Goal: Task Accomplishment & Management: Complete application form

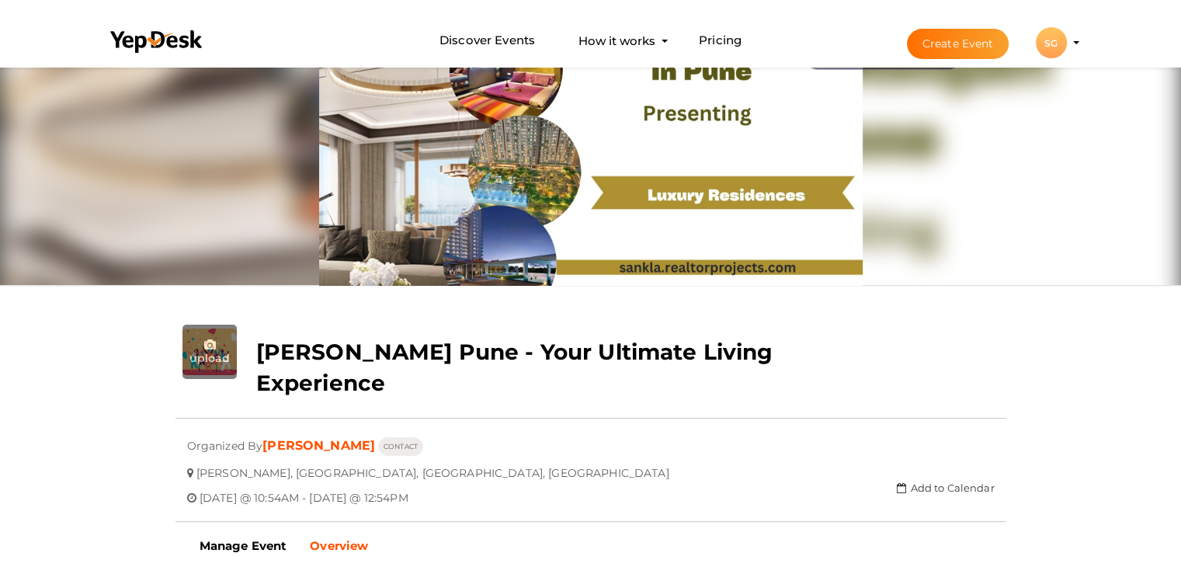
scroll to position [50, 0]
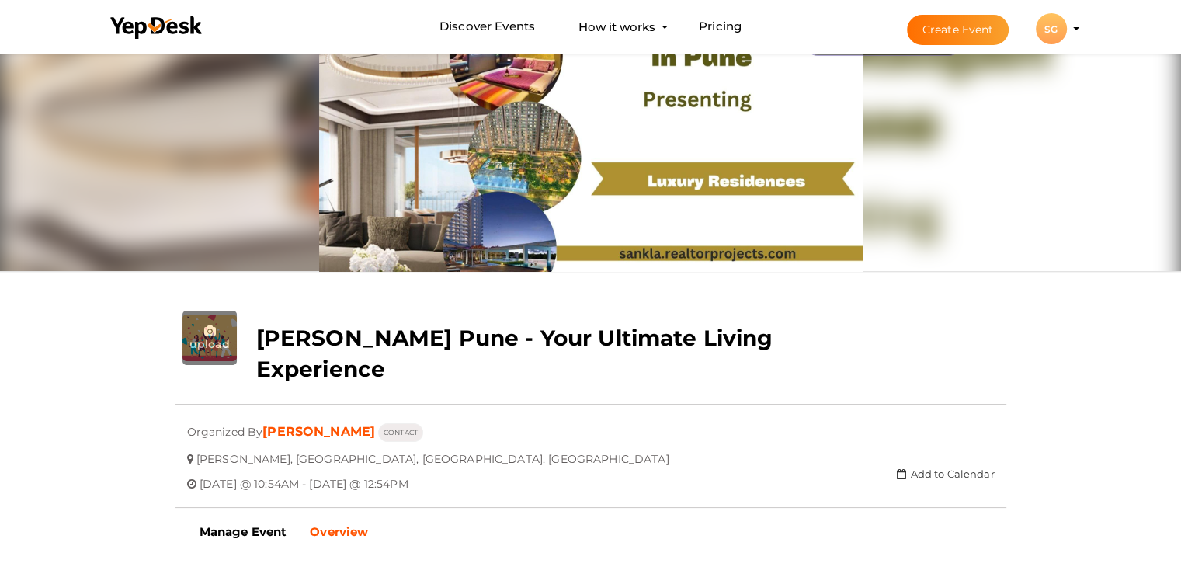
click at [974, 30] on button "Create Event" at bounding box center [958, 30] width 103 height 30
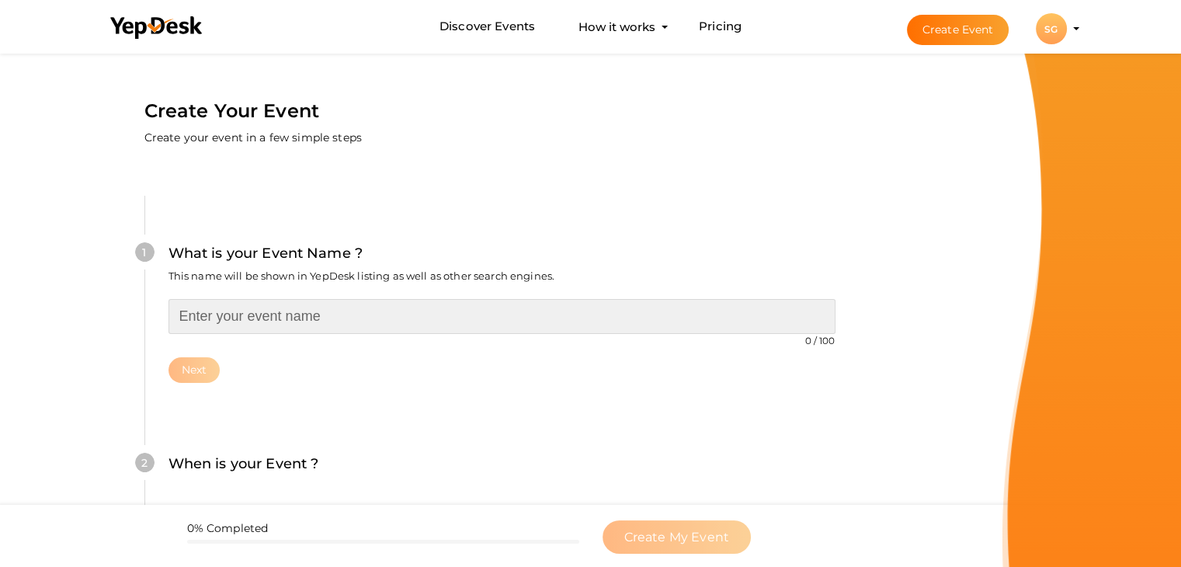
click at [196, 308] on input "text" at bounding box center [502, 316] width 667 height 35
click at [335, 315] on input "text" at bounding box center [502, 316] width 667 height 35
paste input "The Perfect Blend of Style and Comfort"
click at [180, 314] on input "The Perfect Blend of Style and Comfort" at bounding box center [502, 316] width 667 height 35
paste input "Mittal NIBM"
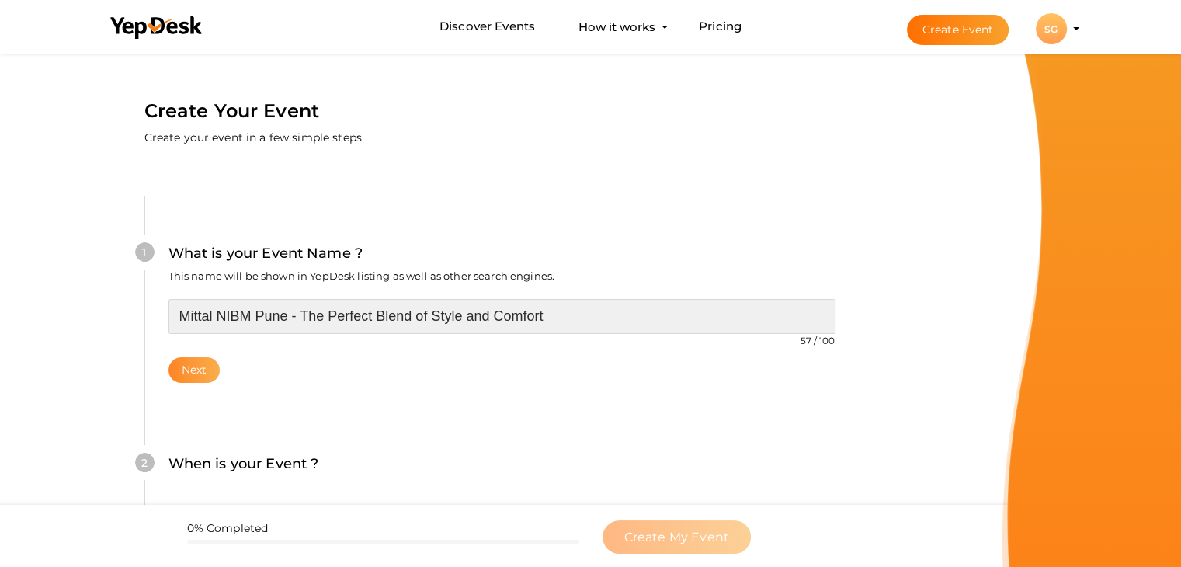
type input "Mittal NIBM Pune - The Perfect Blend of Style and Comfort"
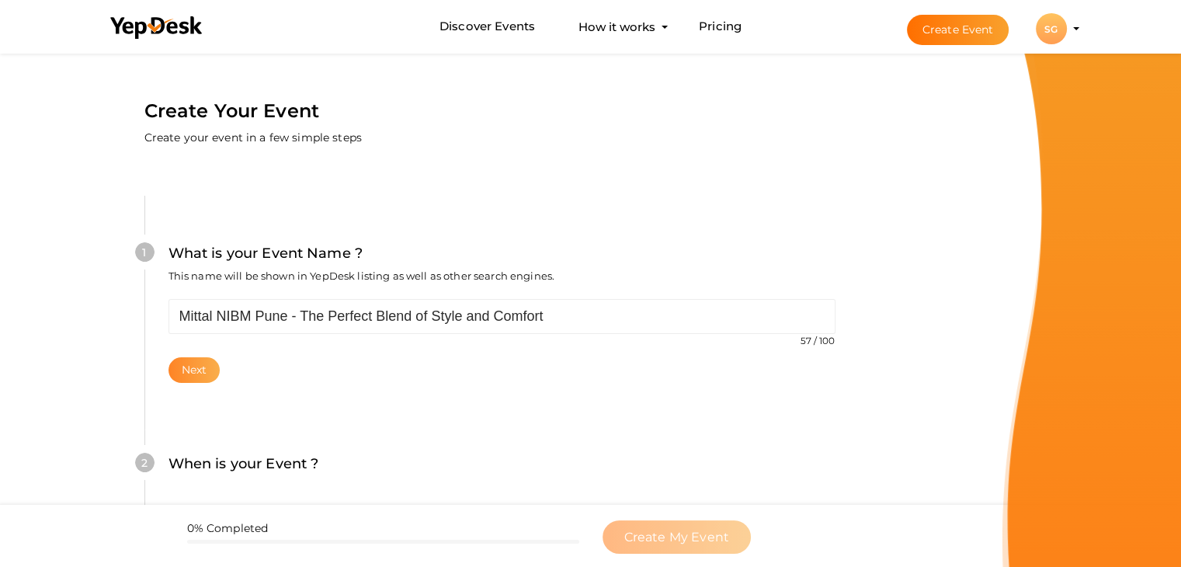
click at [177, 376] on button "Next" at bounding box center [195, 370] width 52 height 26
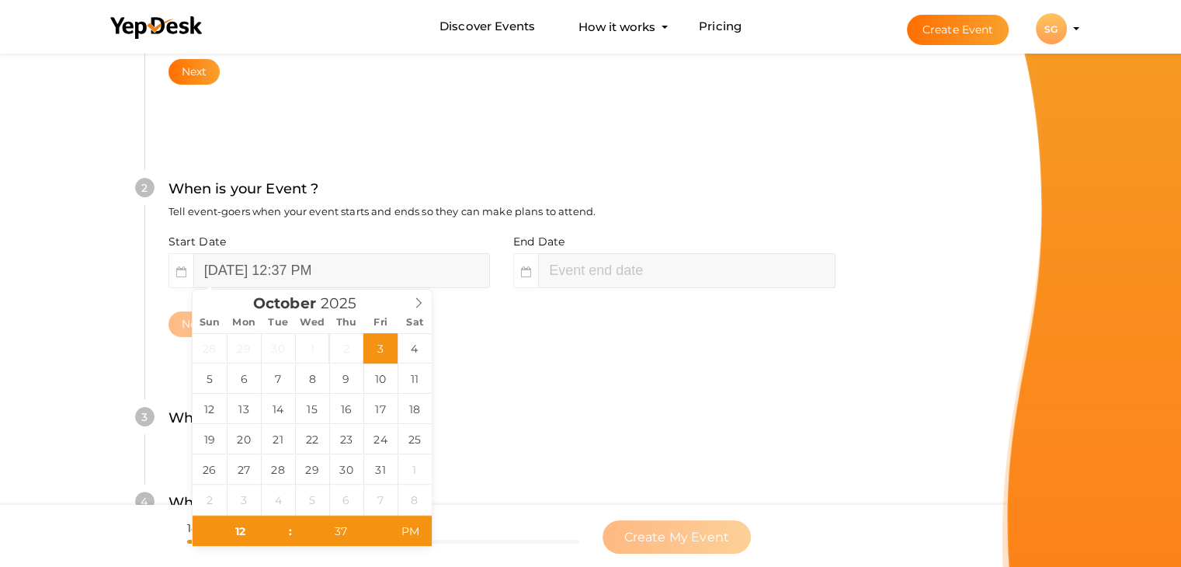
scroll to position [319, 0]
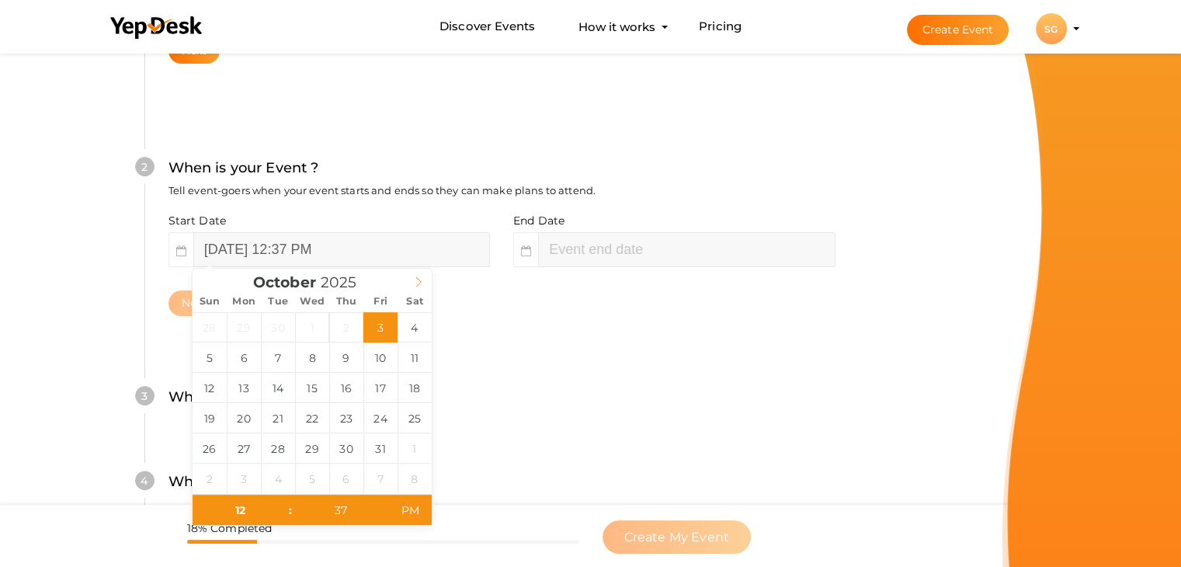
click at [418, 280] on icon at bounding box center [418, 281] width 11 height 11
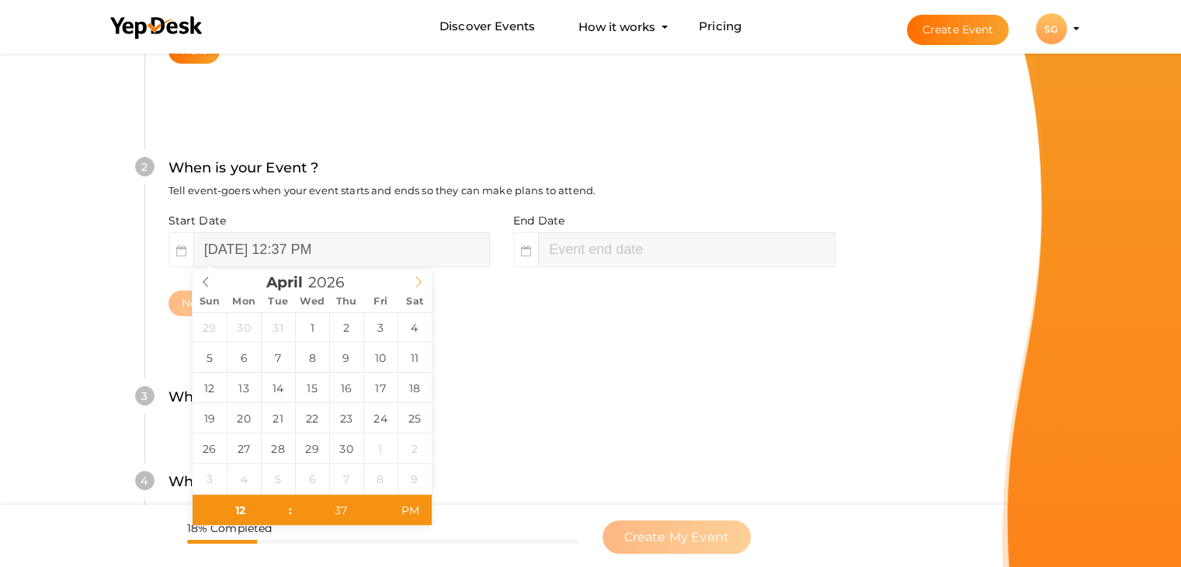
click at [418, 280] on icon at bounding box center [418, 281] width 11 height 11
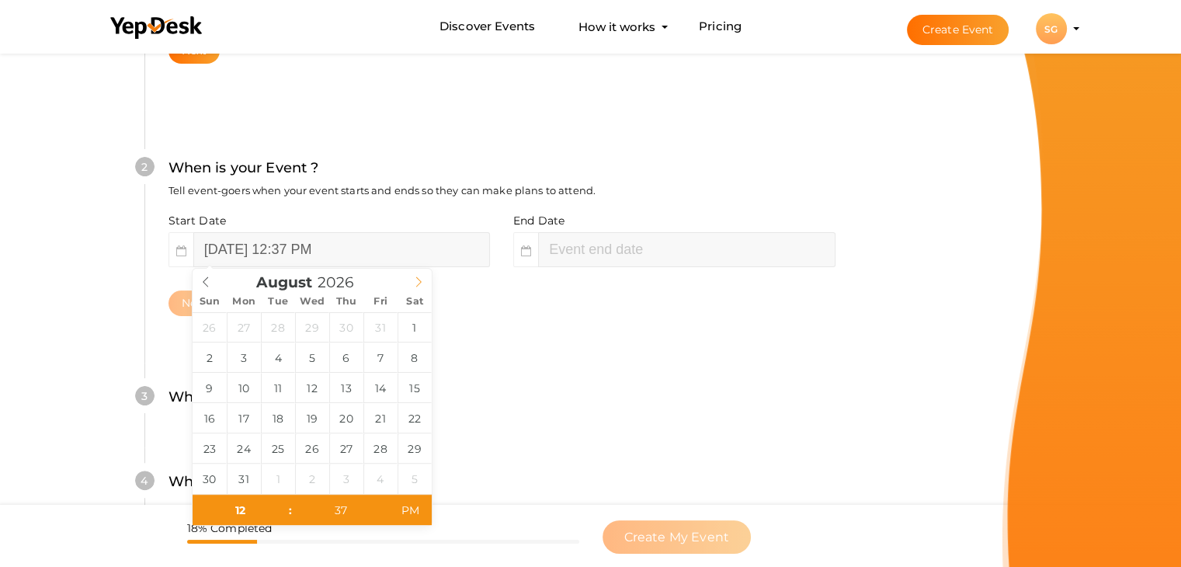
click at [418, 280] on icon at bounding box center [418, 281] width 11 height 11
type input "2027"
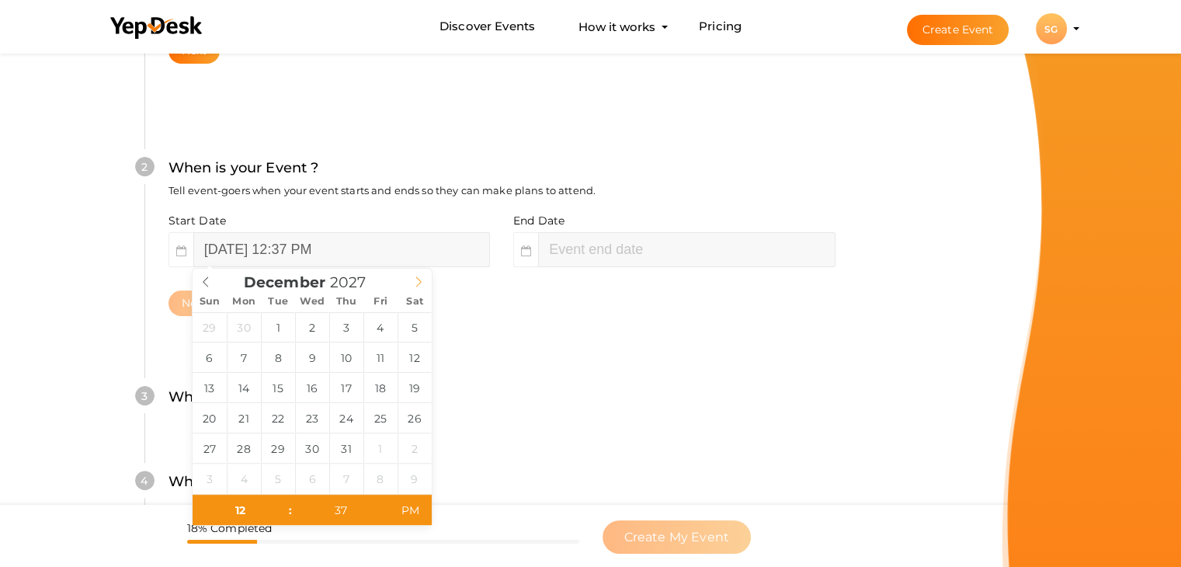
click at [418, 280] on icon at bounding box center [418, 281] width 11 height 11
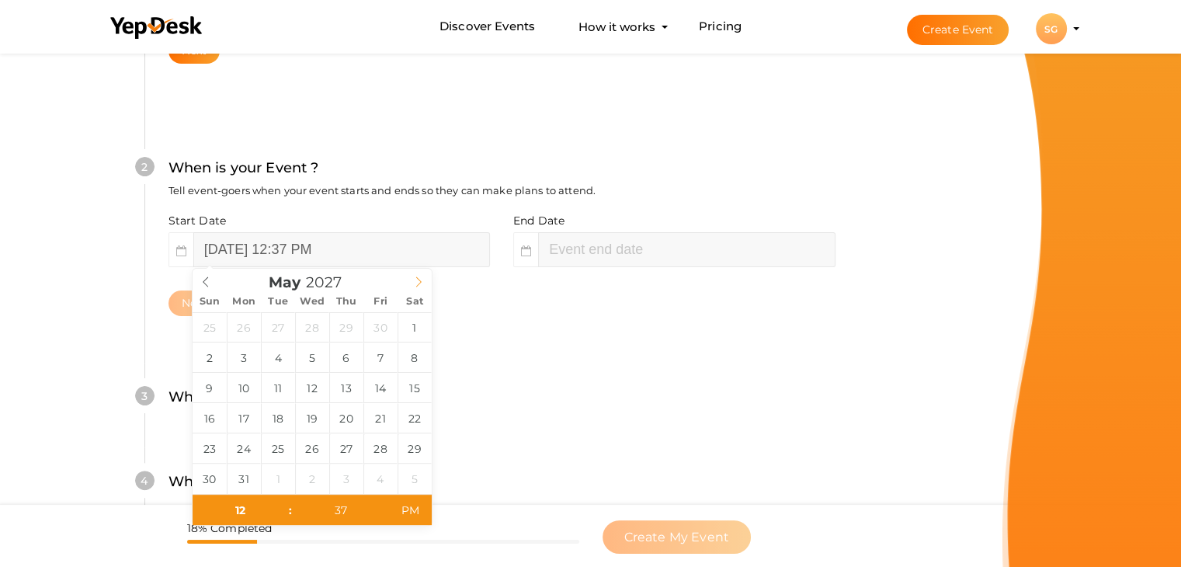
click at [418, 280] on icon at bounding box center [418, 281] width 11 height 11
type input "[DATE] 12:37 PM"
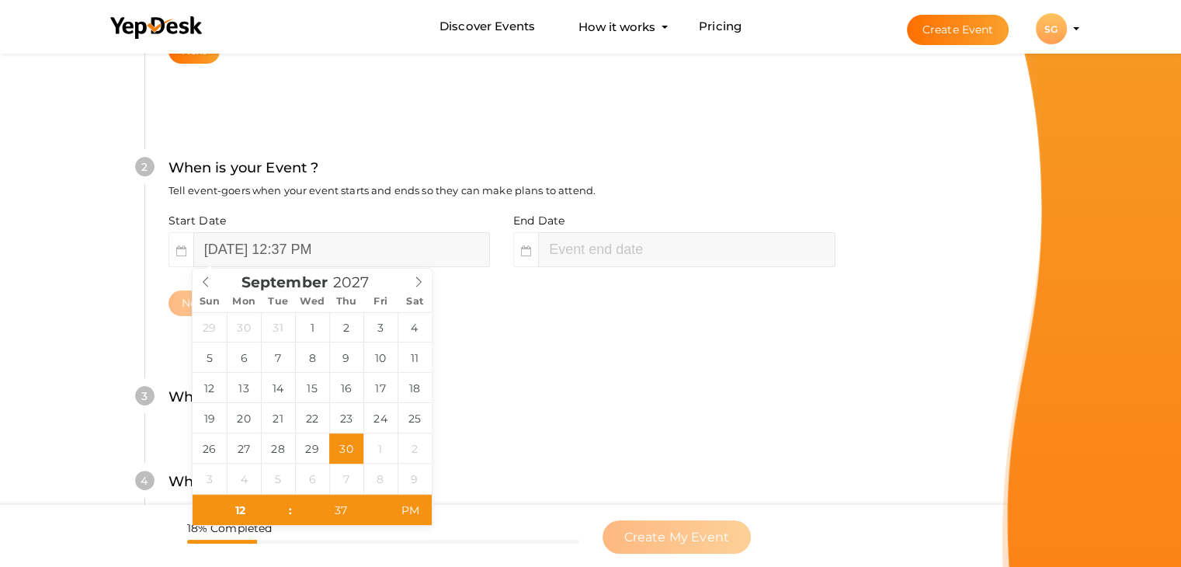
type input "2027"
type input "02"
type input "37"
type input "[DATE] 2:37 PM"
click at [513, 454] on div "4 What is your Event Type ? Choose the right event type. Registration Ticketing…" at bounding box center [501, 489] width 714 height 85
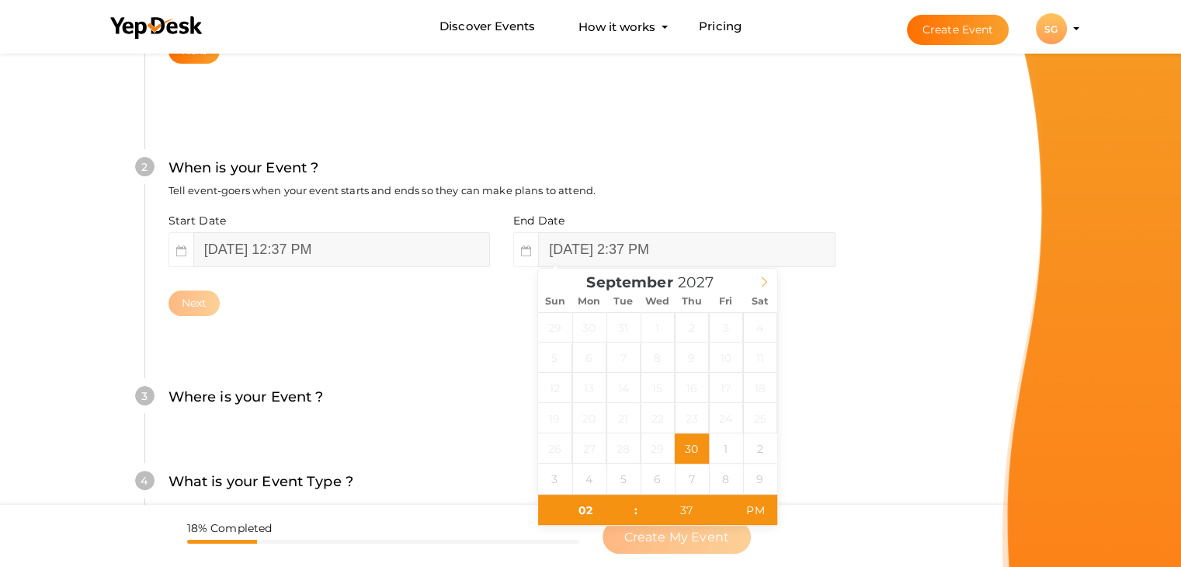
click at [760, 278] on icon at bounding box center [764, 281] width 11 height 11
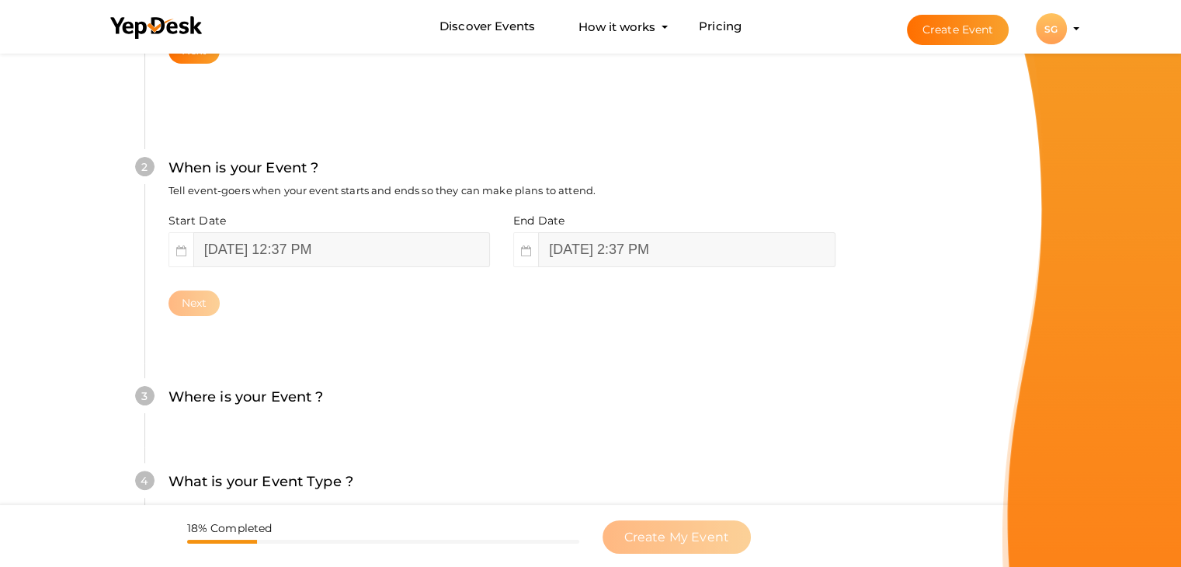
click at [395, 345] on div "2 When is your Event ? Tell event-goers when your event starts and ends so they…" at bounding box center [501, 236] width 714 height 252
click at [367, 315] on div "Next" at bounding box center [502, 303] width 667 height 26
click at [646, 258] on input "[DATE] 2:37 PM" at bounding box center [686, 249] width 297 height 35
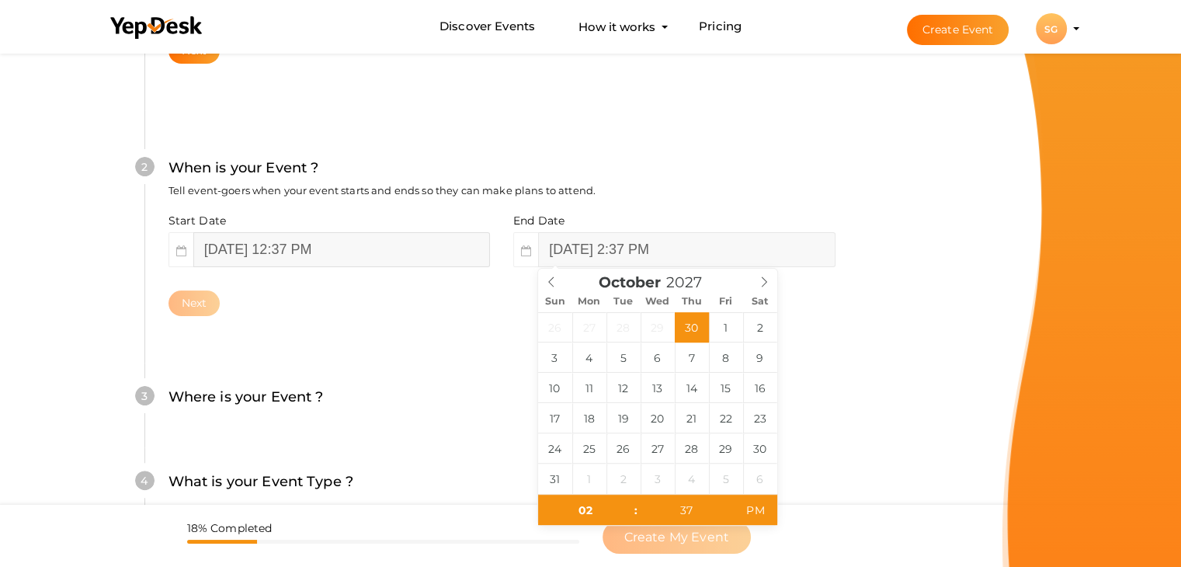
click at [317, 256] on input "[DATE] 12:37 PM" at bounding box center [341, 249] width 297 height 35
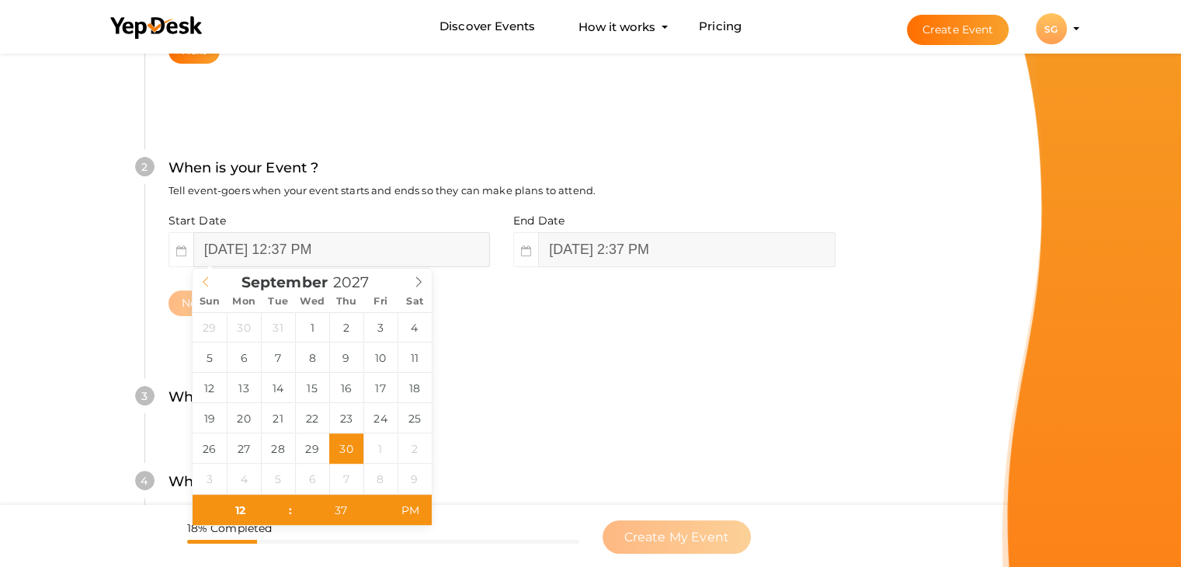
click at [196, 280] on span at bounding box center [206, 280] width 26 height 22
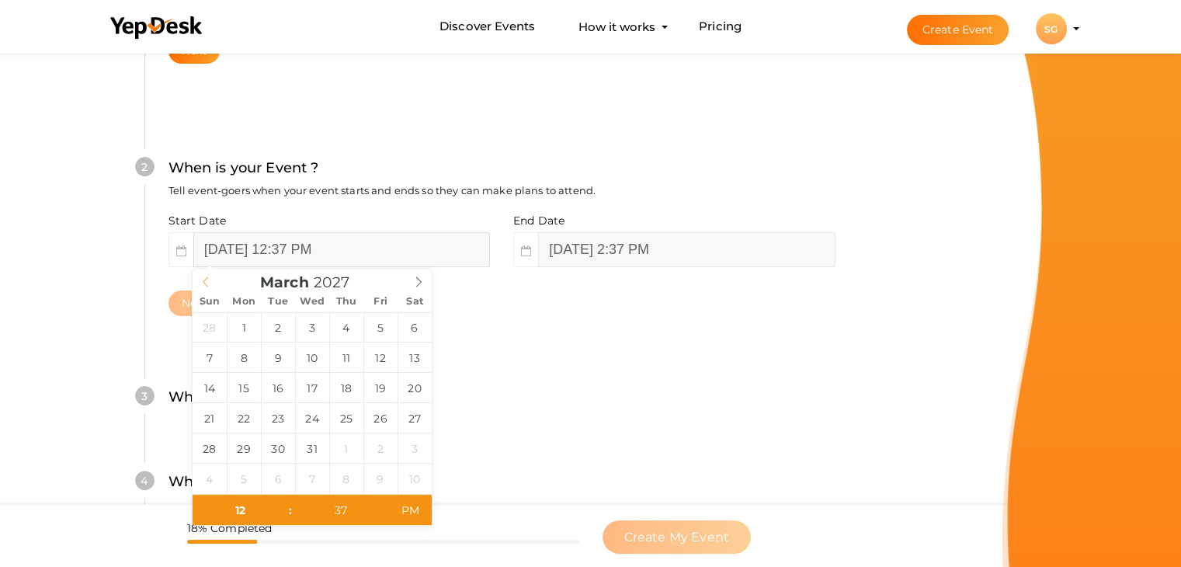
click at [196, 280] on span at bounding box center [206, 280] width 26 height 22
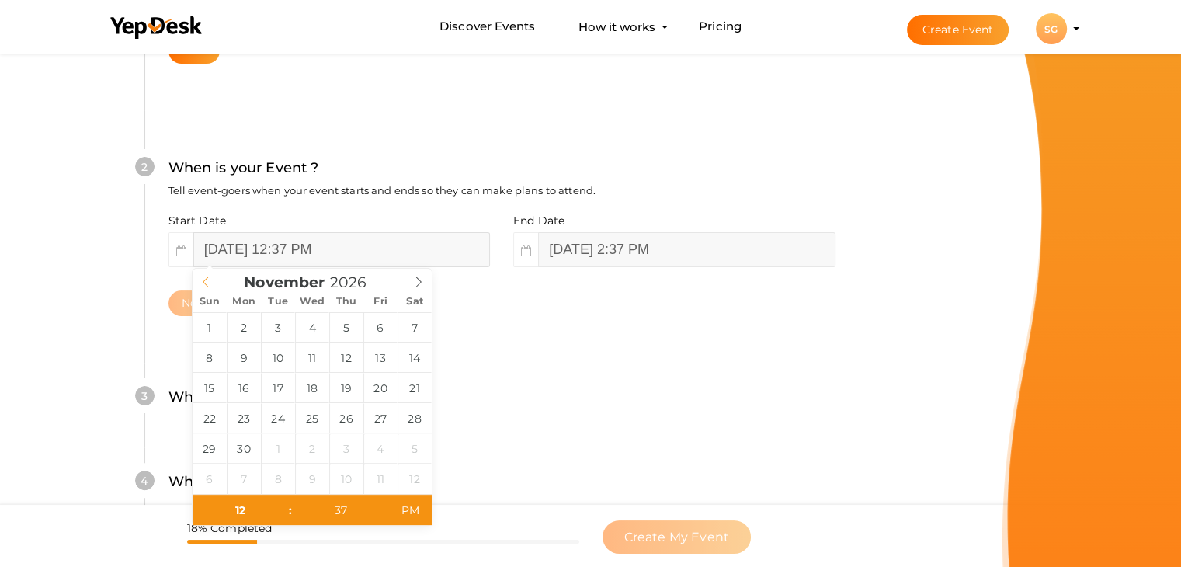
click at [196, 280] on span at bounding box center [206, 280] width 26 height 22
click at [199, 282] on span at bounding box center [206, 280] width 26 height 22
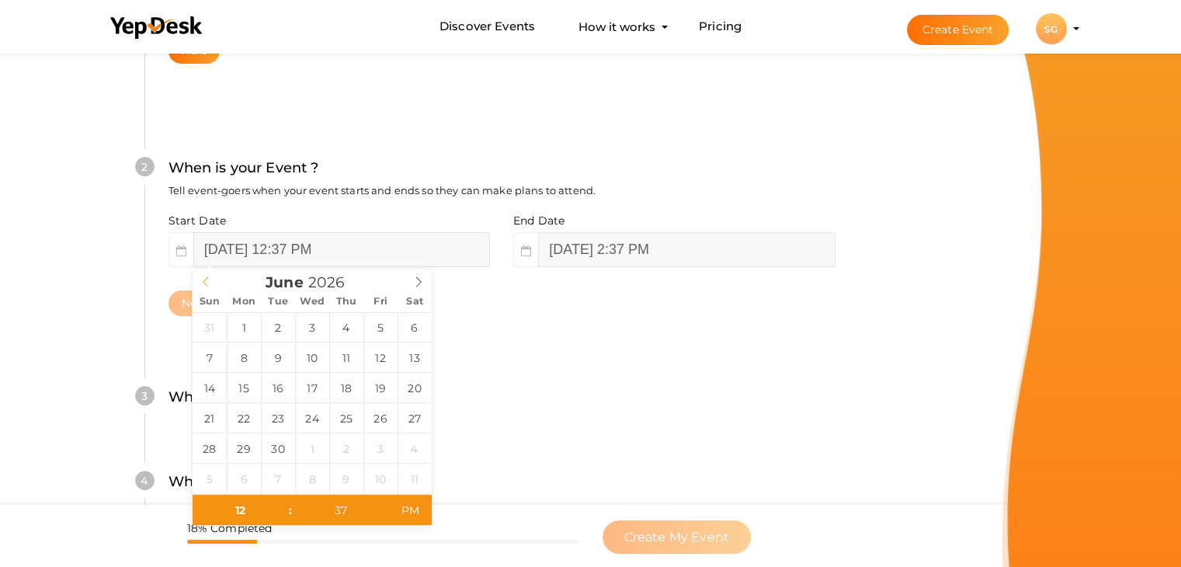
click at [199, 282] on span at bounding box center [206, 280] width 26 height 22
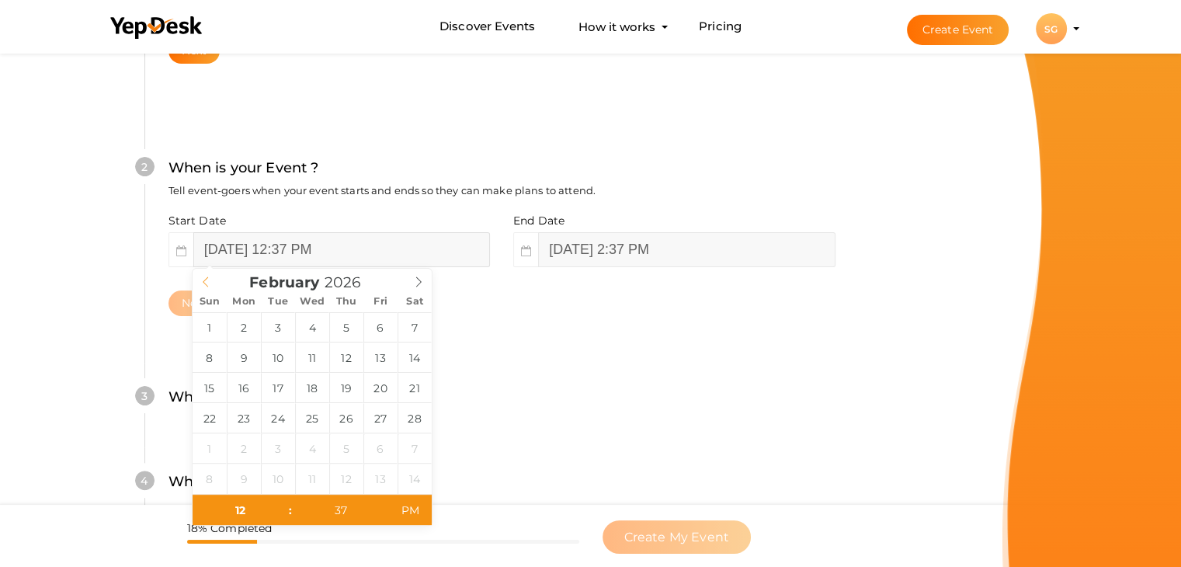
type input "2025"
click at [199, 282] on span at bounding box center [206, 280] width 26 height 22
click at [199, 282] on div "[DATE]" at bounding box center [312, 280] width 239 height 22
click at [417, 285] on icon at bounding box center [418, 282] width 5 height 10
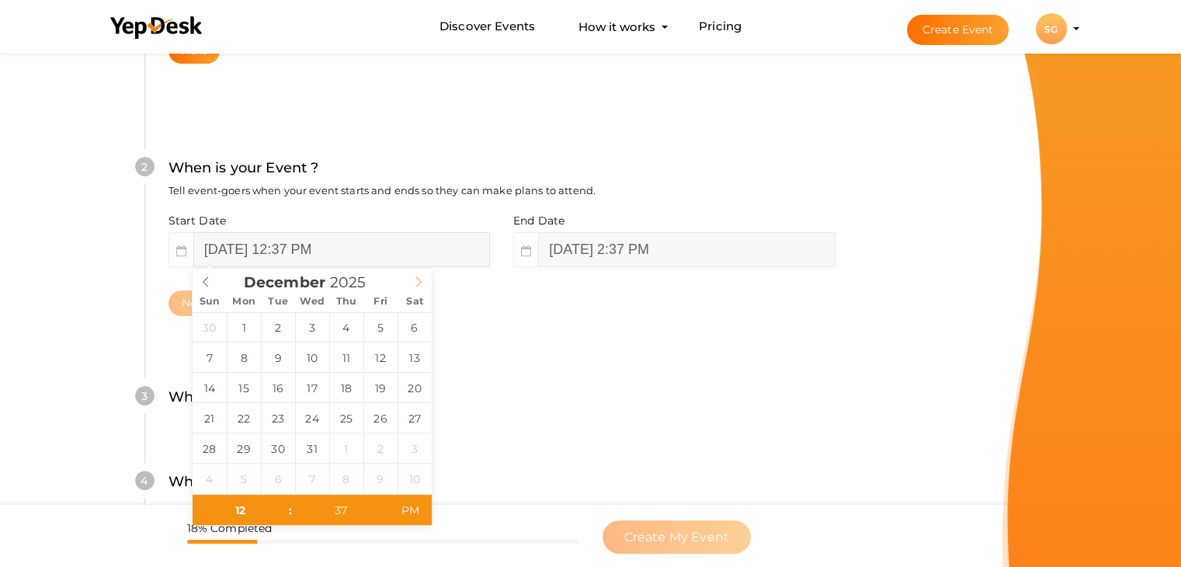
click at [417, 285] on icon at bounding box center [418, 282] width 5 height 10
click at [202, 280] on icon at bounding box center [205, 281] width 11 height 11
click at [202, 280] on div "[DATE]" at bounding box center [312, 280] width 239 height 22
type input "[DATE] 12:37 PM"
click at [467, 375] on div "3 Where is your Event ? Tell event-goers where your event location is. Venue On…" at bounding box center [501, 405] width 714 height 85
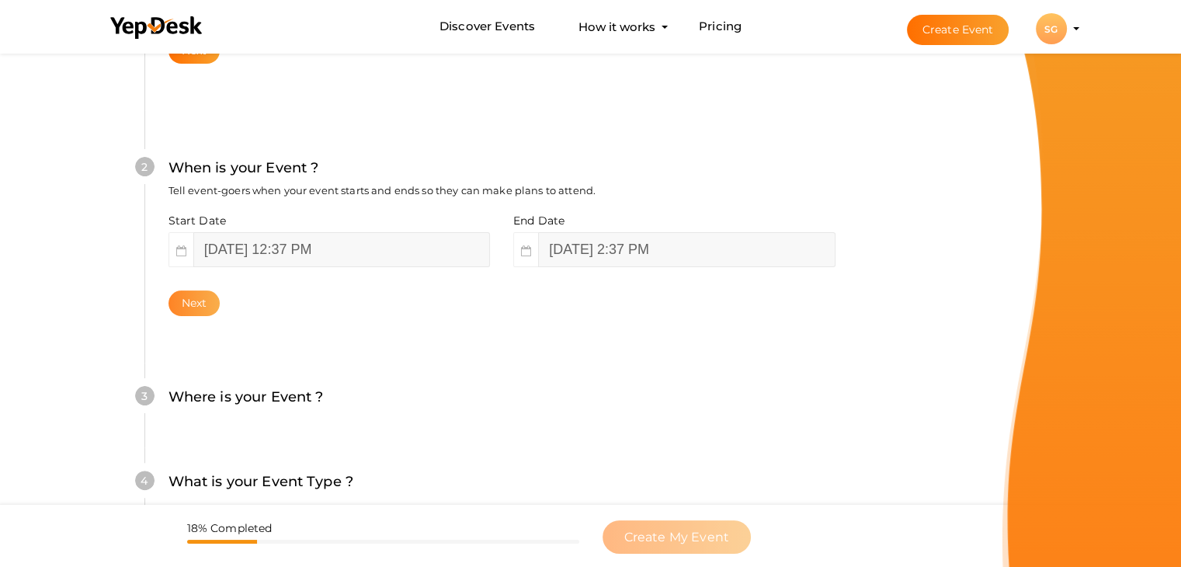
click at [211, 294] on button "Next" at bounding box center [195, 303] width 52 height 26
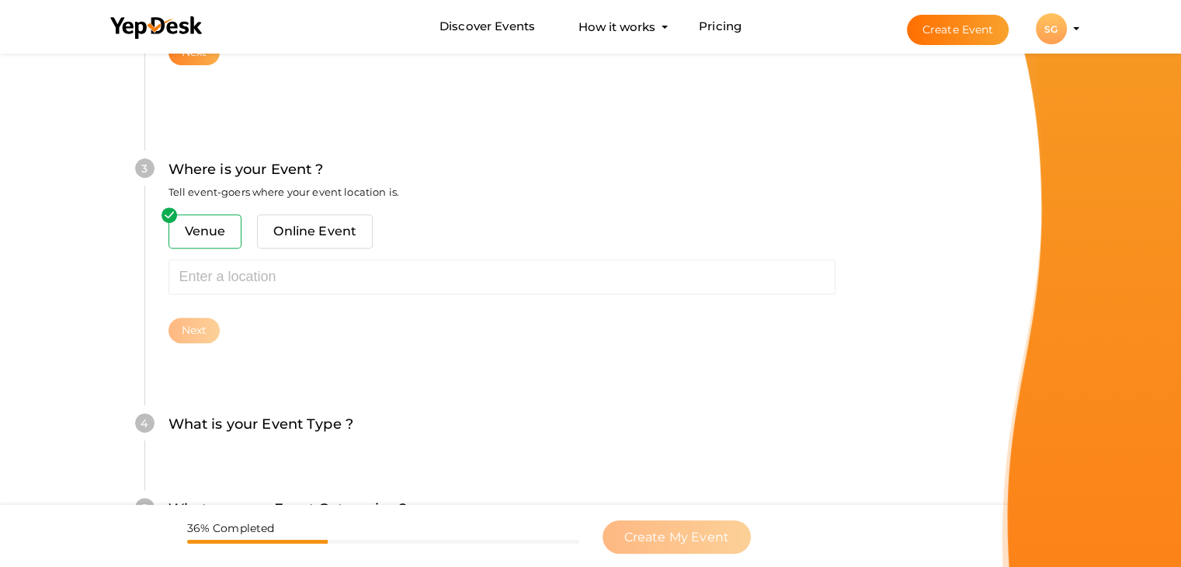
scroll to position [572, 0]
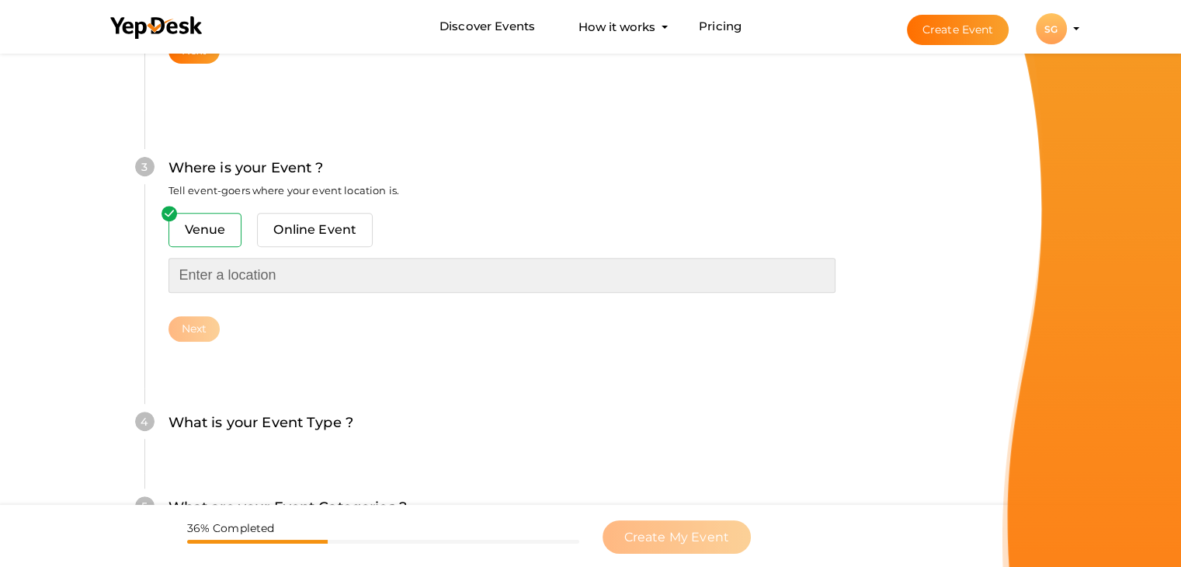
click at [244, 283] on input "text" at bounding box center [502, 275] width 667 height 35
type input "M"
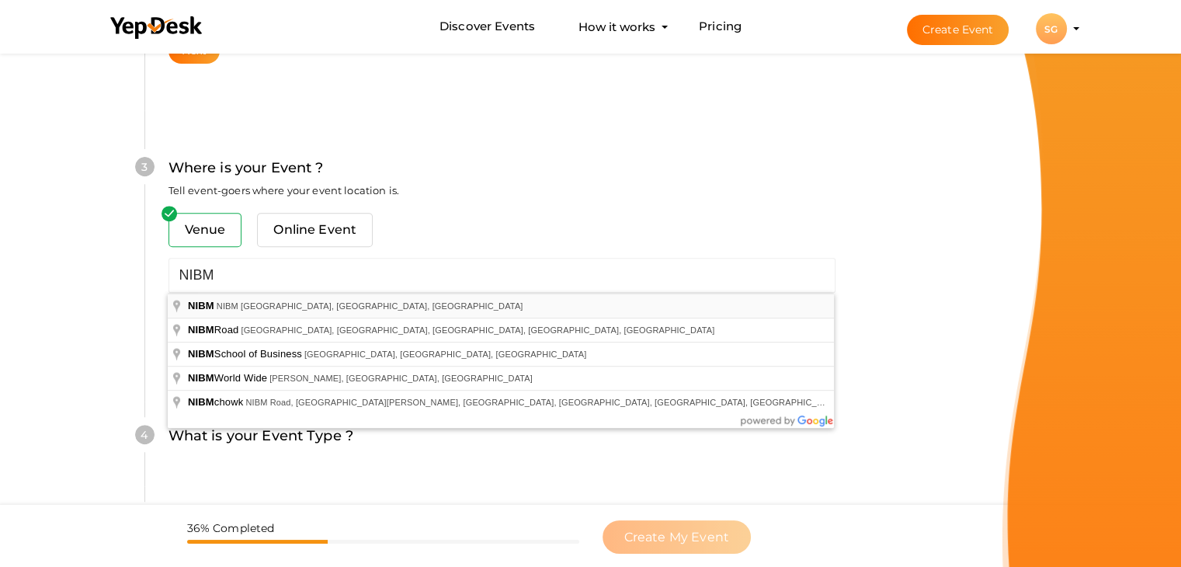
type input "NIBM, [GEOGRAPHIC_DATA], [GEOGRAPHIC_DATA], [GEOGRAPHIC_DATA]"
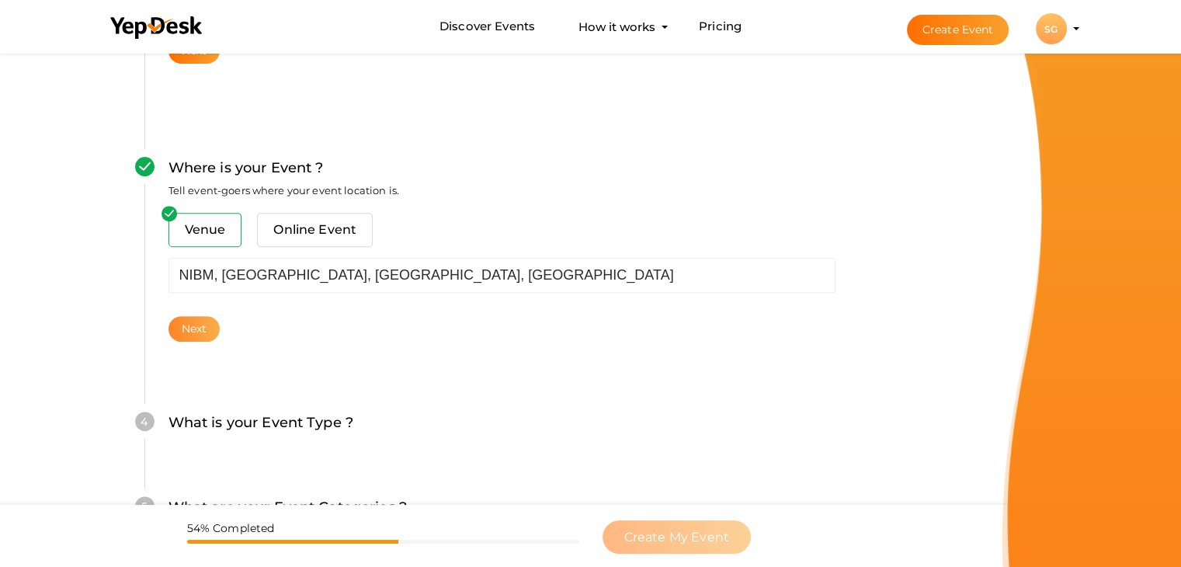
click at [204, 333] on button "Next" at bounding box center [195, 329] width 52 height 26
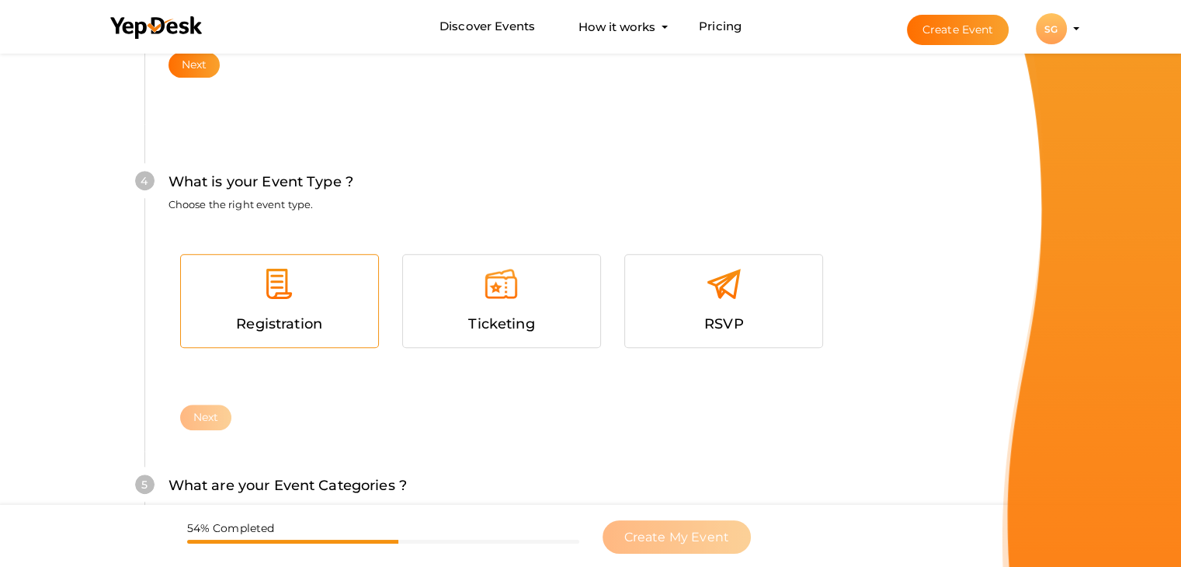
scroll to position [850, 0]
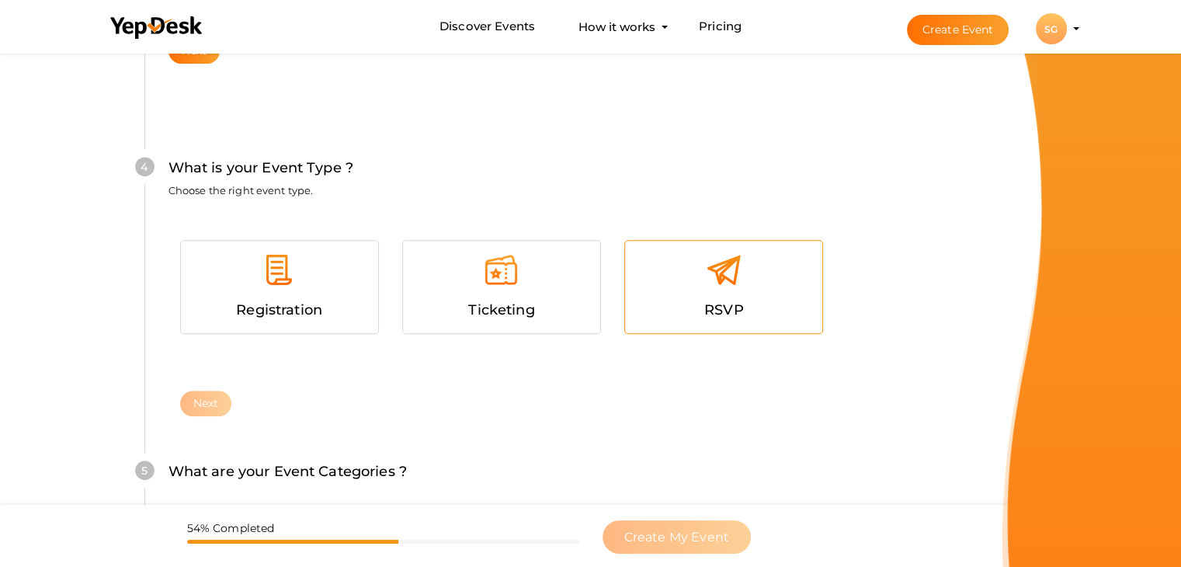
drag, startPoint x: 704, startPoint y: 308, endPoint x: 555, endPoint y: 319, distance: 149.5
click at [703, 307] on div "RSVP" at bounding box center [724, 310] width 174 height 23
click at [193, 402] on button "Next" at bounding box center [206, 404] width 52 height 26
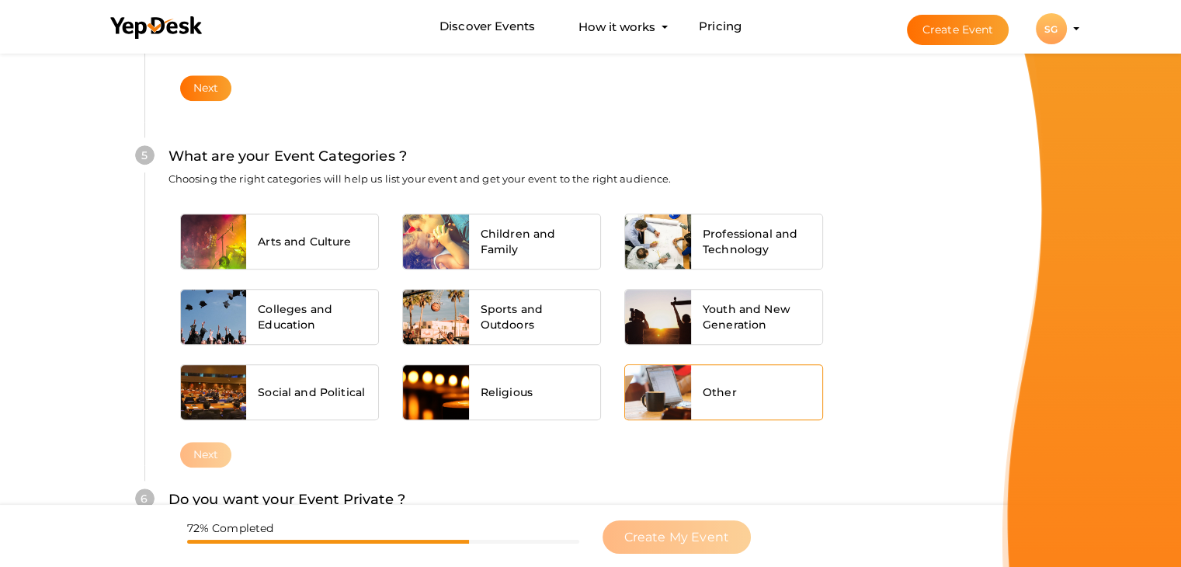
scroll to position [1175, 0]
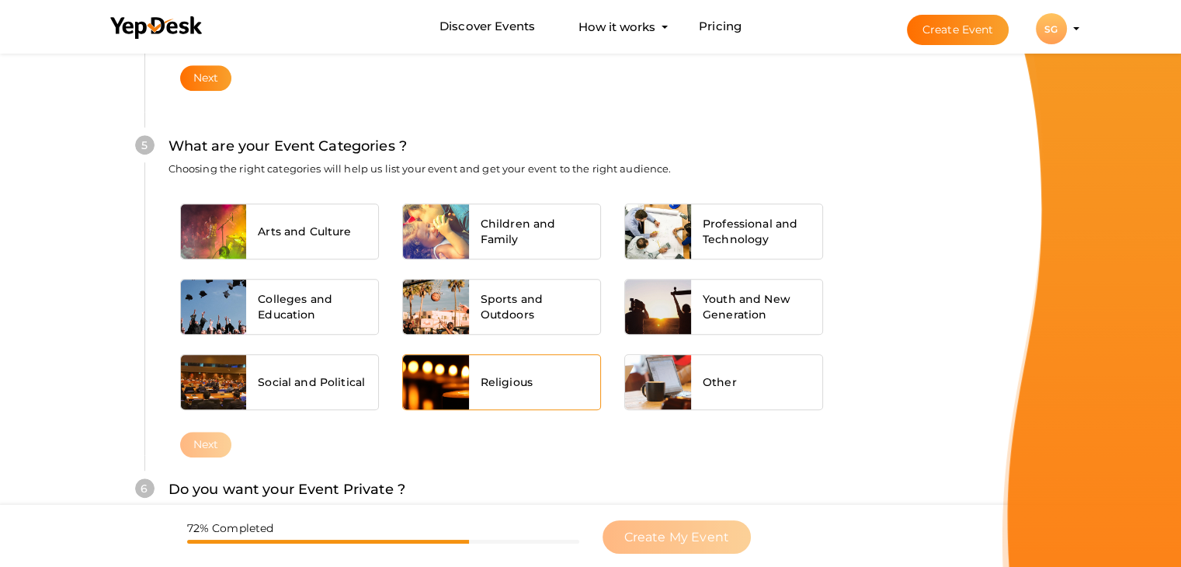
drag, startPoint x: 736, startPoint y: 382, endPoint x: 601, endPoint y: 394, distance: 135.6
click at [734, 382] on div "Other" at bounding box center [757, 382] width 132 height 54
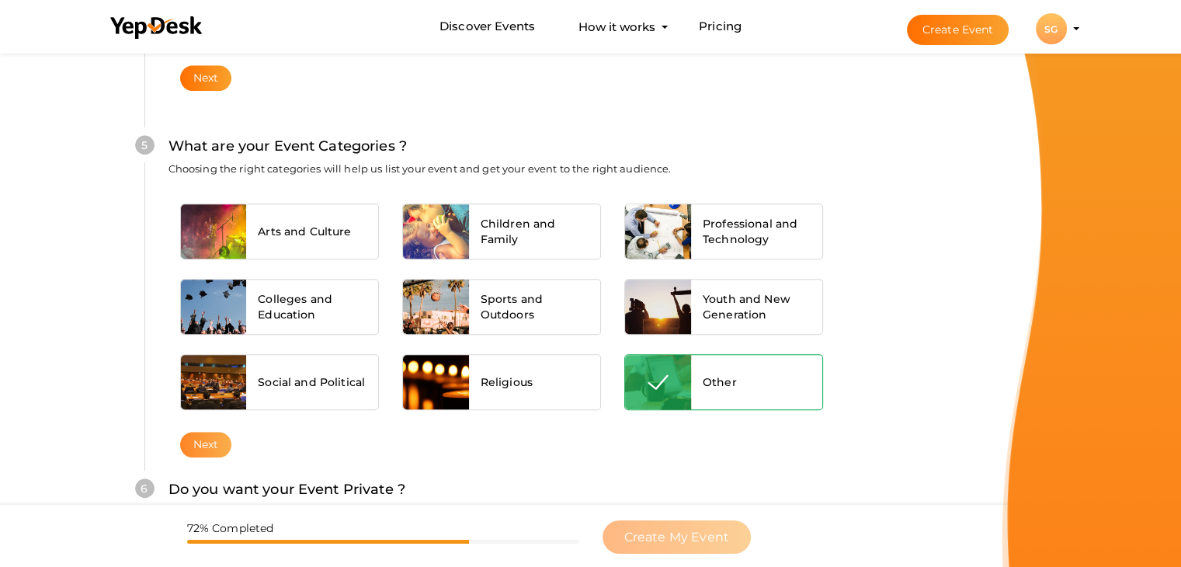
click at [194, 440] on button "Next" at bounding box center [206, 445] width 52 height 26
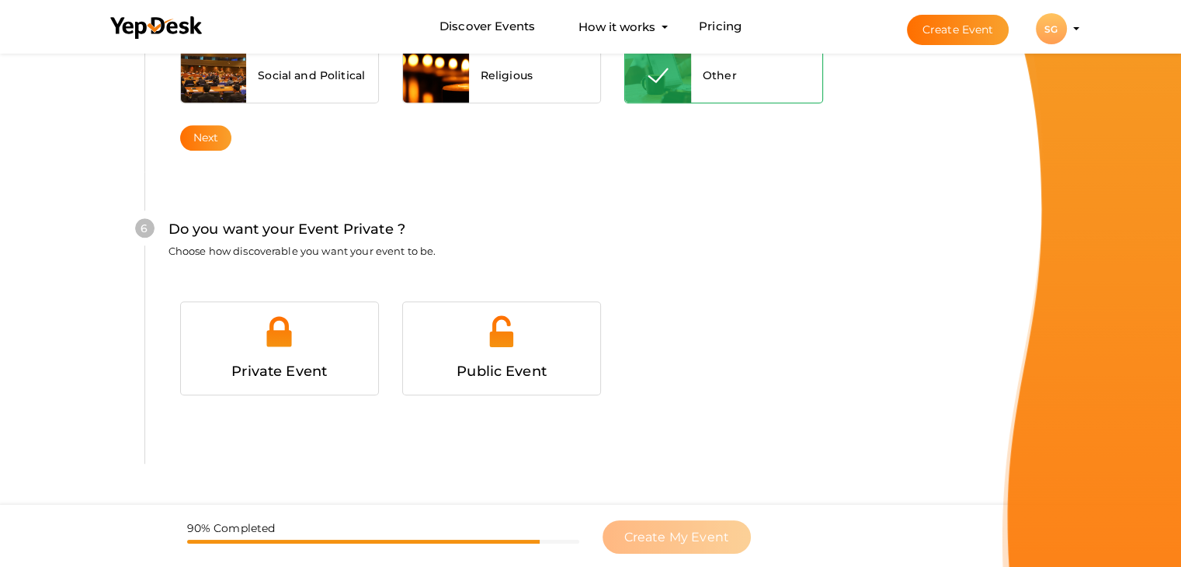
scroll to position [1516, 0]
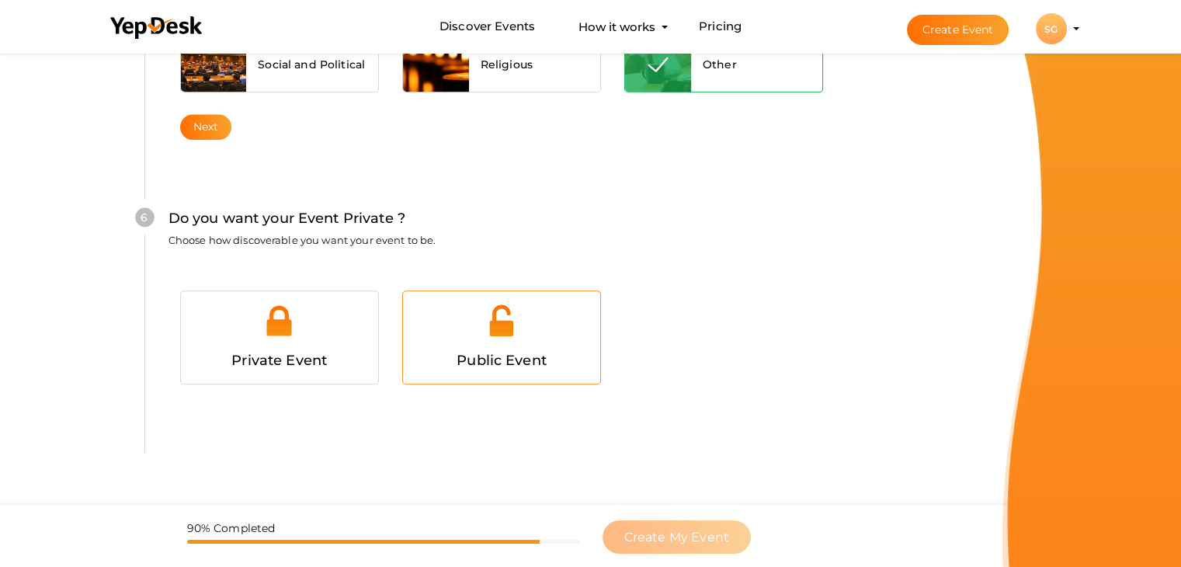
click at [520, 367] on div "Public Event" at bounding box center [502, 360] width 174 height 23
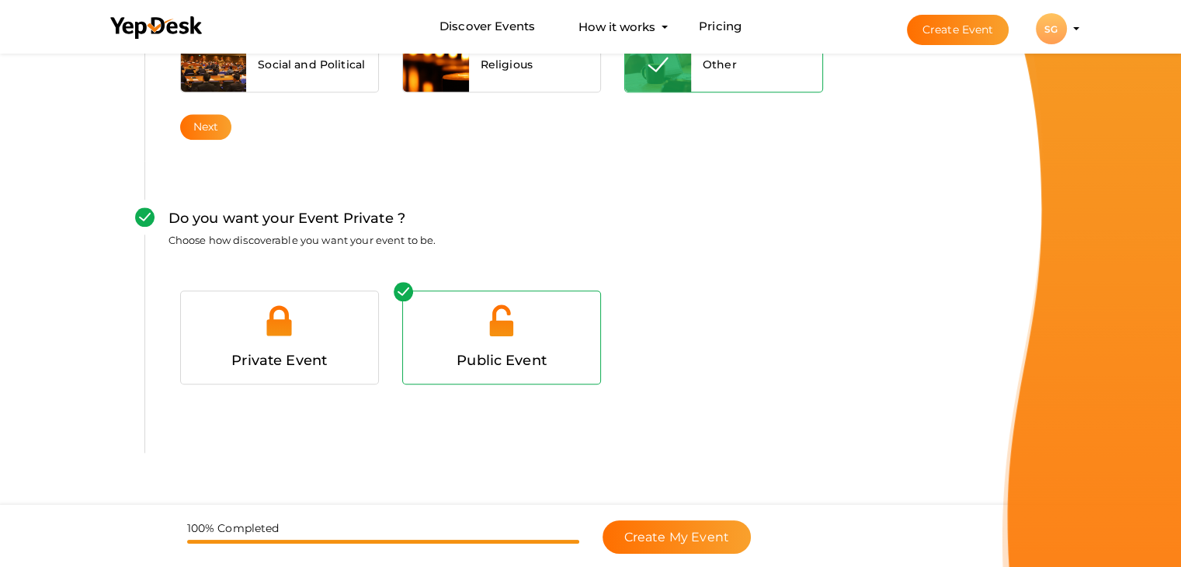
scroll to position [1556, 0]
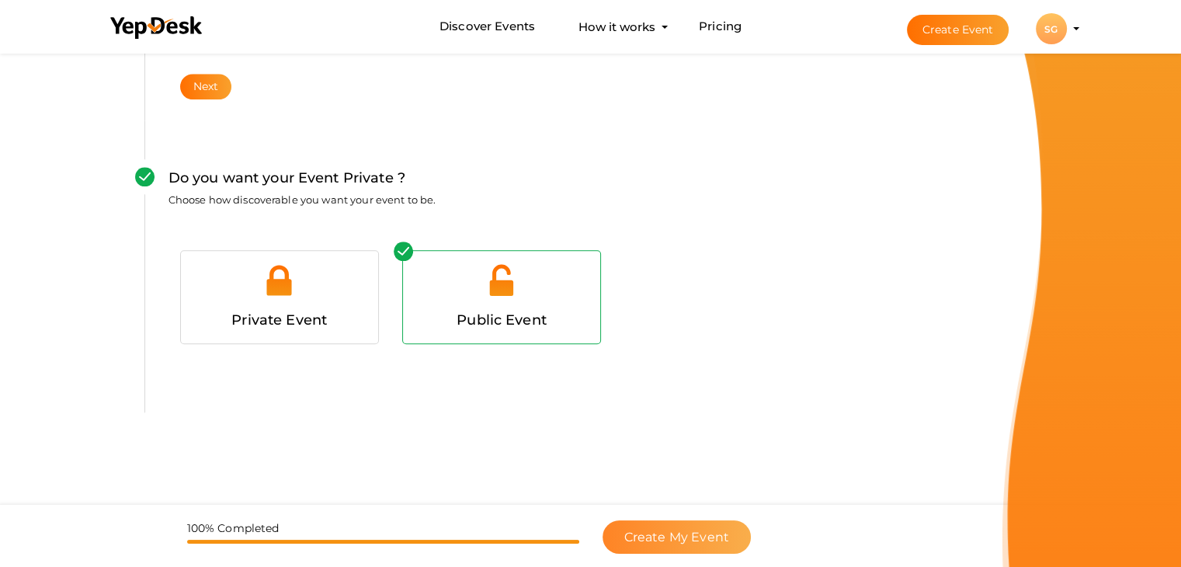
click at [652, 538] on span "Create My Event" at bounding box center [676, 537] width 105 height 15
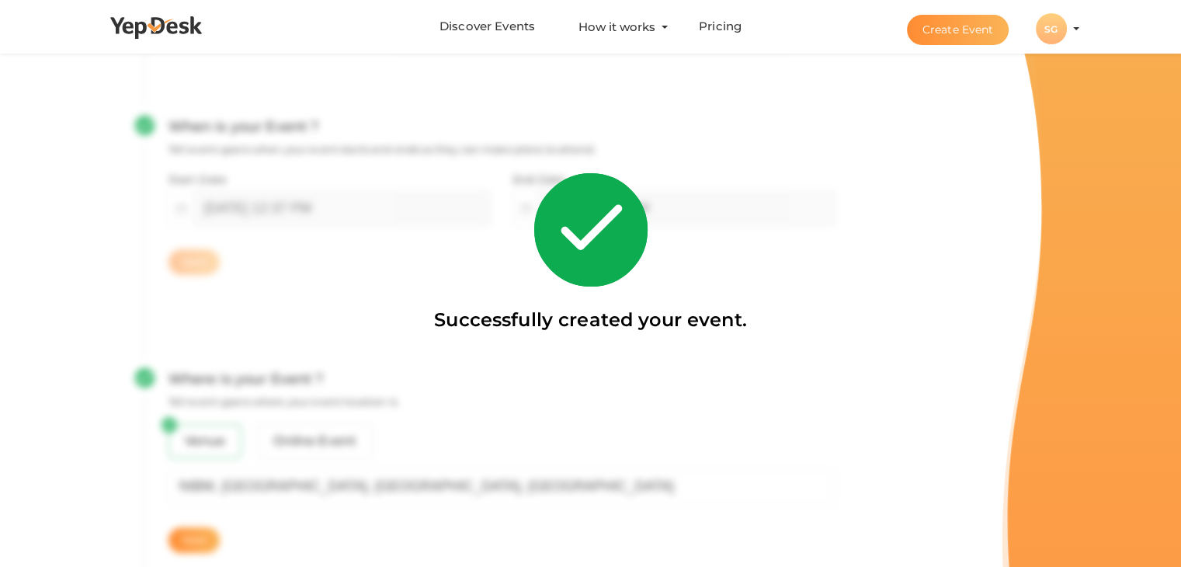
scroll to position [466, 0]
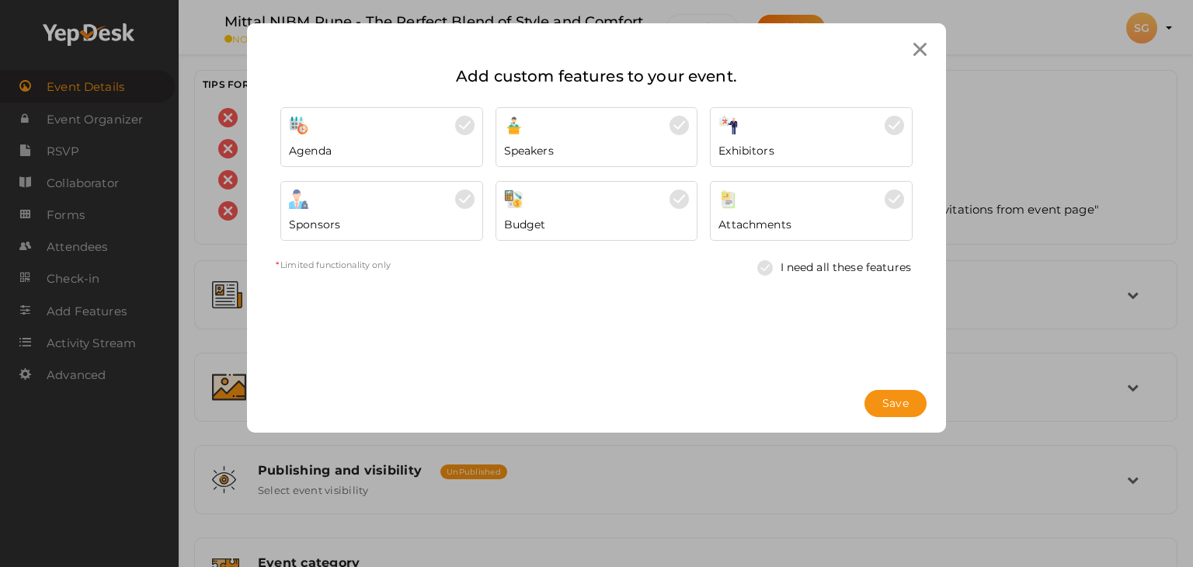
click at [787, 200] on div at bounding box center [811, 198] width 186 height 19
click at [892, 408] on span "Save" at bounding box center [895, 403] width 26 height 16
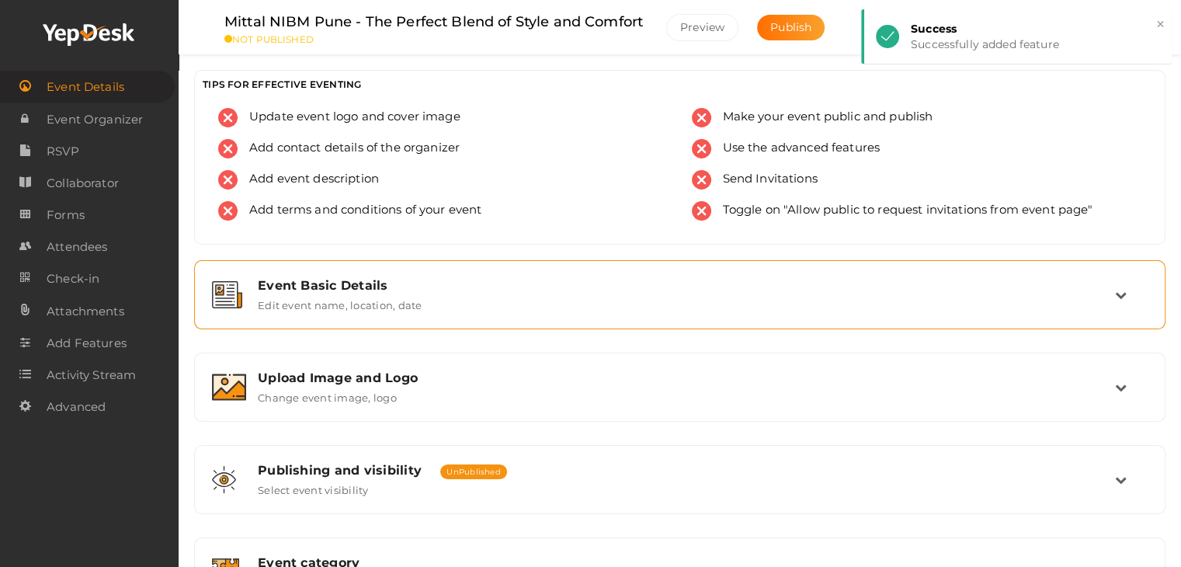
click at [340, 294] on label "Edit event name, location, date" at bounding box center [340, 302] width 164 height 19
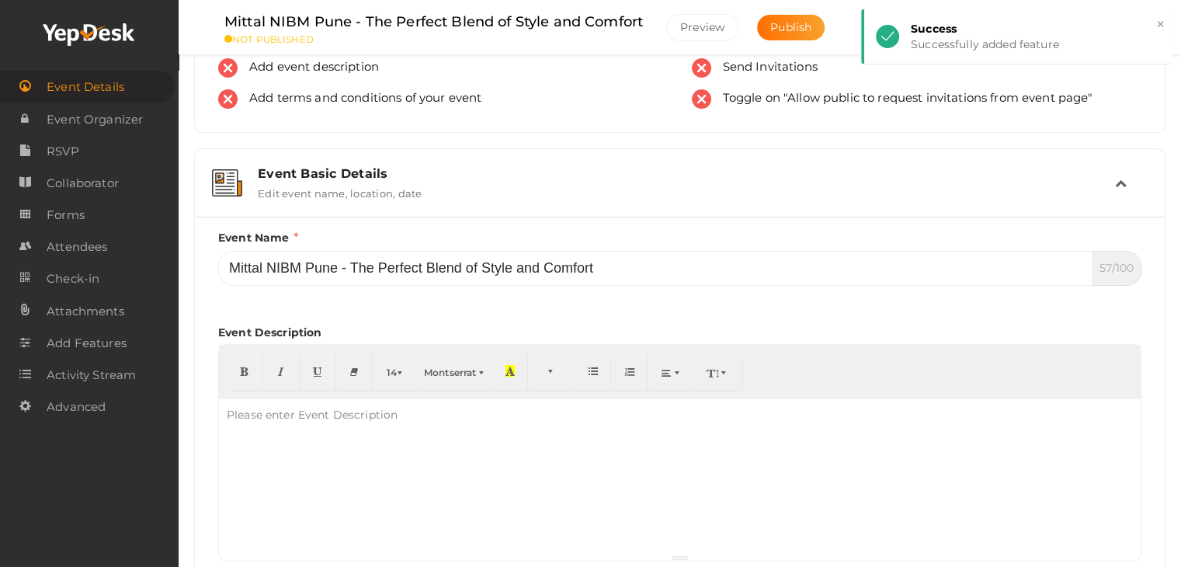
scroll to position [233, 0]
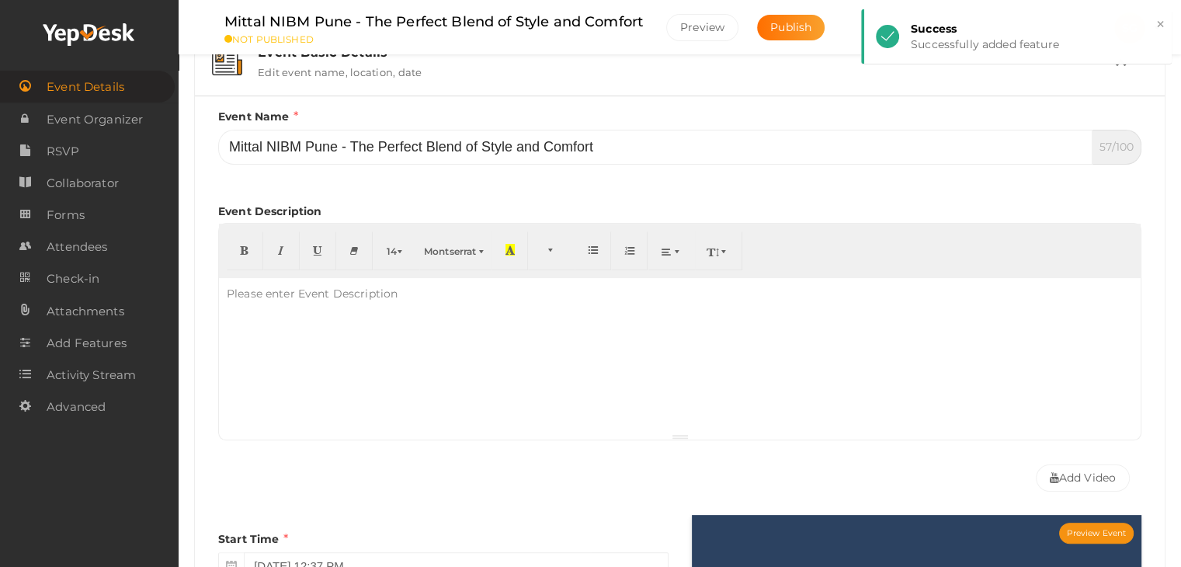
click at [270, 321] on div at bounding box center [680, 355] width 922 height 155
paste div
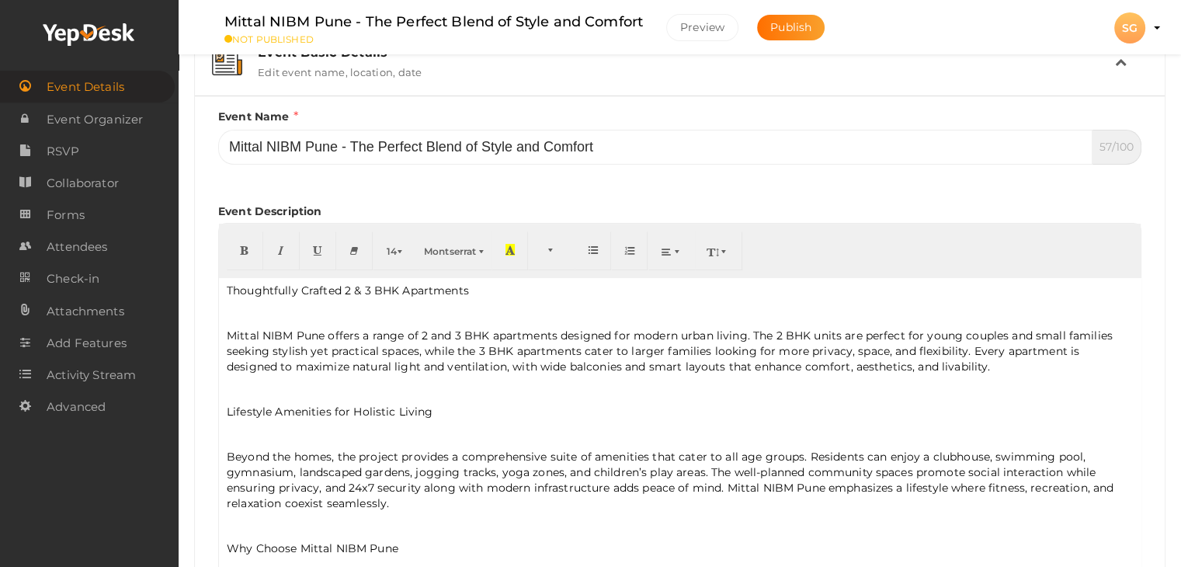
scroll to position [283, 0]
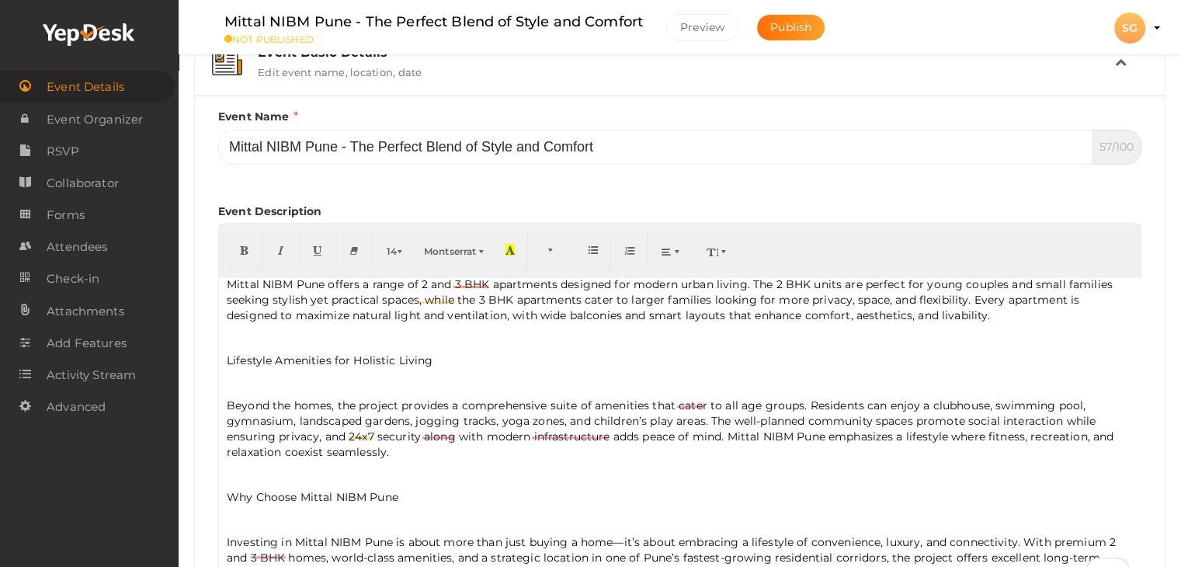
click at [286, 492] on p "Why Choose Mittal NIBM Pune" at bounding box center [680, 497] width 906 height 16
click at [284, 492] on p "Why Choose Mittal NIBM Pune" at bounding box center [680, 497] width 906 height 16
click at [267, 360] on p "Lifestyle Amenities for Holistic Living" at bounding box center [680, 361] width 906 height 16
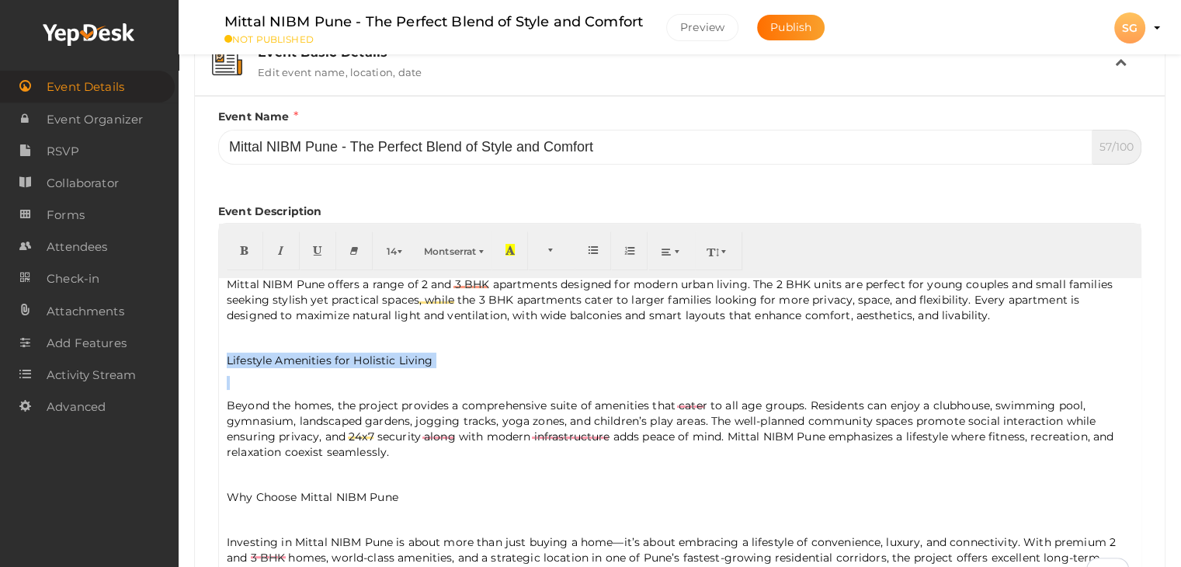
click at [267, 360] on p "Lifestyle Amenities for Holistic Living" at bounding box center [680, 361] width 906 height 16
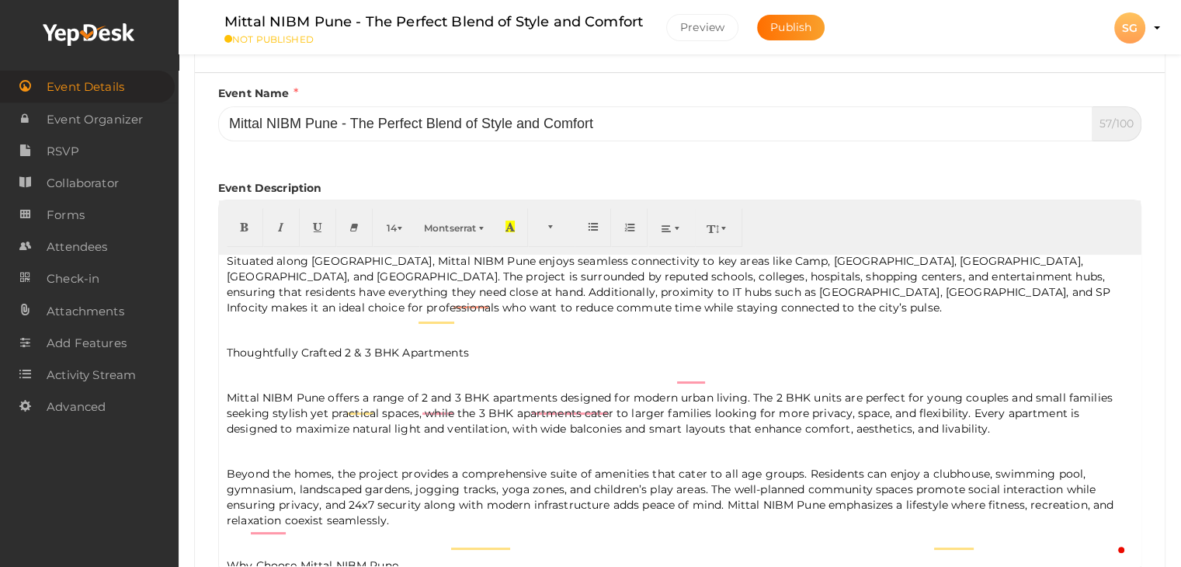
scroll to position [6, 0]
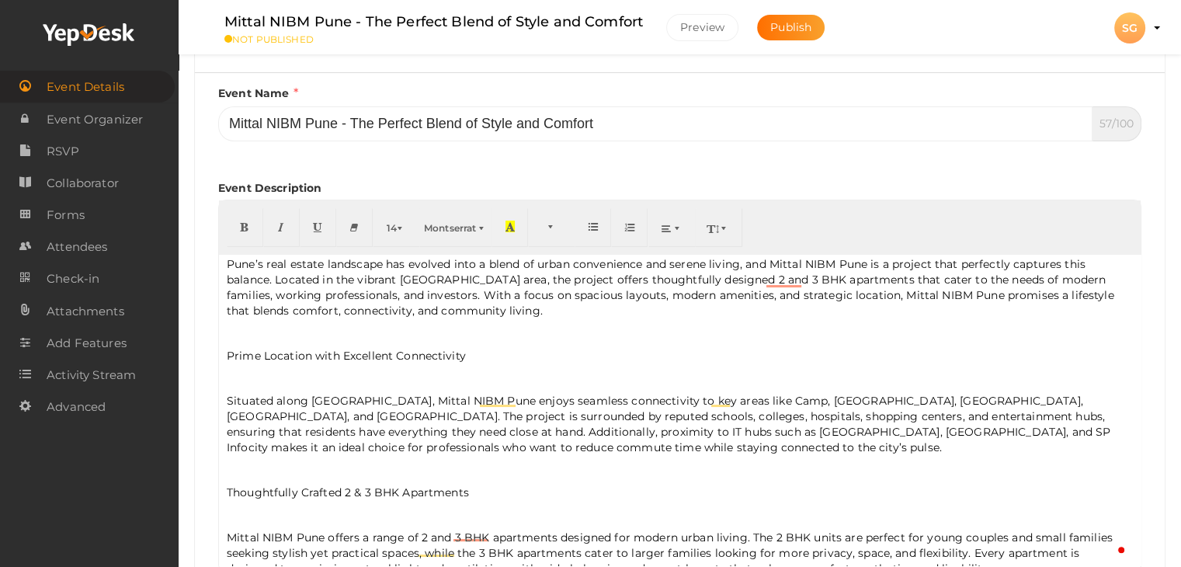
click at [276, 486] on p "Thoughtfully Crafted 2 & 3 BHK Apartments" at bounding box center [680, 493] width 906 height 16
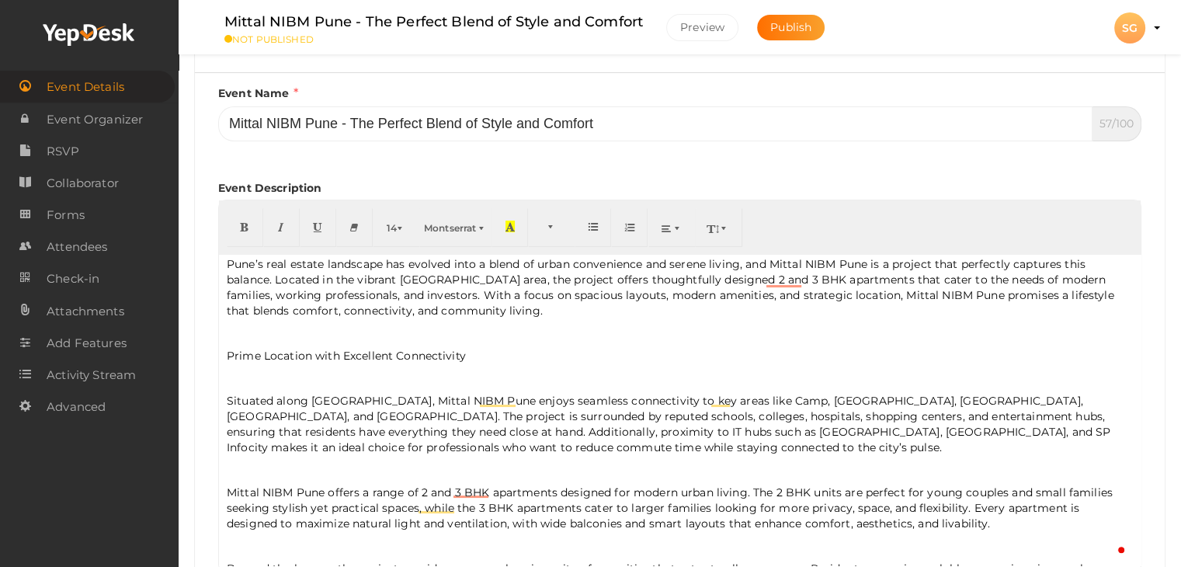
click at [256, 359] on p "Prime Location with Excellent Connectivity" at bounding box center [680, 356] width 906 height 16
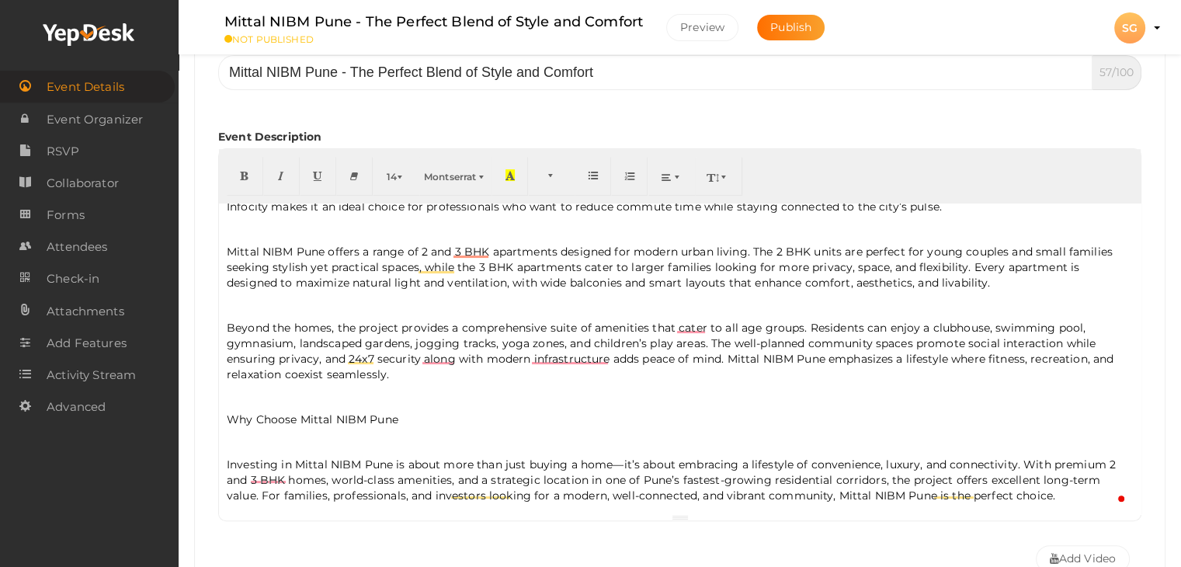
scroll to position [334, 0]
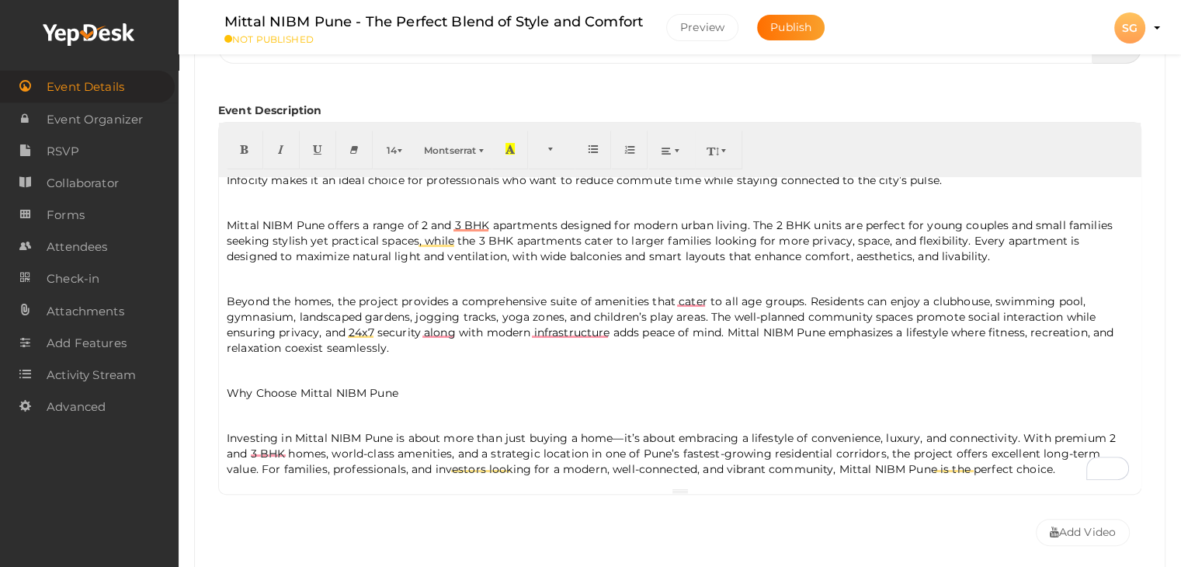
click at [1031, 468] on p "Investing in Mittal NIBM Pune is about more than just buying a home—it’s about …" at bounding box center [680, 453] width 906 height 47
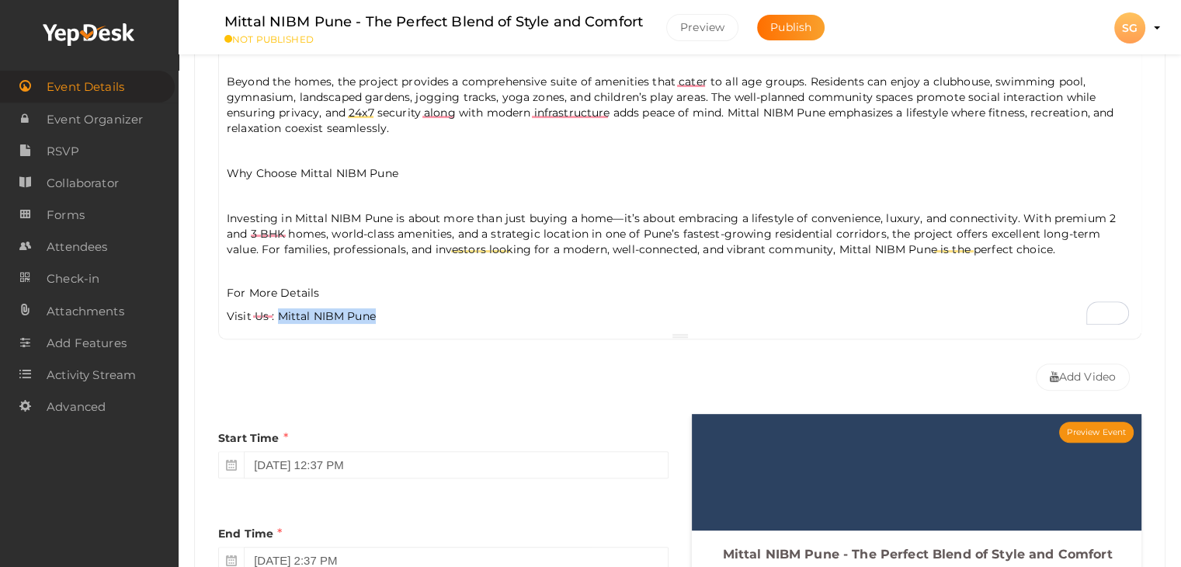
drag, startPoint x: 279, startPoint y: 304, endPoint x: 404, endPoint y: 299, distance: 125.2
click at [404, 299] on div "Pune’s real estate landscape has evolved into a blend of urban convenience and …" at bounding box center [680, 177] width 922 height 311
type input "Mittal NIBM Pune"
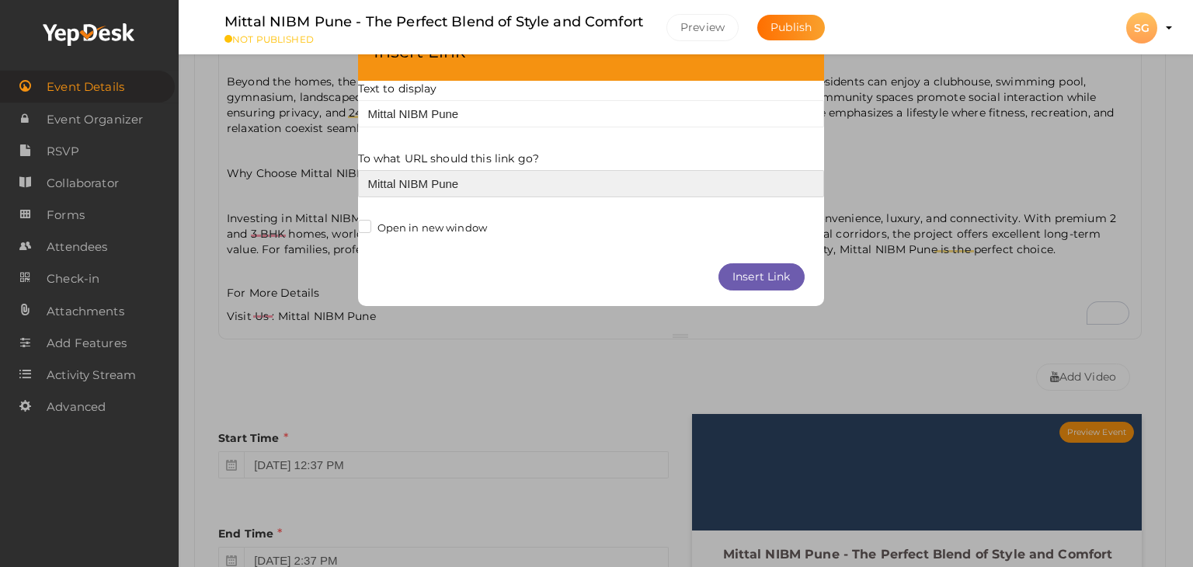
drag, startPoint x: 467, startPoint y: 190, endPoint x: 306, endPoint y: 172, distance: 161.8
click at [304, 176] on div "× Insert Link Text to display Mittal NIBM Pune To what URL should this link go?…" at bounding box center [596, 283] width 1193 height 567
paste input "[URL][DOMAIN_NAME]"
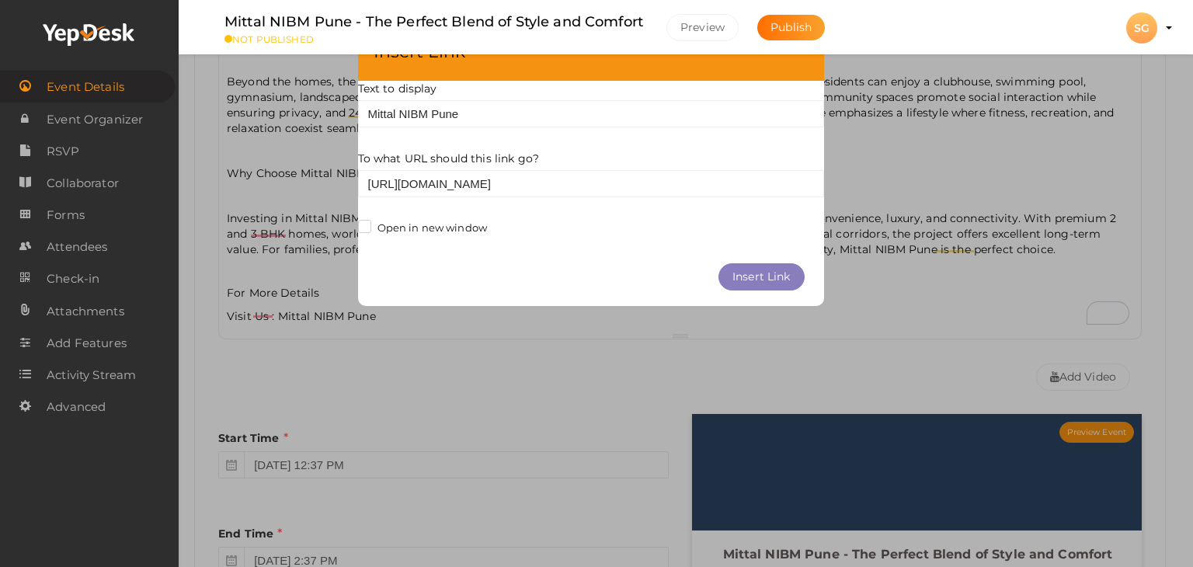
click at [761, 283] on button "Insert Link" at bounding box center [761, 276] width 86 height 27
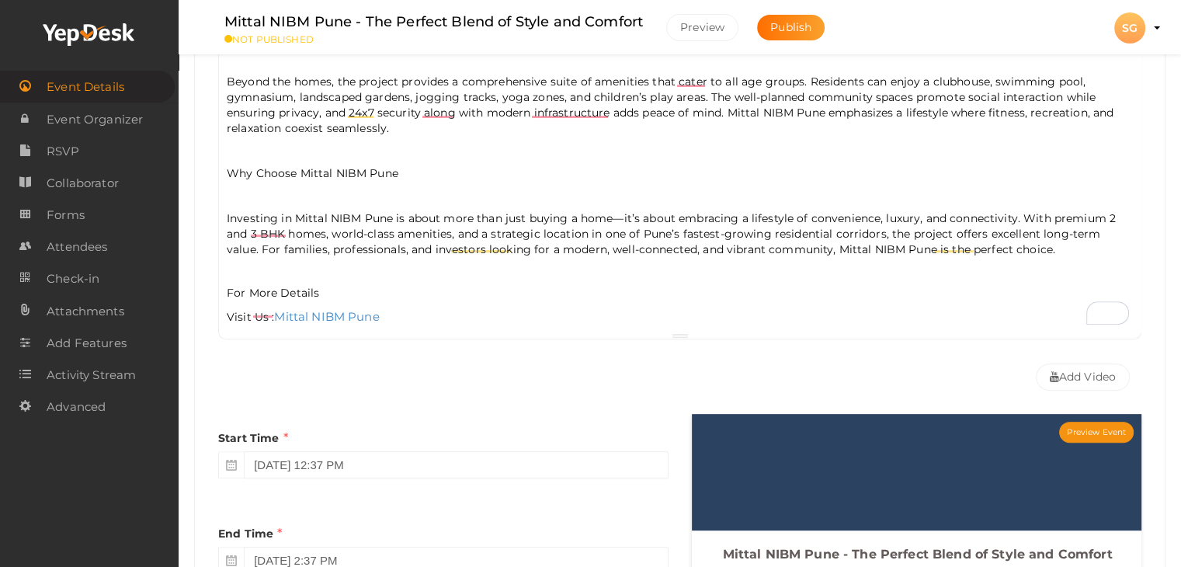
drag, startPoint x: 495, startPoint y: 321, endPoint x: 408, endPoint y: 287, distance: 93.2
click at [495, 319] on div "Pune’s real estate landscape has evolved into a blend of urban convenience and …" at bounding box center [680, 177] width 922 height 311
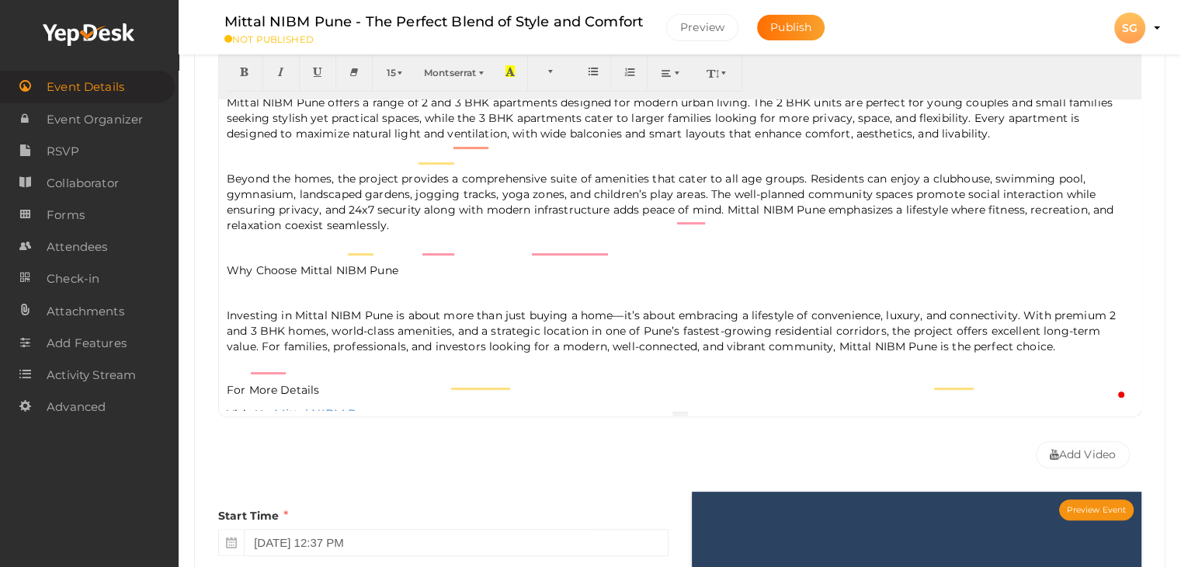
scroll to position [196, 0]
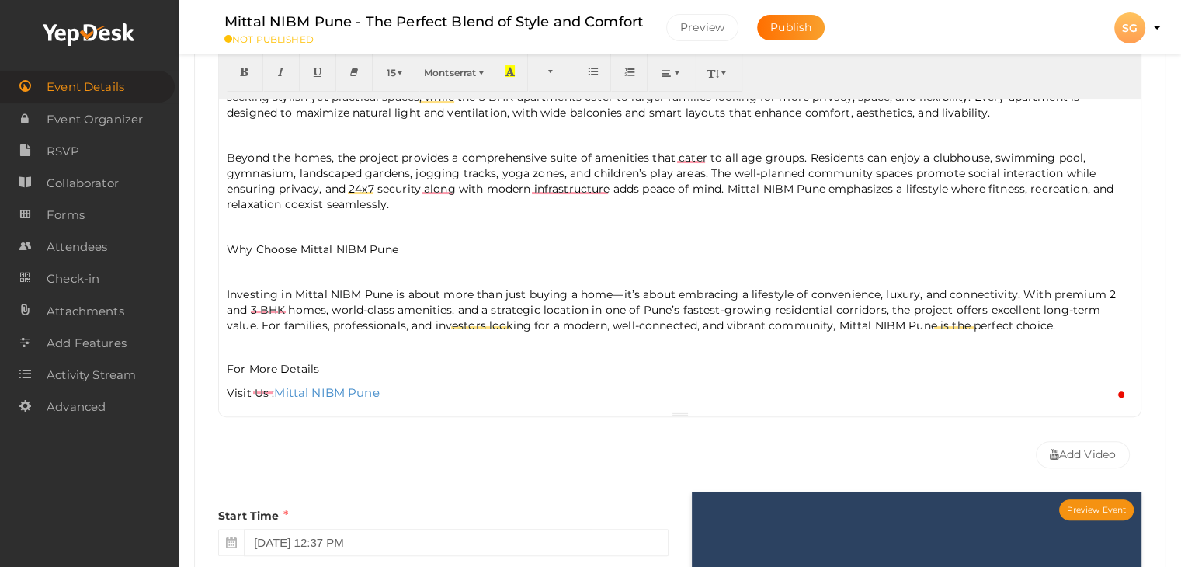
drag, startPoint x: 217, startPoint y: 259, endPoint x: 224, endPoint y: 245, distance: 16.3
click at [220, 253] on div "Event Name Mittal NIBM Pune - The Perfect Blend of Style and Comfort 57/100 Inv…" at bounding box center [680, 202] width 947 height 547
drag, startPoint x: 224, startPoint y: 242, endPoint x: 433, endPoint y: 238, distance: 208.9
click at [433, 238] on div "Pune’s real estate landscape has evolved into a blend of urban convenience and …" at bounding box center [680, 254] width 922 height 311
click at [245, 66] on icon "button" at bounding box center [244, 71] width 9 height 12
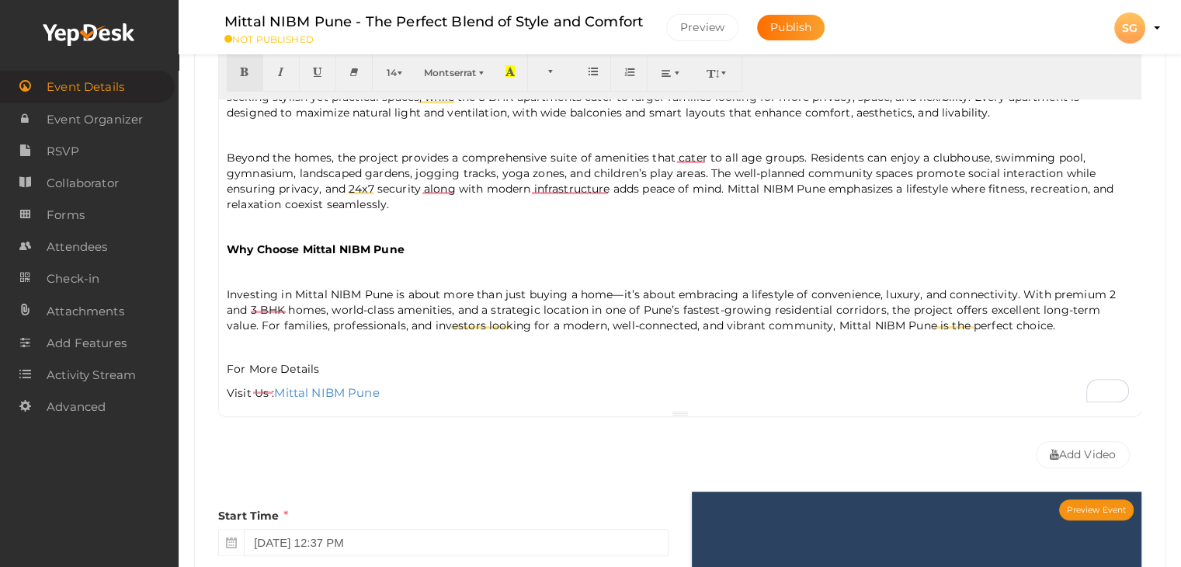
click at [443, 278] on div "Pune’s real estate landscape has evolved into a blend of urban convenience and …" at bounding box center [680, 254] width 922 height 311
drag, startPoint x: 404, startPoint y: 383, endPoint x: 227, endPoint y: 333, distance: 183.9
click at [228, 340] on div "Pune’s real estate landscape has evolved into a blend of urban convenience and …" at bounding box center [680, 254] width 922 height 311
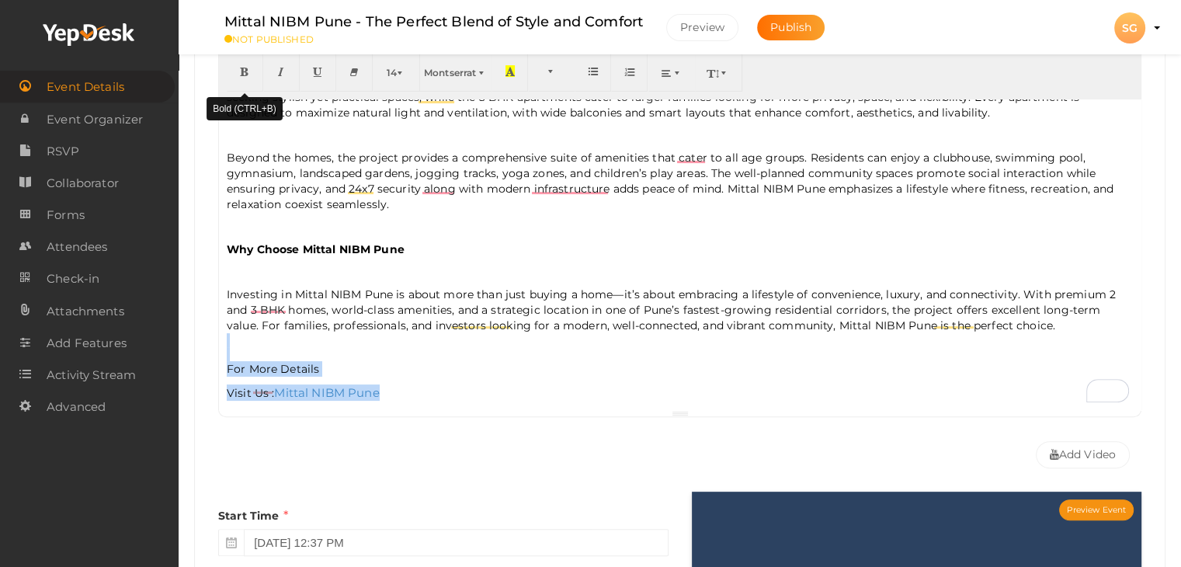
drag, startPoint x: 243, startPoint y: 80, endPoint x: 403, endPoint y: 85, distance: 160.1
click at [244, 80] on button "button" at bounding box center [245, 72] width 37 height 39
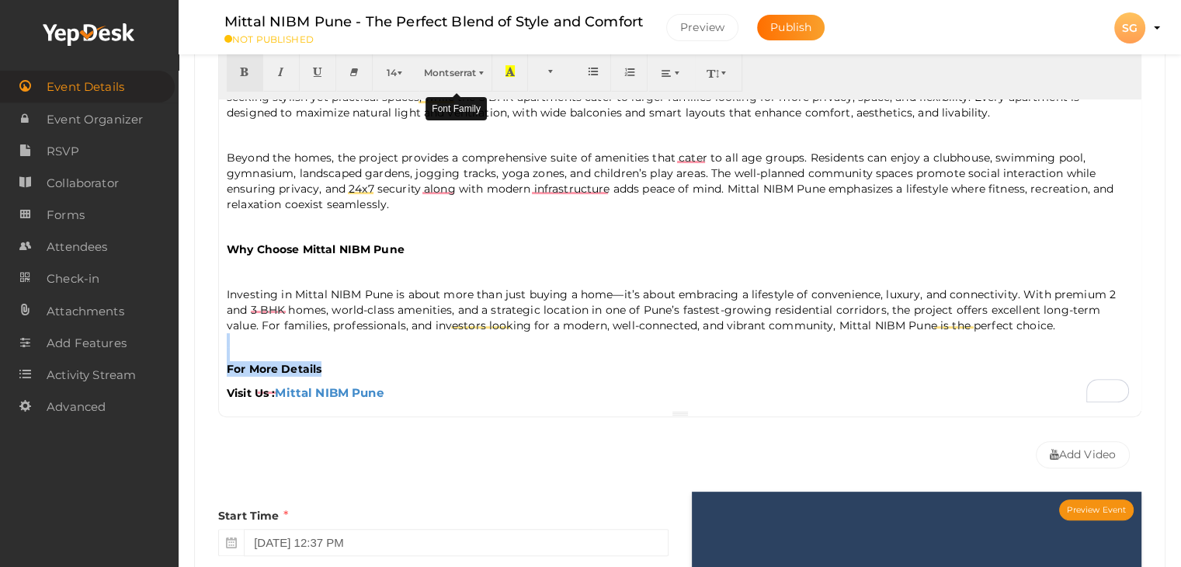
click at [459, 74] on span "Montserrat" at bounding box center [450, 73] width 52 height 12
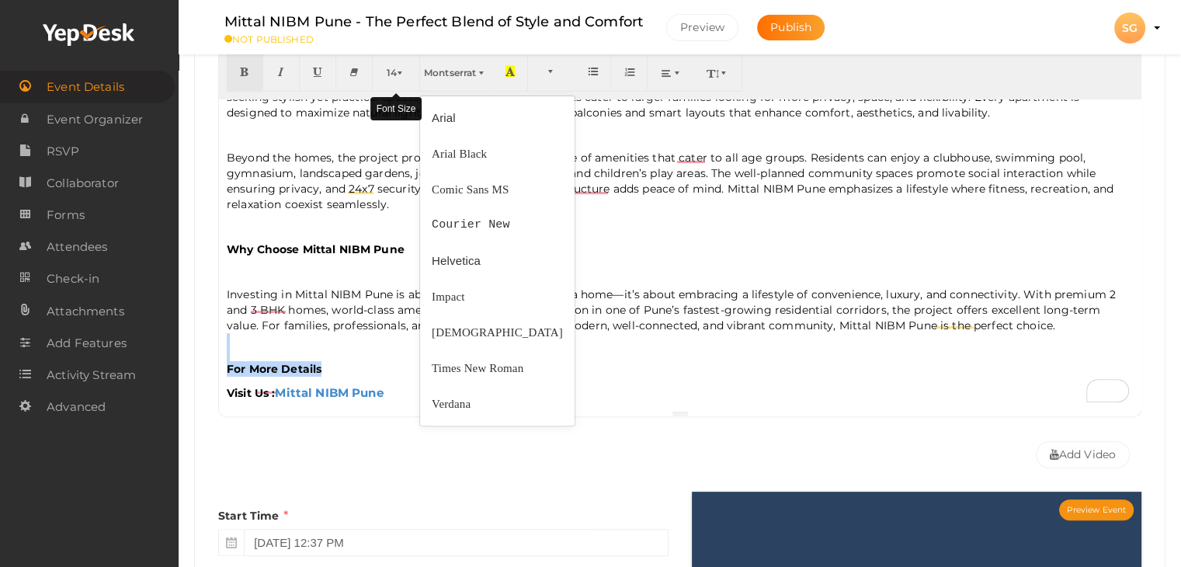
click at [388, 71] on span "14" at bounding box center [392, 73] width 10 height 12
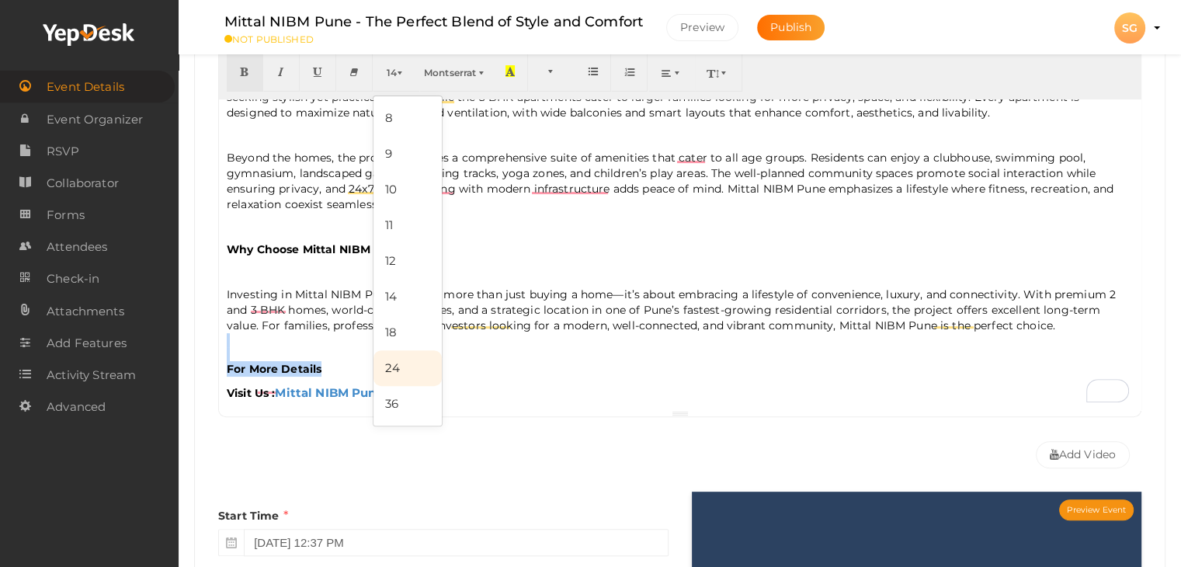
click at [375, 356] on link "24" at bounding box center [408, 368] width 68 height 36
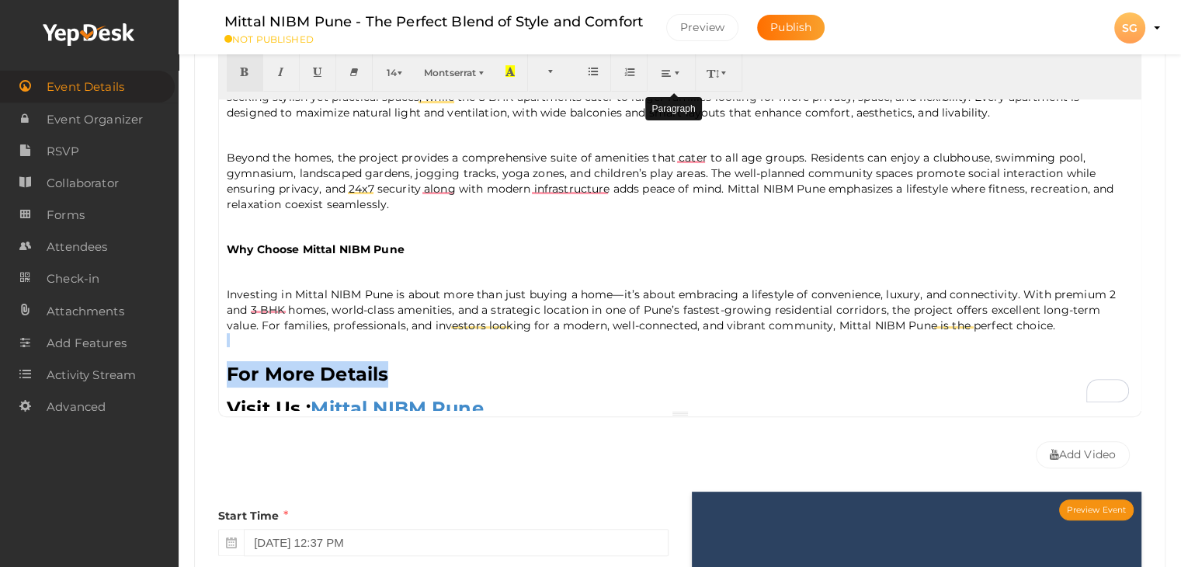
click at [668, 72] on icon "button" at bounding box center [666, 73] width 9 height 12
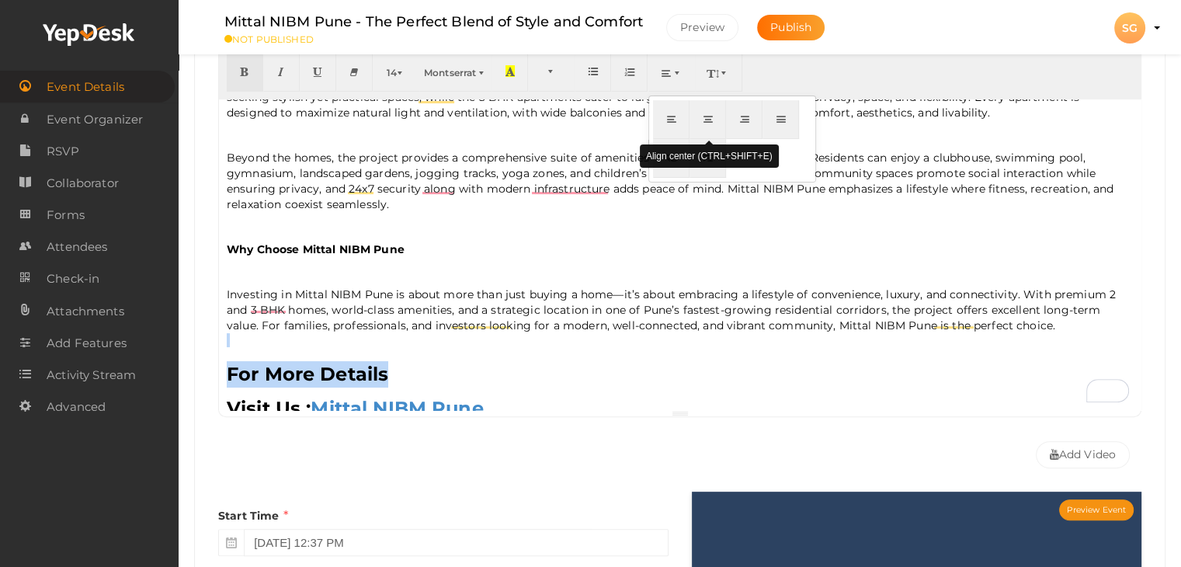
click at [708, 120] on icon "button" at bounding box center [708, 119] width 9 height 12
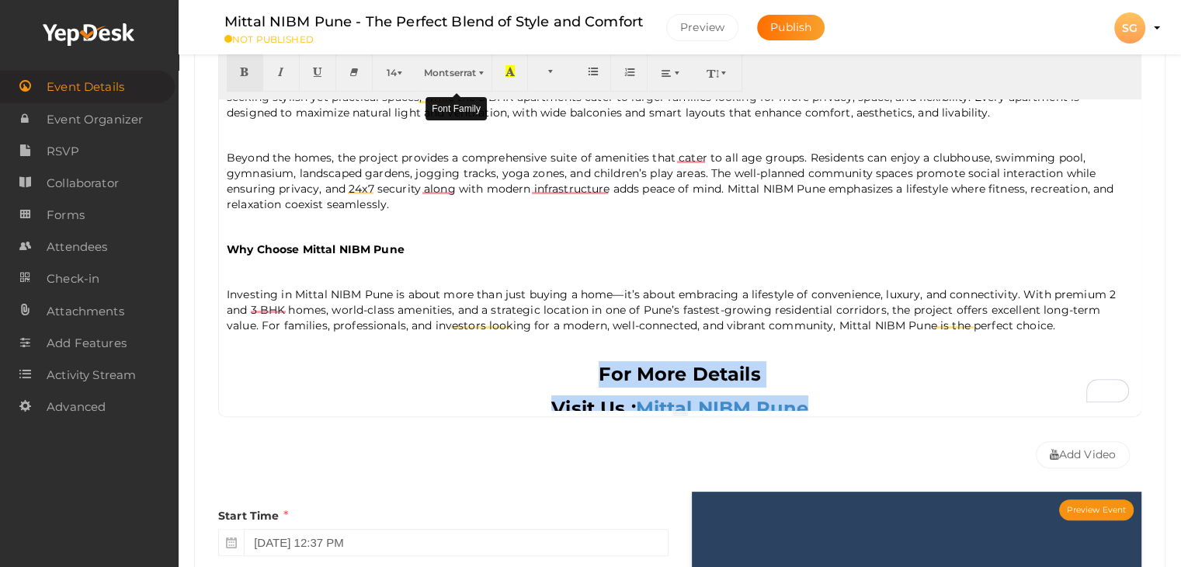
drag, startPoint x: 448, startPoint y: 72, endPoint x: 407, endPoint y: 140, distance: 79.1
click at [447, 72] on span "Montserrat" at bounding box center [450, 73] width 52 height 12
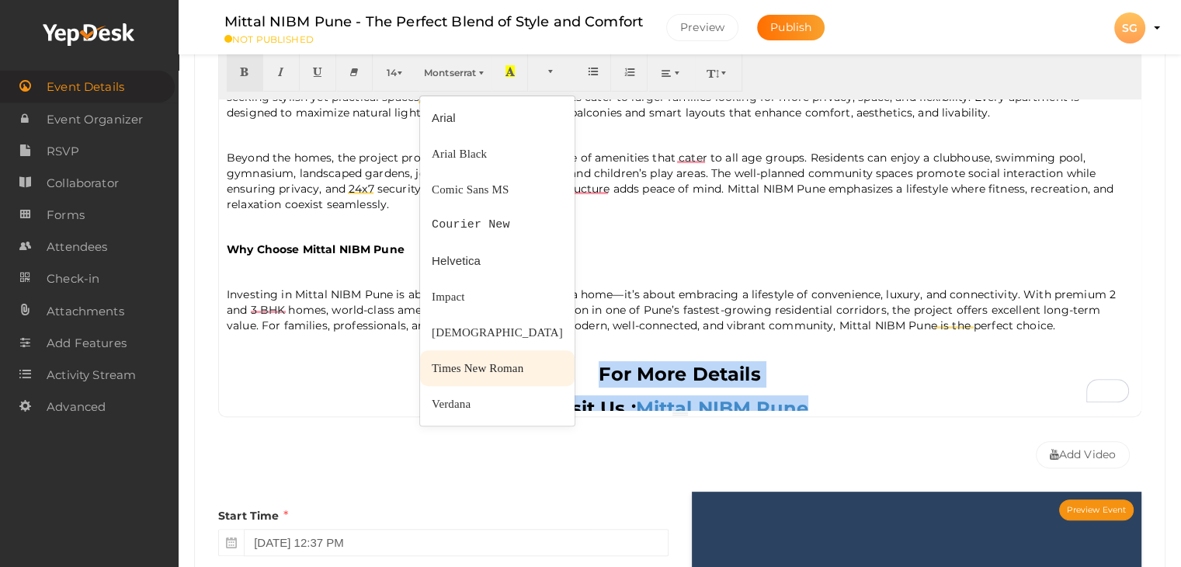
click at [443, 356] on link "Times New Roman" at bounding box center [497, 368] width 155 height 36
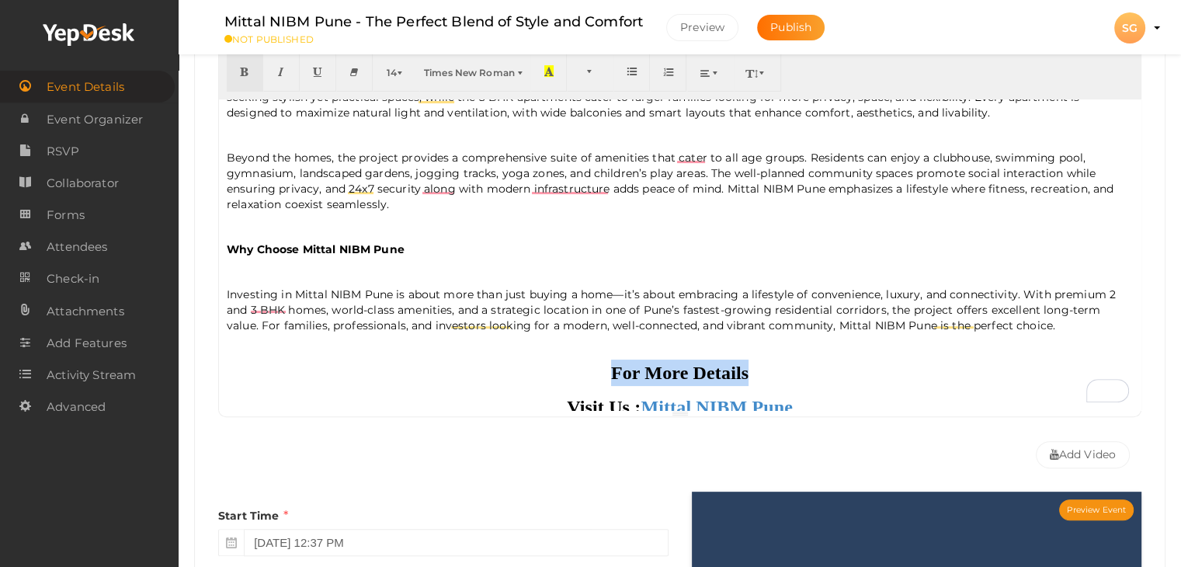
click at [596, 370] on div "For More Details" at bounding box center [680, 373] width 906 height 26
drag, startPoint x: 935, startPoint y: 354, endPoint x: 1006, endPoint y: 358, distance: 71.6
click at [936, 360] on div "For More Details" at bounding box center [680, 373] width 906 height 26
click at [1047, 349] on div "To enrich screen reader interactions, please activate Accessibility in Grammarl…" at bounding box center [680, 353] width 906 height 12
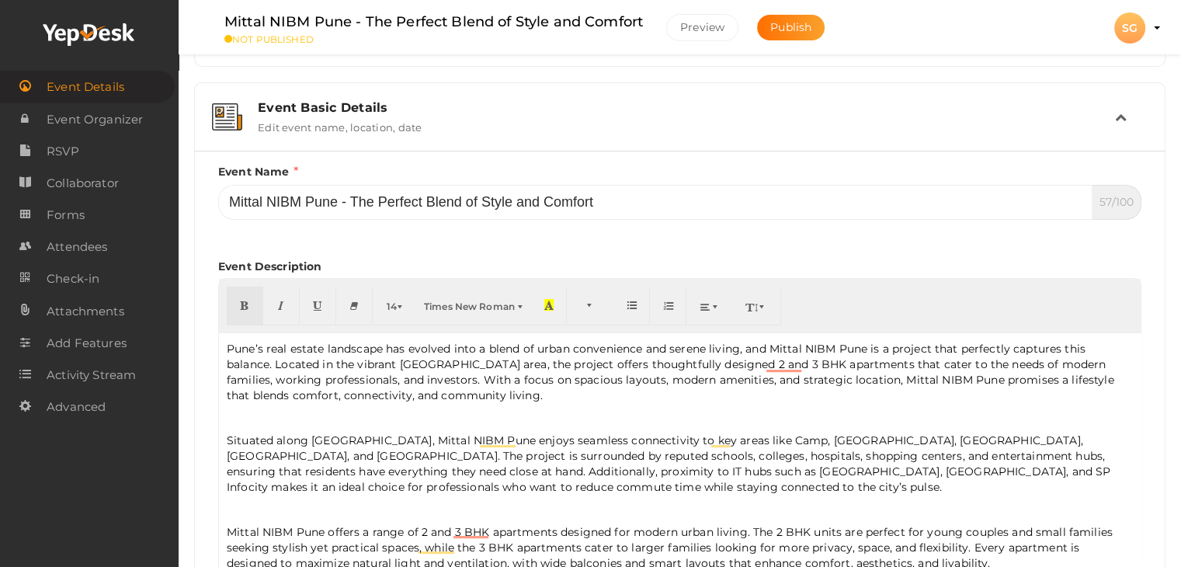
scroll to position [233, 0]
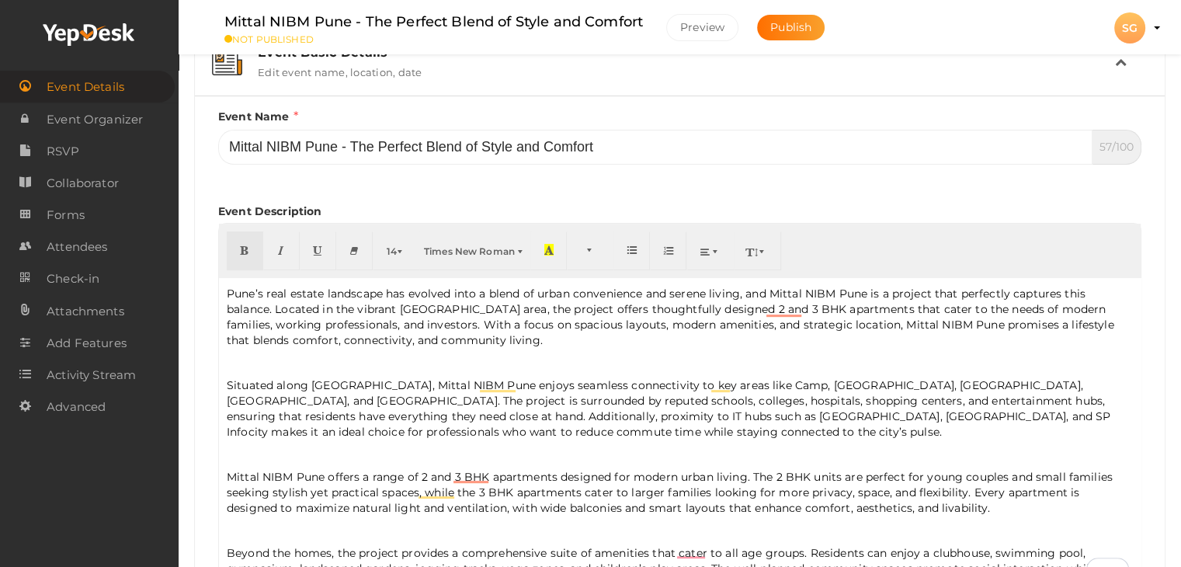
click at [573, 317] on p "Pune’s real estate landscape has evolved into a blend of urban convenience and …" at bounding box center [680, 317] width 906 height 62
click at [807, 293] on p "Pune’s real estate landscape has evolved into a blend of urban convenience and …" at bounding box center [680, 317] width 906 height 62
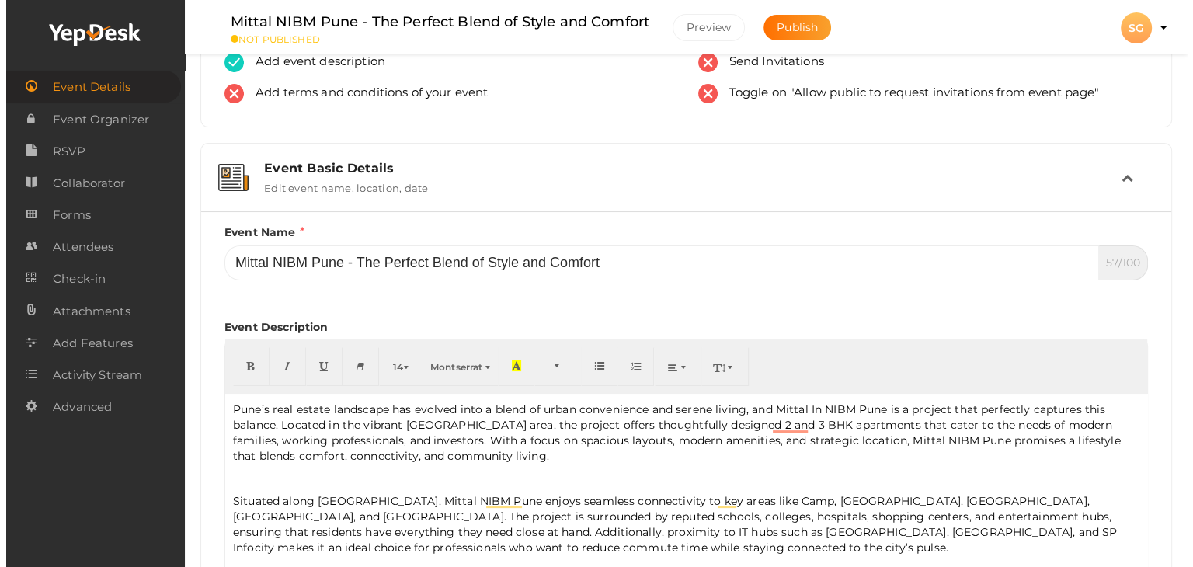
scroll to position [155, 0]
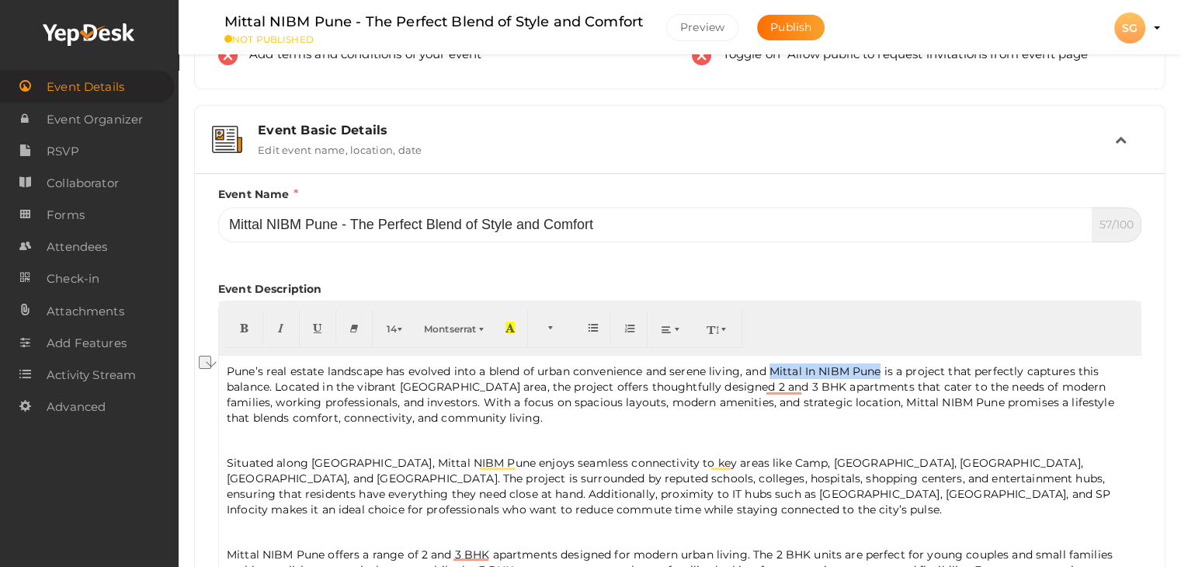
drag, startPoint x: 771, startPoint y: 367, endPoint x: 880, endPoint y: 361, distance: 108.9
click at [880, 361] on div "Pune’s real estate landscape has evolved into a blend of urban convenience and …" at bounding box center [680, 511] width 922 height 311
click at [245, 327] on icon "button" at bounding box center [244, 328] width 9 height 12
type input "Mittal In NIBM Pune"
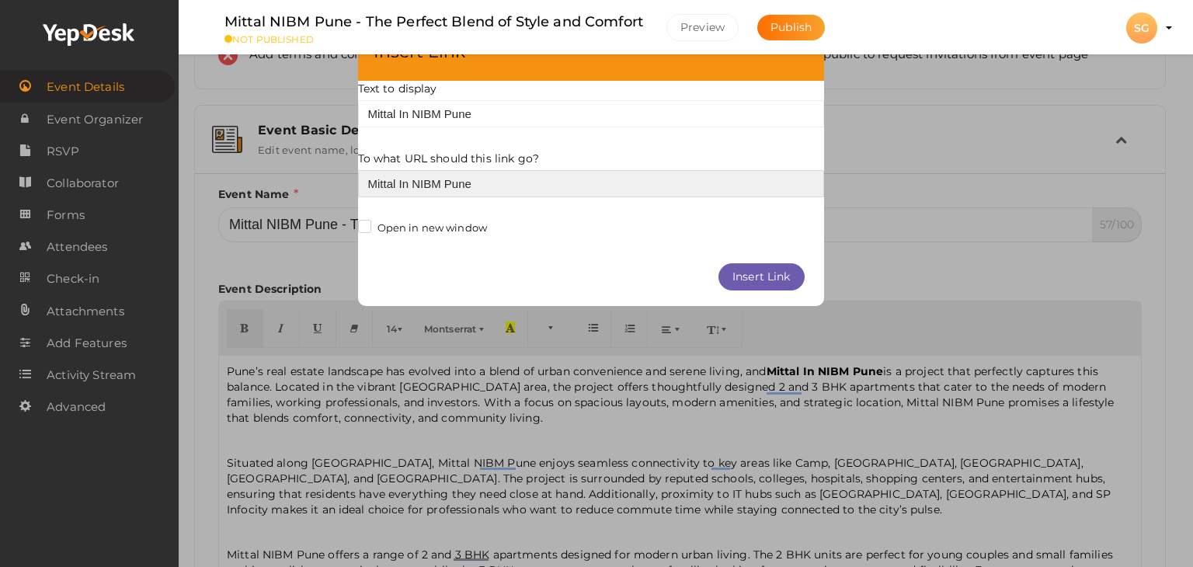
click at [398, 193] on input "Mittal In NIBM Pune" at bounding box center [591, 183] width 466 height 27
paste input "[URL][DOMAIN_NAME]"
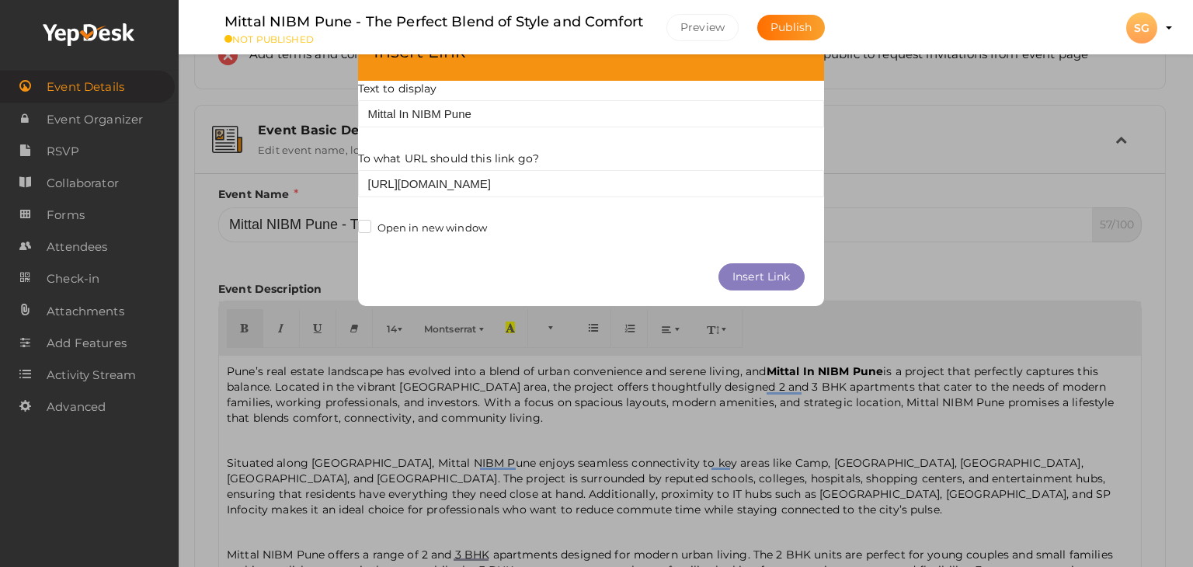
click at [758, 276] on button "Insert Link" at bounding box center [761, 276] width 86 height 27
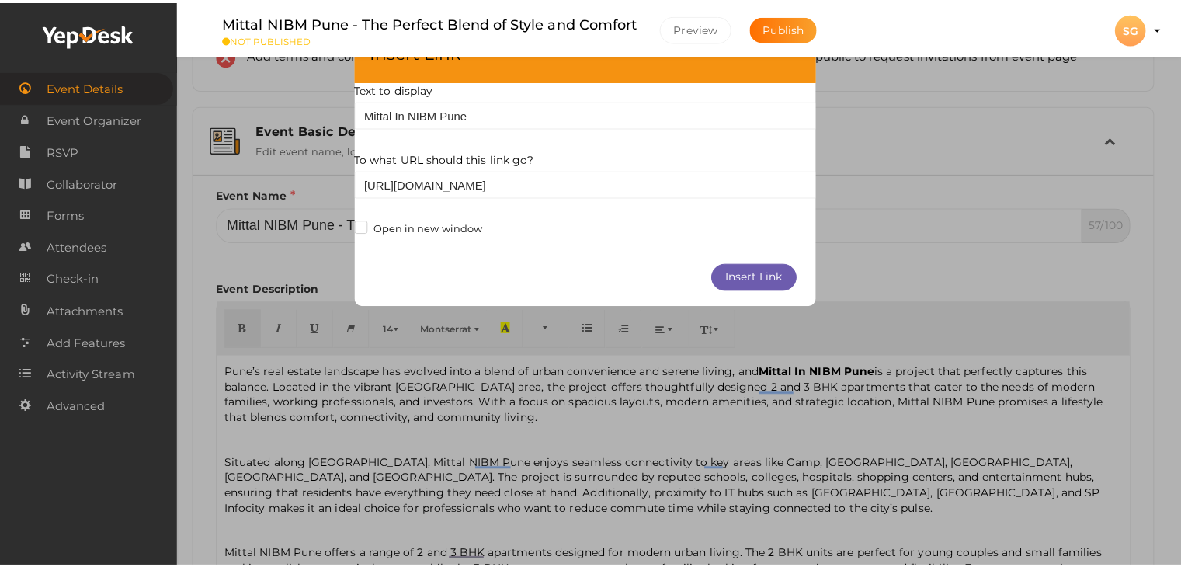
scroll to position [0, 0]
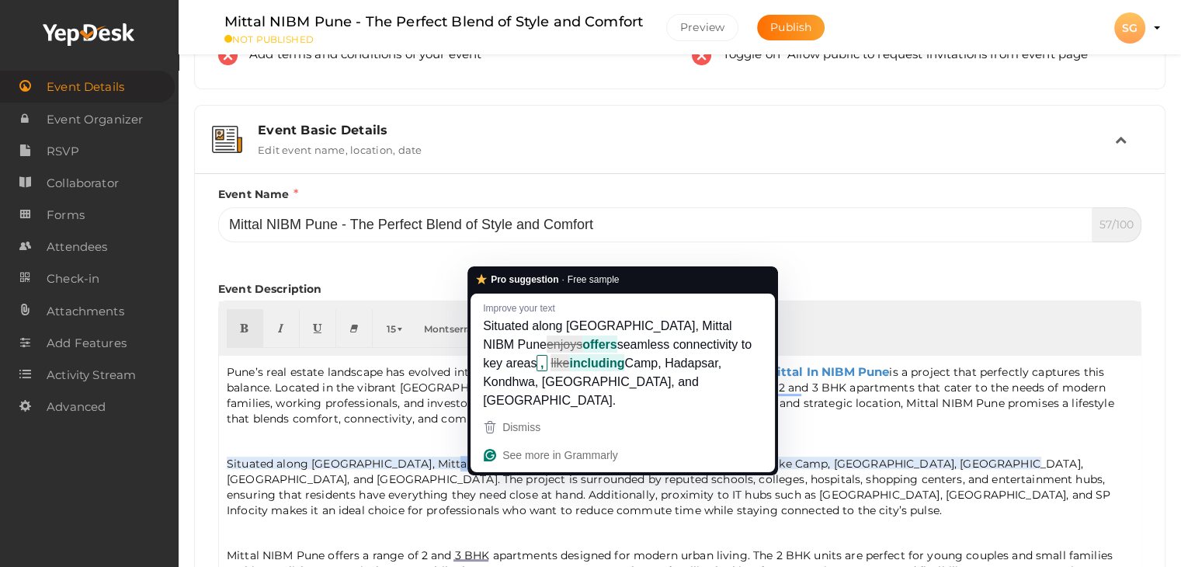
drag, startPoint x: 447, startPoint y: 461, endPoint x: 478, endPoint y: 460, distance: 31.1
click at [478, 460] on p "Situated along [GEOGRAPHIC_DATA], Mittal NIBM Pune enjoys seamless connectivity…" at bounding box center [680, 487] width 906 height 62
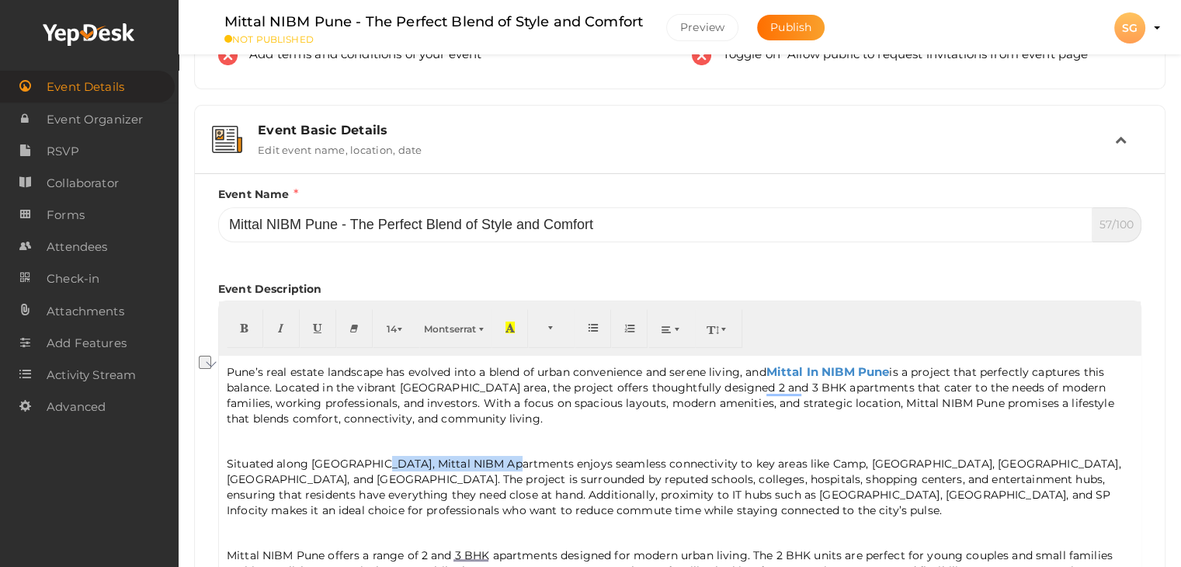
drag, startPoint x: 514, startPoint y: 467, endPoint x: 378, endPoint y: 451, distance: 136.8
click at [381, 465] on p "Situated along [GEOGRAPHIC_DATA], Mittal NIBM Apartments enjoys seamless connec…" at bounding box center [680, 487] width 906 height 62
click at [239, 327] on button "button" at bounding box center [245, 328] width 37 height 39
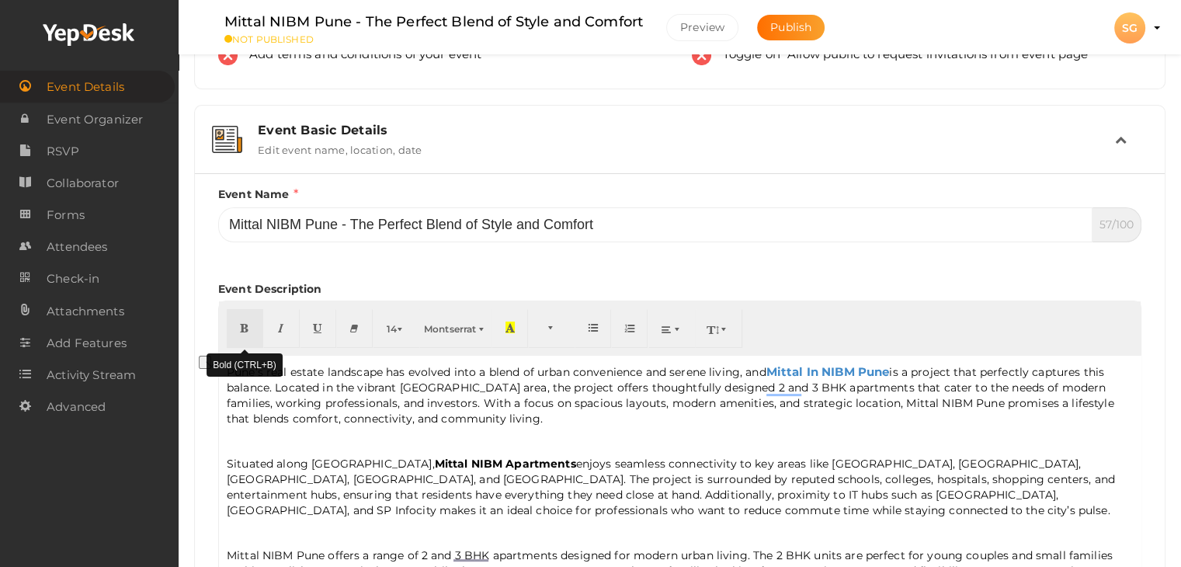
type input "Mittal NIBM Apartments"
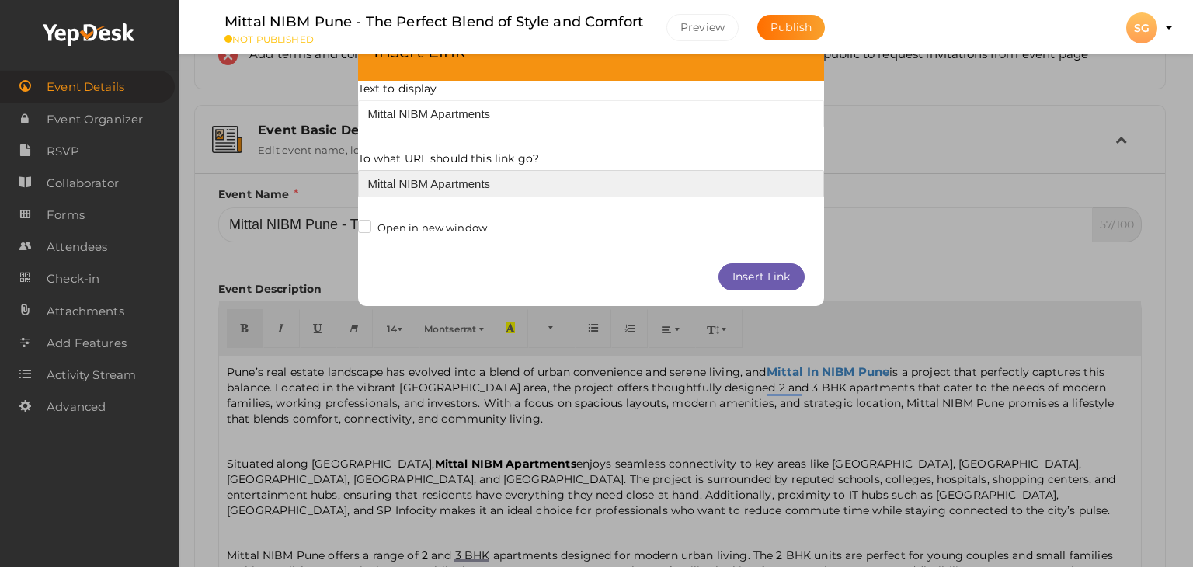
click at [485, 181] on input "Mittal NIBM Apartments" at bounding box center [591, 183] width 466 height 27
paste input "[URL][DOMAIN_NAME]"
type input "[URL][DOMAIN_NAME]"
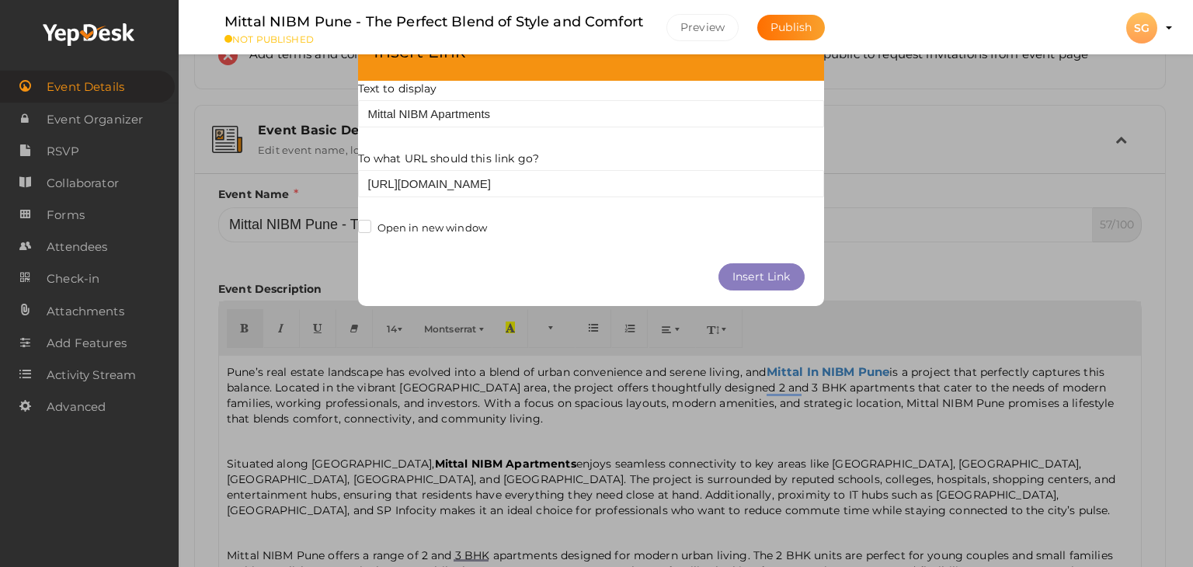
click at [759, 275] on button "Insert Link" at bounding box center [761, 276] width 86 height 27
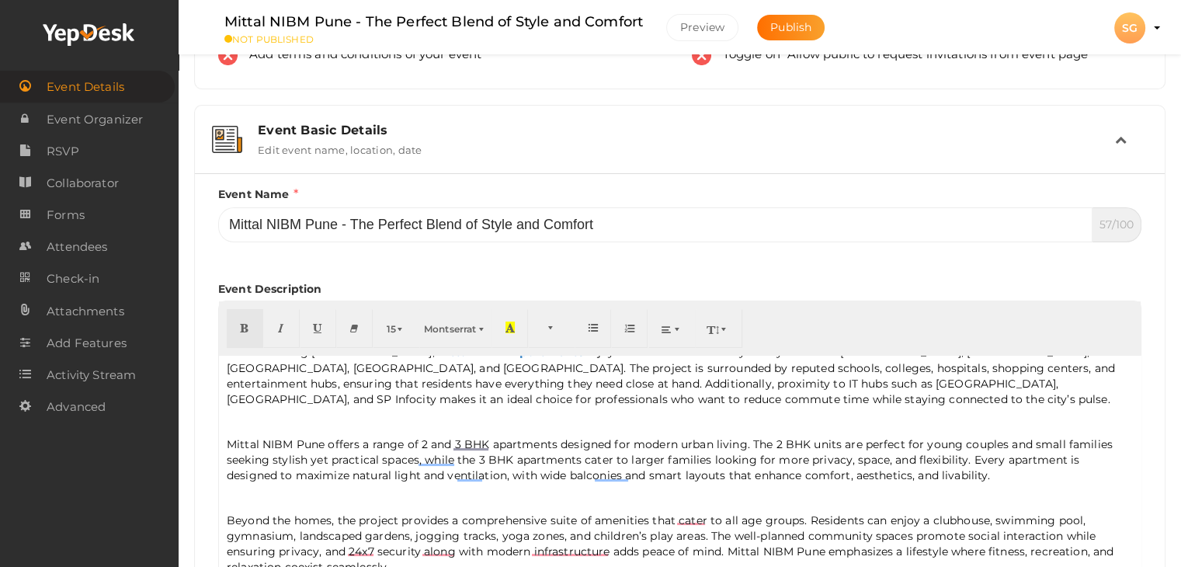
scroll to position [155, 0]
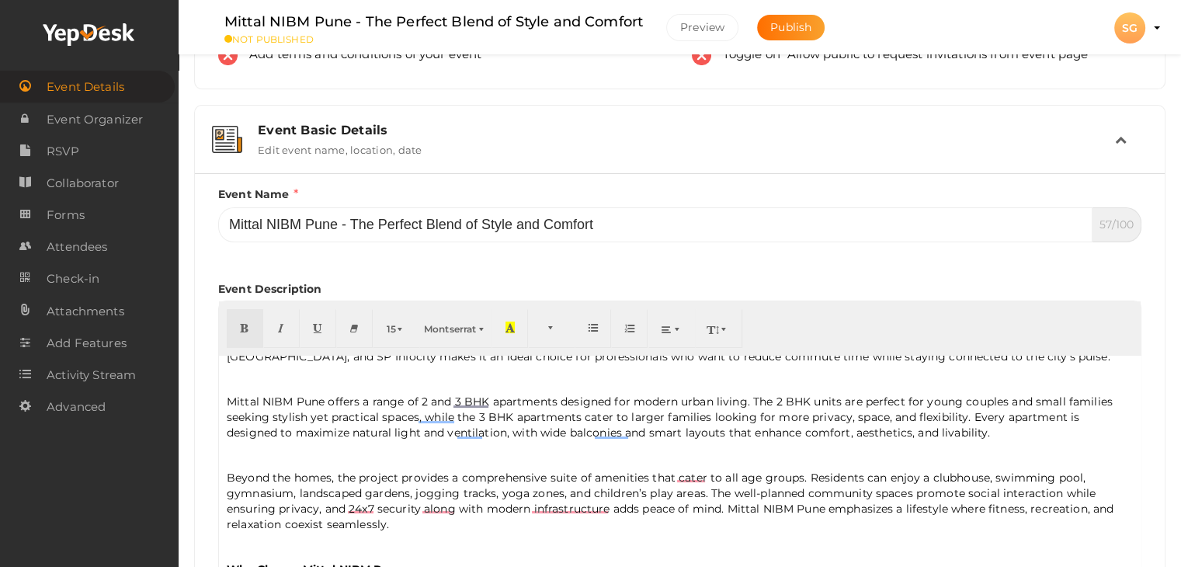
click at [256, 398] on p "Mittal NIBM Pune offers a range of 2 and 3 BHK apartments designed for modern u…" at bounding box center [680, 417] width 906 height 47
click at [262, 399] on p "Mittal NIBM Pune offers a range of 2 and 3 BHK apartments designed for modern u…" at bounding box center [680, 417] width 906 height 47
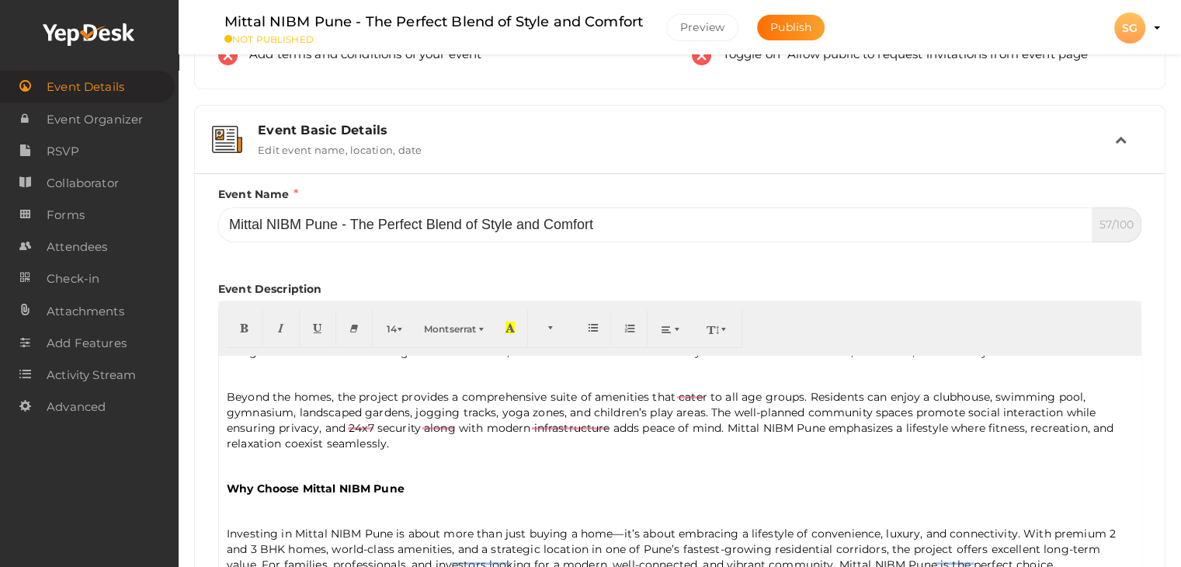
scroll to position [239, 0]
click at [328, 523] on p "Investing in Mittal NIBM Pune is about more than just buying a home—it’s about …" at bounding box center [680, 572] width 906 height 99
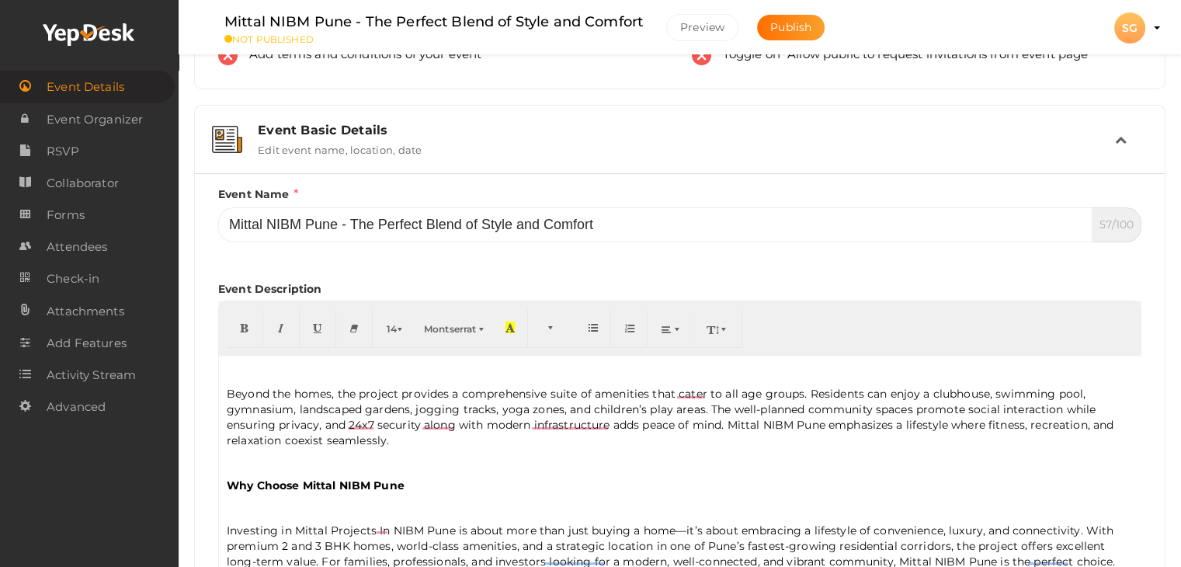
scroll to position [311, 0]
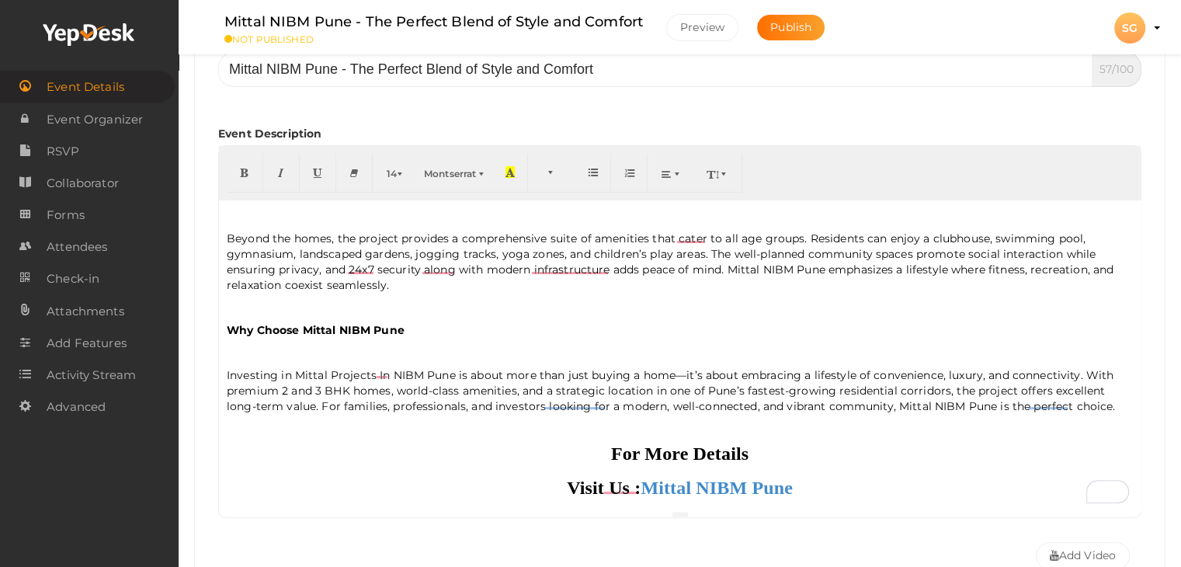
click at [1065, 367] on p "Investing in Mittal Projects In NIBM Pune is about more than just buying a home…" at bounding box center [680, 416] width 906 height 99
drag, startPoint x: 1087, startPoint y: 393, endPoint x: 1100, endPoint y: 392, distance: 12.4
click at [1087, 392] on p "Investing in Mittal Projects In NIBM Pune is about more than just buying a home…" at bounding box center [680, 416] width 906 height 99
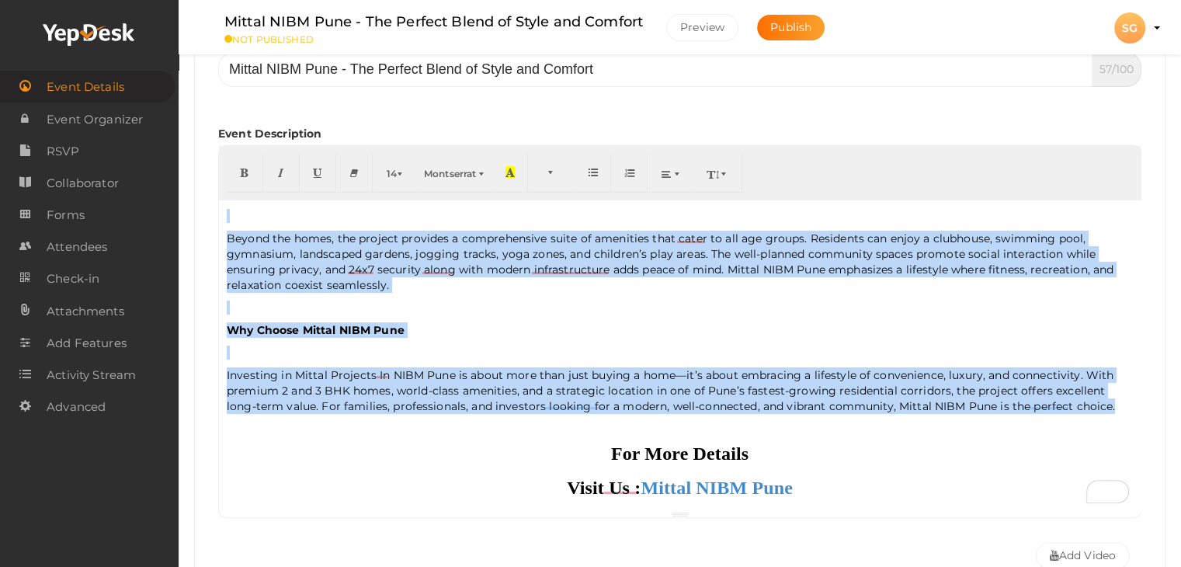
scroll to position [0, 0]
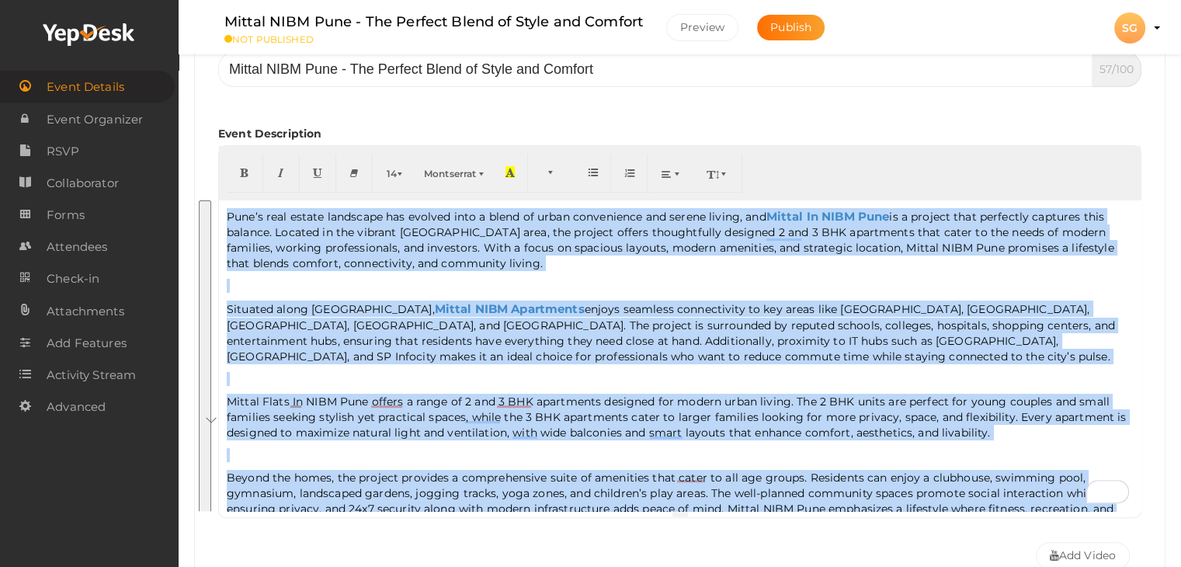
drag, startPoint x: 1113, startPoint y: 393, endPoint x: 181, endPoint y: 166, distance: 959.1
click at [409, 172] on button "14" at bounding box center [396, 173] width 47 height 39
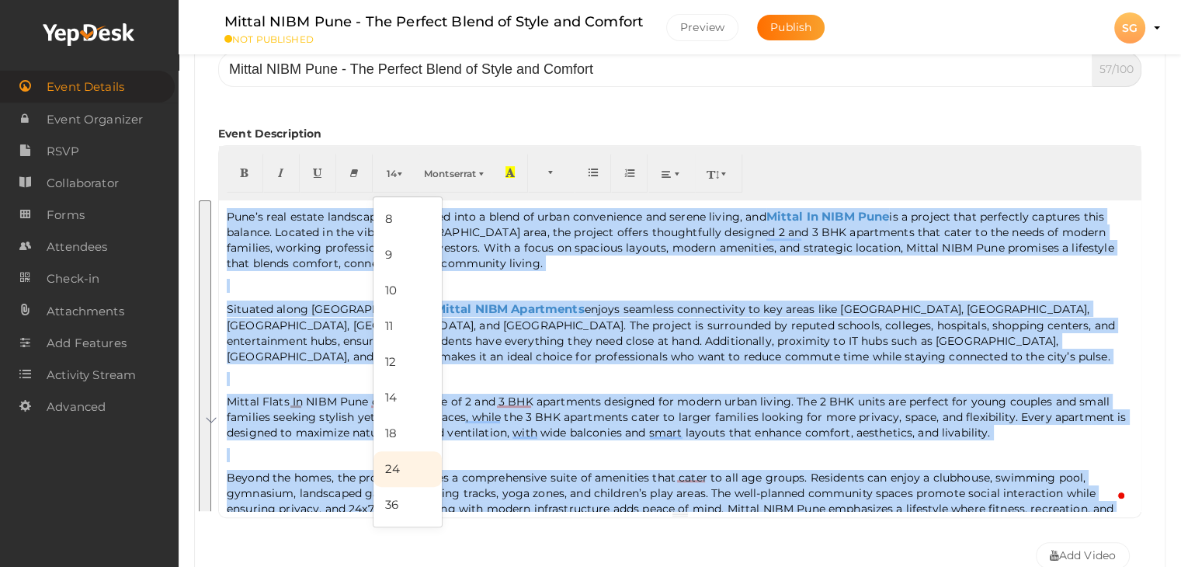
drag, startPoint x: 396, startPoint y: 474, endPoint x: 426, endPoint y: 420, distance: 61.6
click at [396, 473] on link "24" at bounding box center [408, 469] width 68 height 36
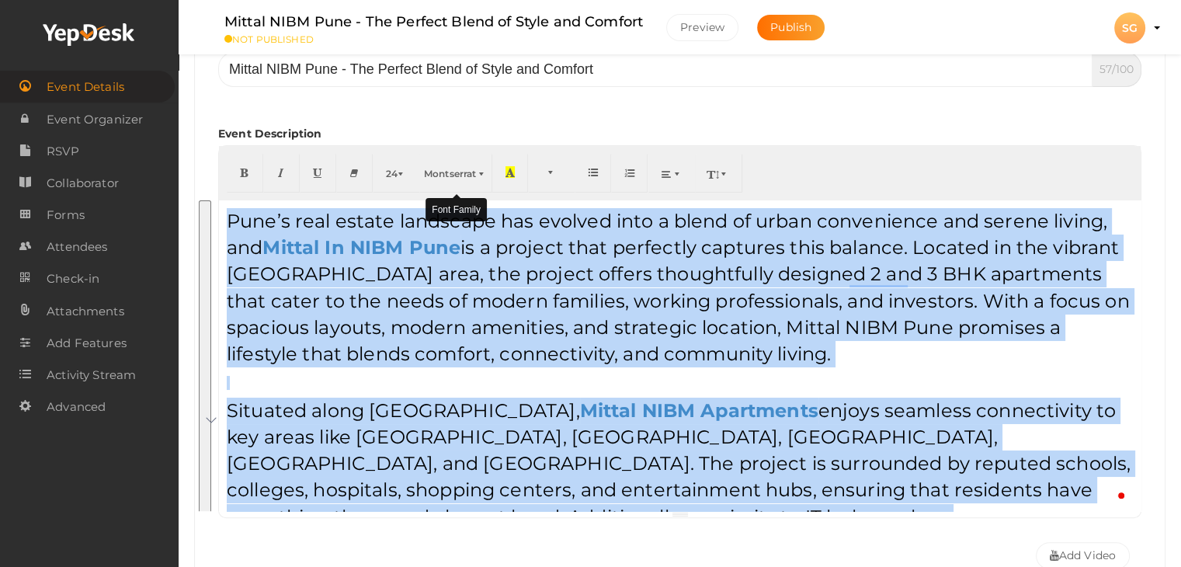
click at [458, 179] on button "Montserrat" at bounding box center [455, 173] width 73 height 39
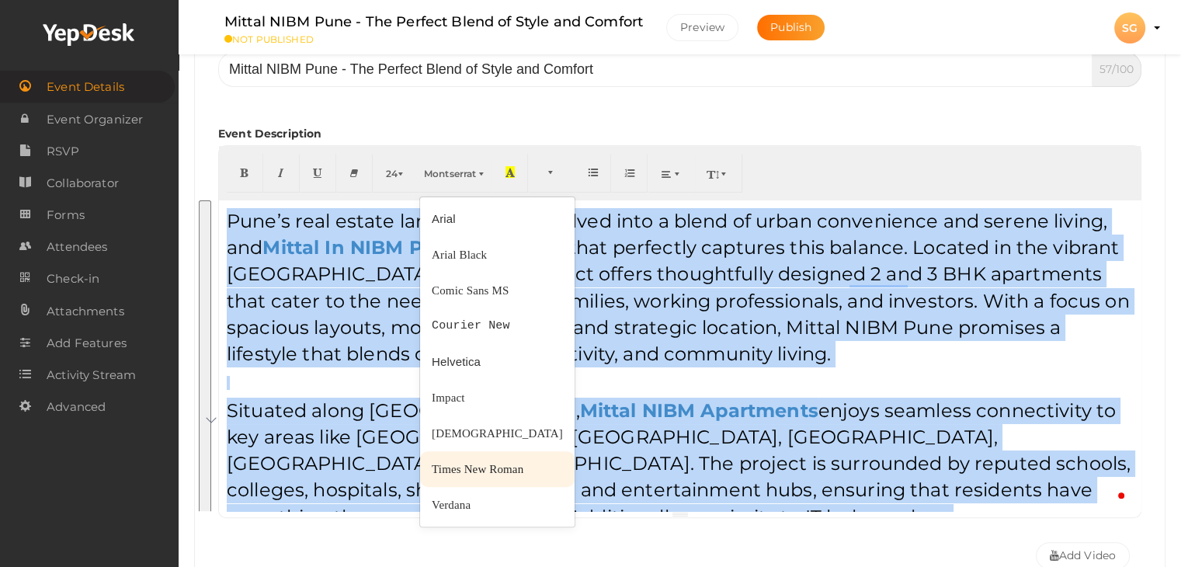
click at [441, 465] on span "Times New Roman" at bounding box center [478, 469] width 92 height 12
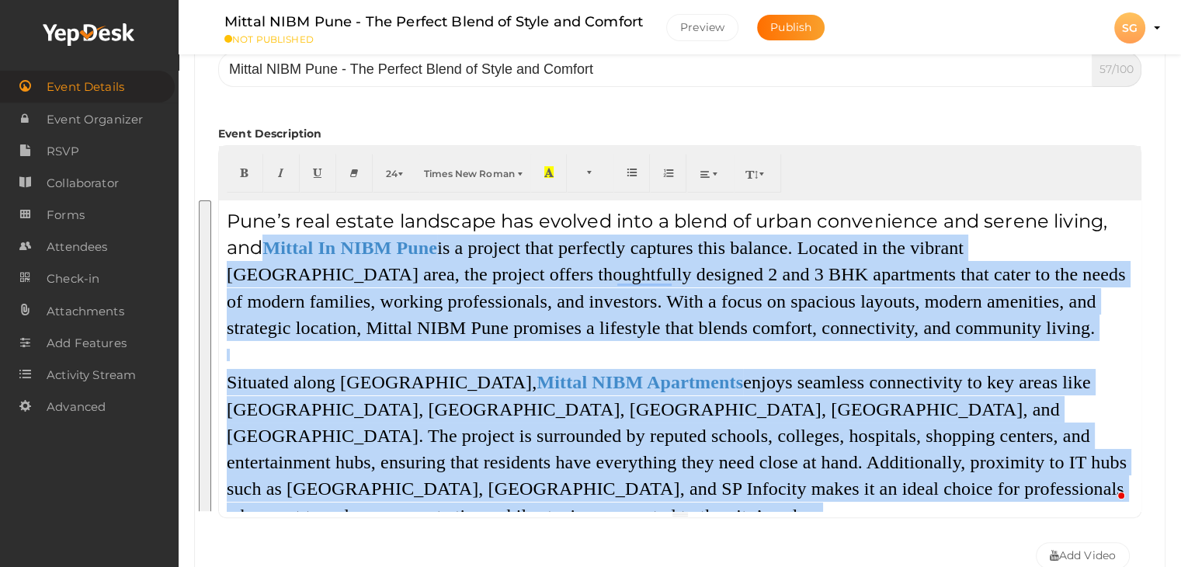
click at [534, 363] on div "Pune’s real estate landscape has evolved into a blend of urban convenience and …" at bounding box center [680, 355] width 922 height 311
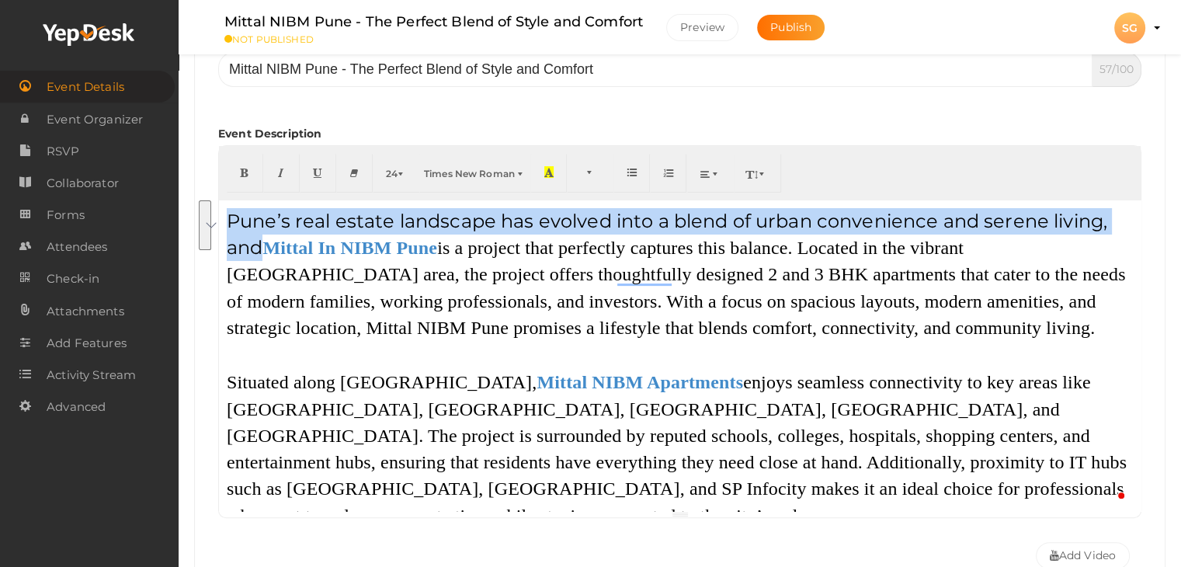
drag, startPoint x: 231, startPoint y: 218, endPoint x: 262, endPoint y: 238, distance: 37.0
click at [262, 238] on span "Pune’s real estate landscape has evolved into a blend of urban convenience and …" at bounding box center [667, 234] width 881 height 49
click at [475, 168] on span "Montserrat" at bounding box center [450, 174] width 52 height 12
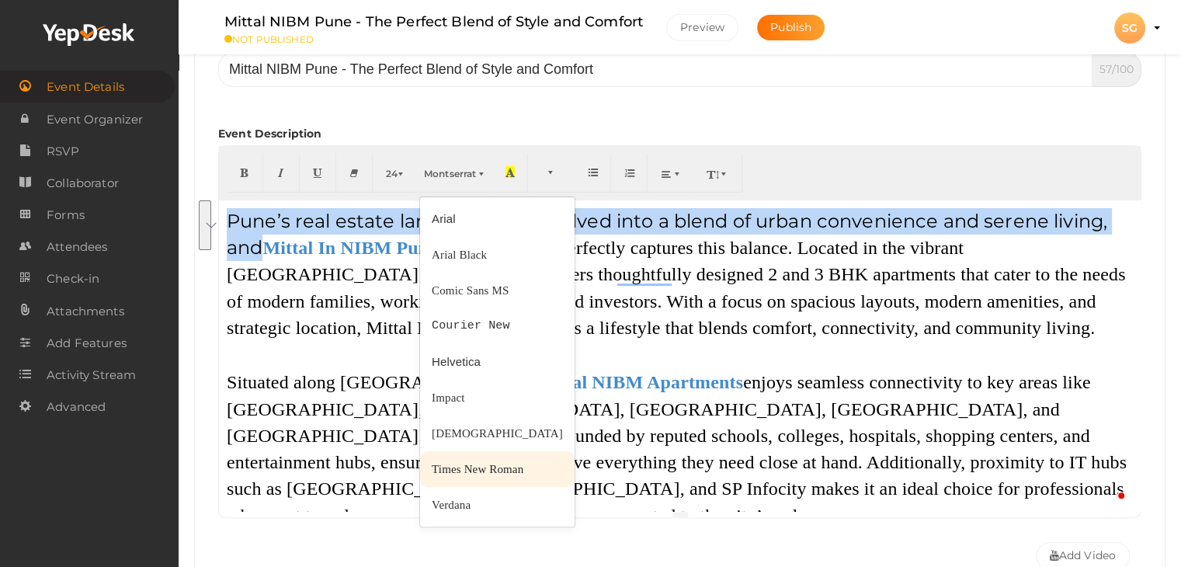
click at [474, 469] on span "Times New Roman" at bounding box center [478, 469] width 92 height 12
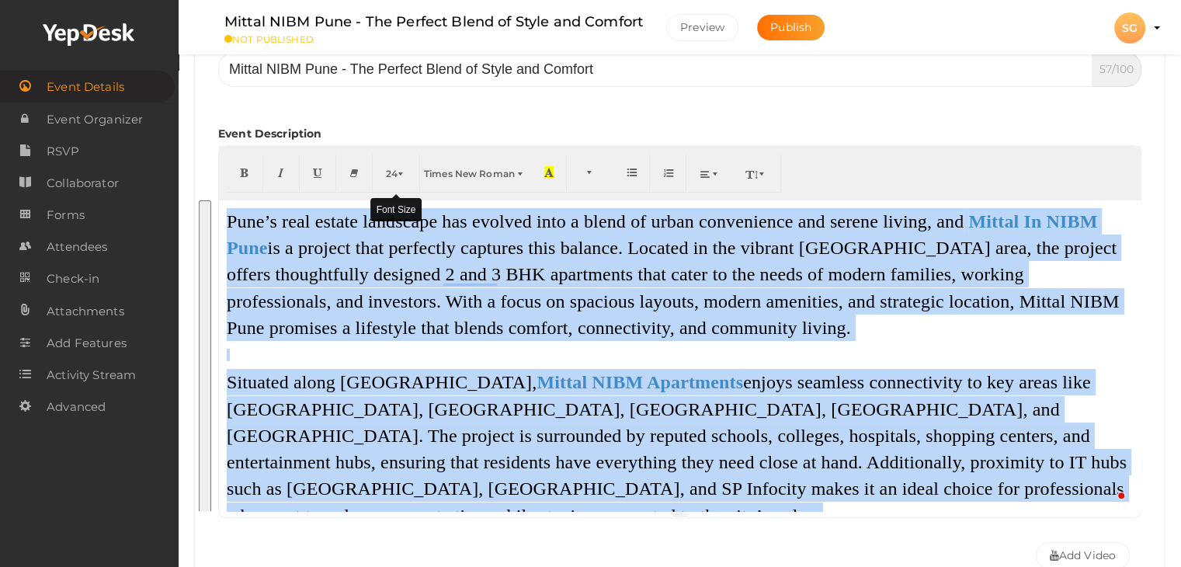
click at [410, 172] on button "24" at bounding box center [396, 173] width 47 height 39
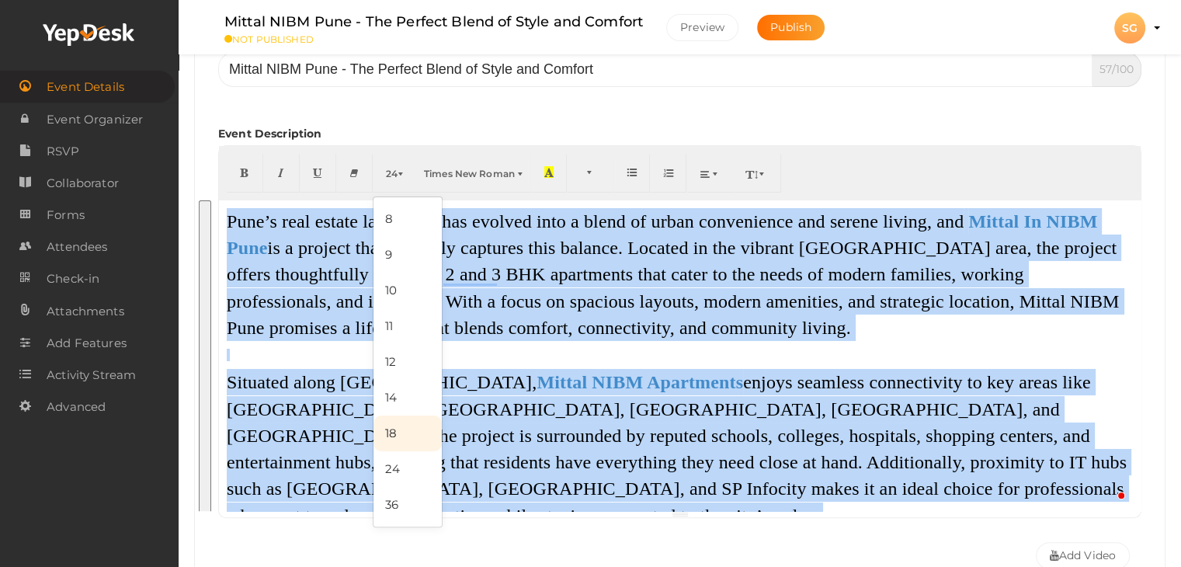
click at [419, 437] on link "18" at bounding box center [408, 433] width 68 height 36
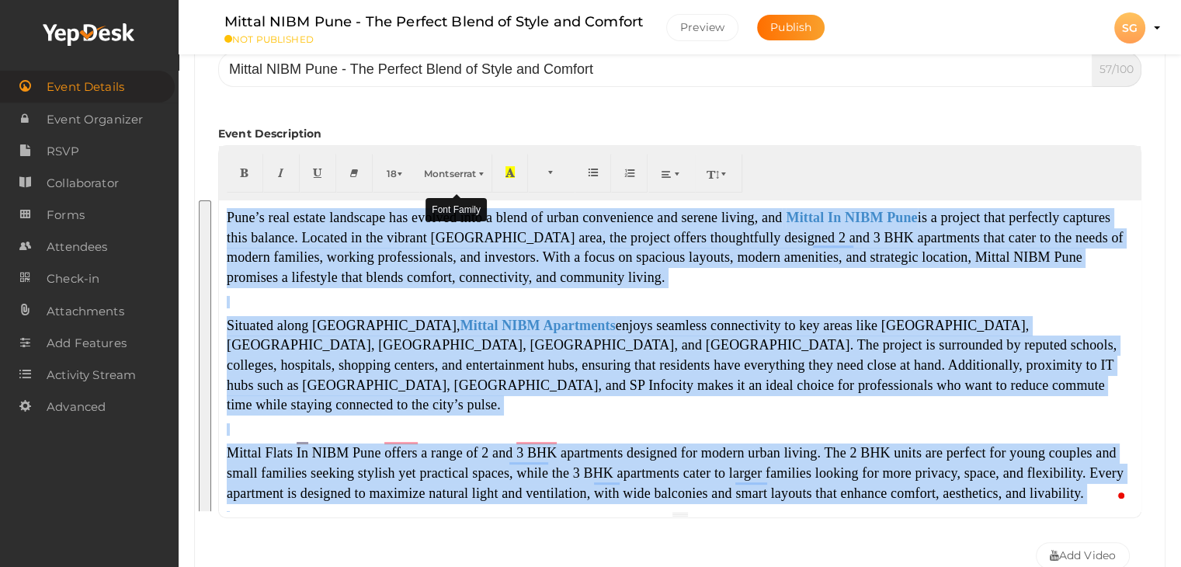
click at [457, 169] on span "Montserrat" at bounding box center [450, 174] width 52 height 12
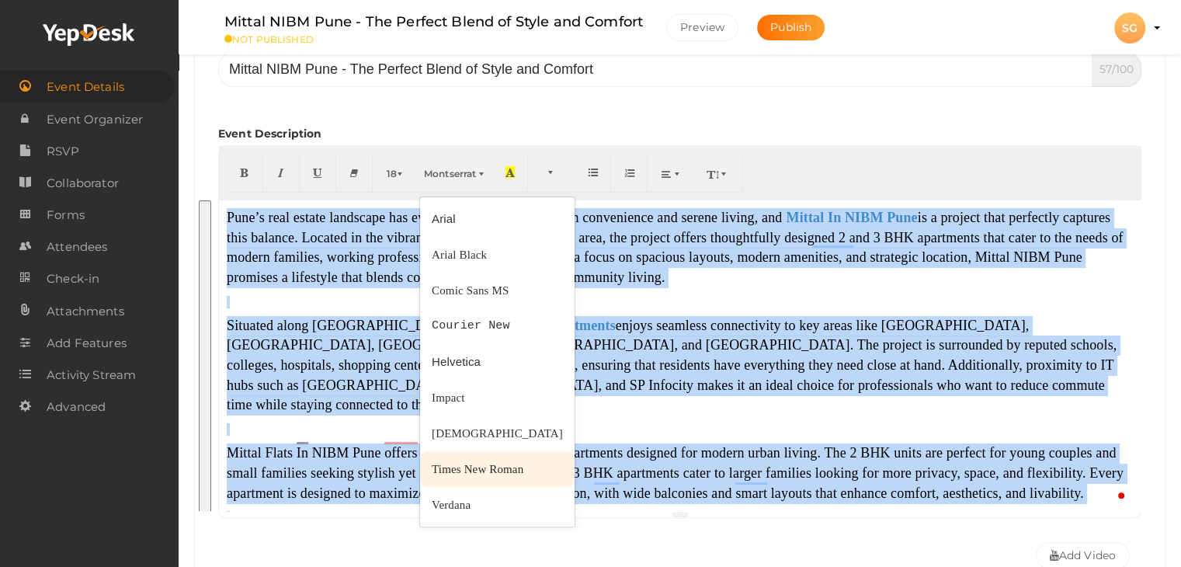
click at [444, 461] on link "Times New Roman" at bounding box center [497, 469] width 155 height 36
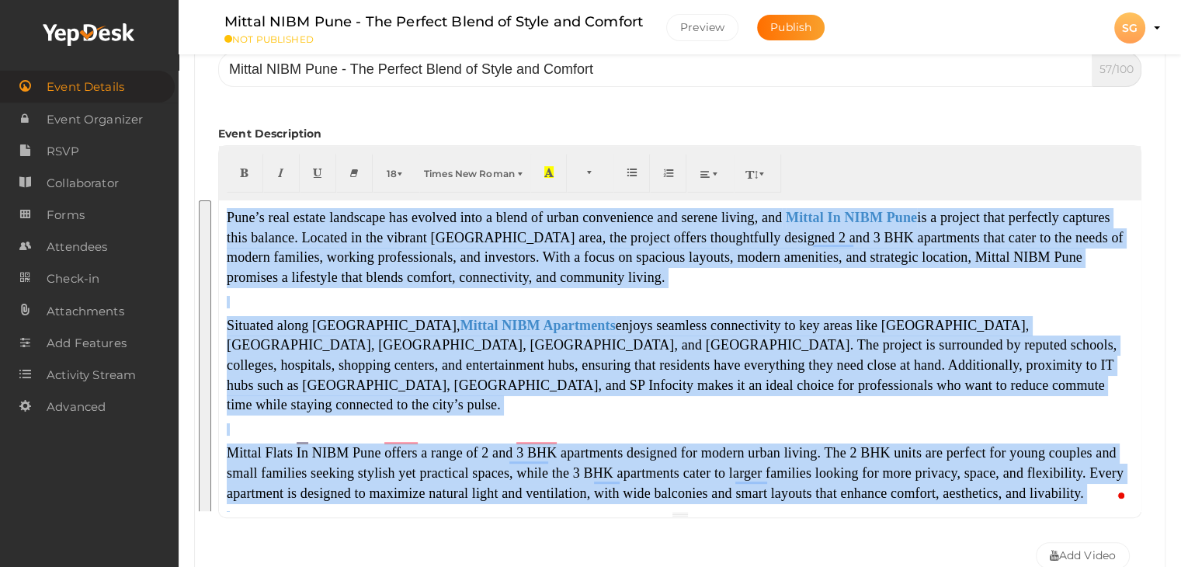
scroll to position [233, 0]
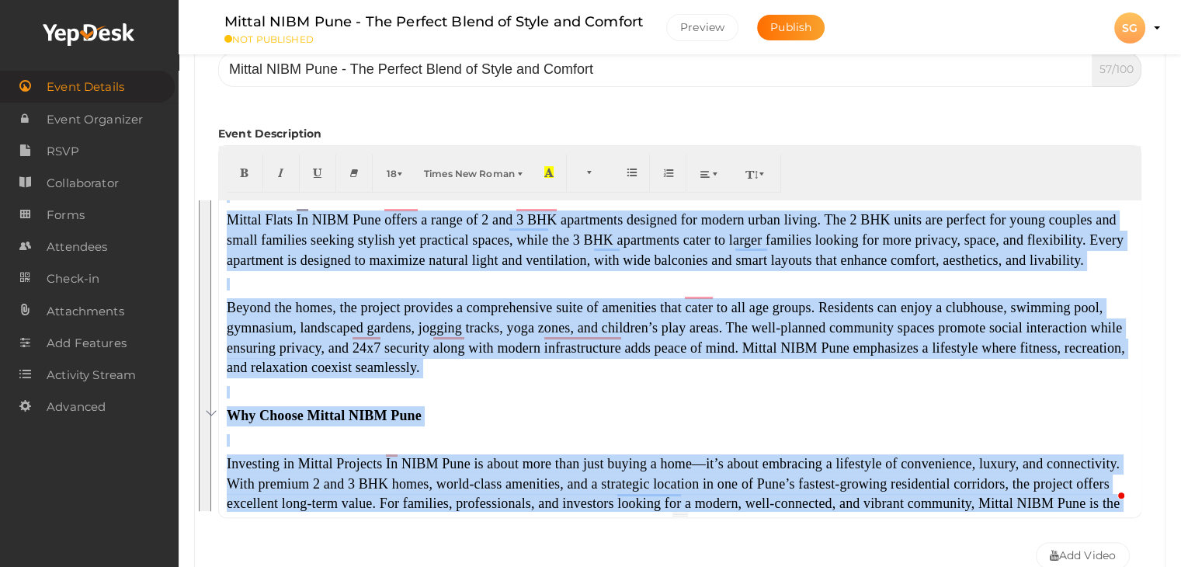
click at [585, 408] on p "Why Choose Mittal NIBM Pune" at bounding box center [680, 416] width 906 height 20
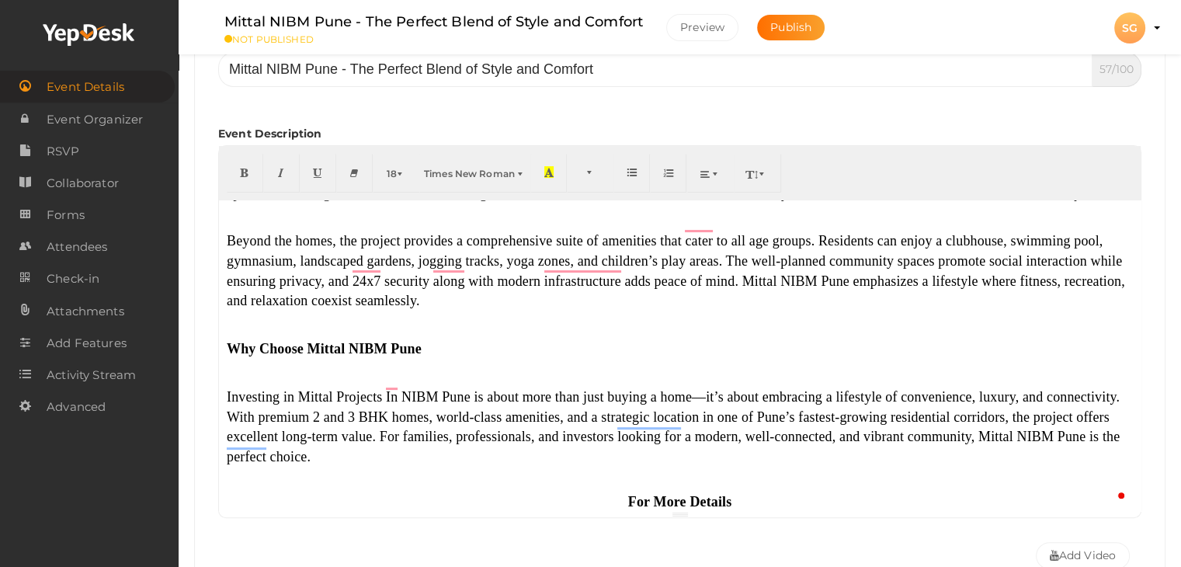
scroll to position [329, 0]
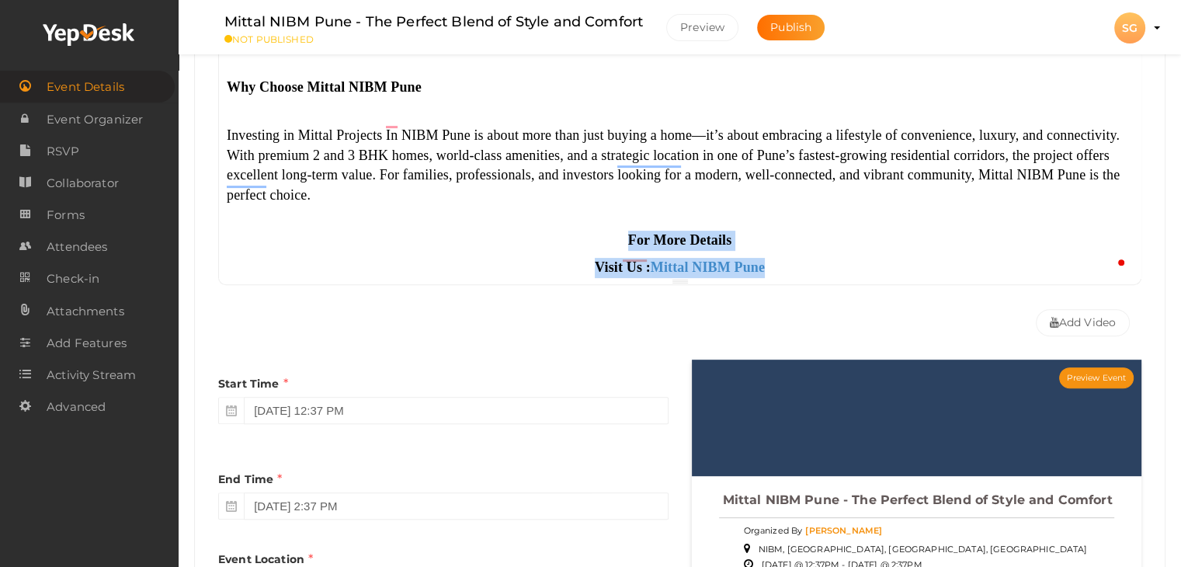
drag, startPoint x: 764, startPoint y: 256, endPoint x: 608, endPoint y: 223, distance: 159.6
click at [608, 223] on div "Pune’s real estate landscape has evolved into a blend of urban convenience and …" at bounding box center [680, 122] width 922 height 311
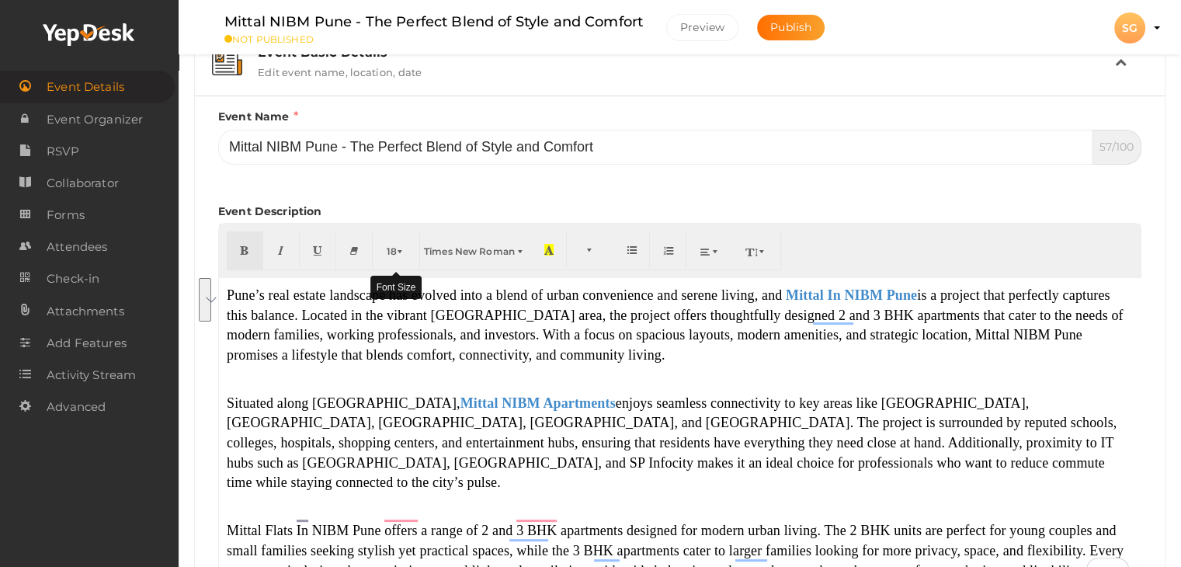
click at [397, 254] on span "button" at bounding box center [401, 251] width 9 height 12
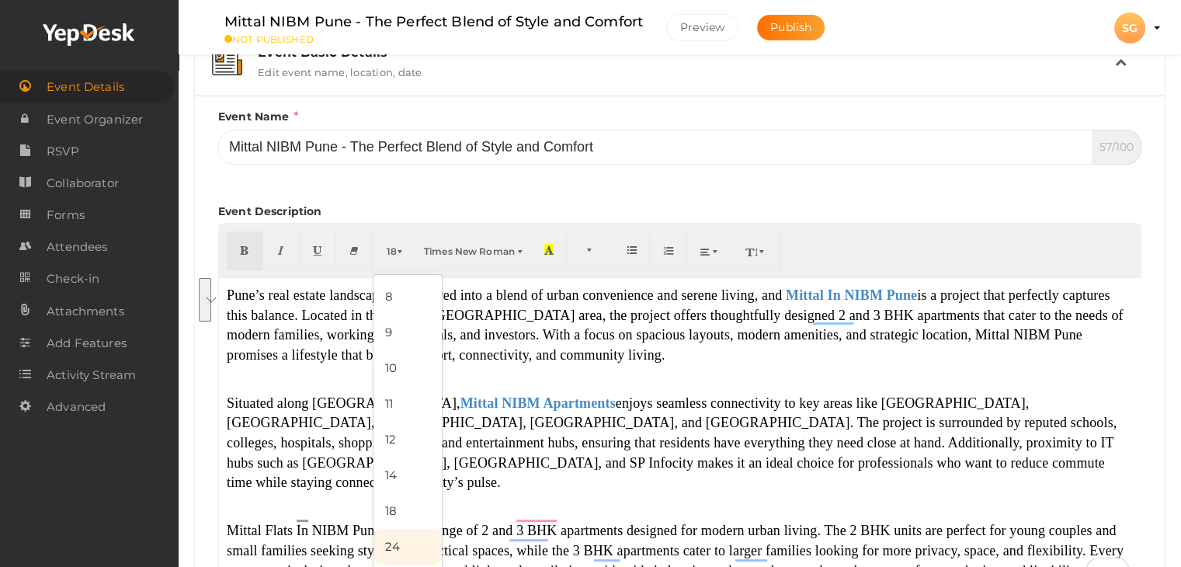
click at [391, 537] on link "24" at bounding box center [408, 547] width 68 height 36
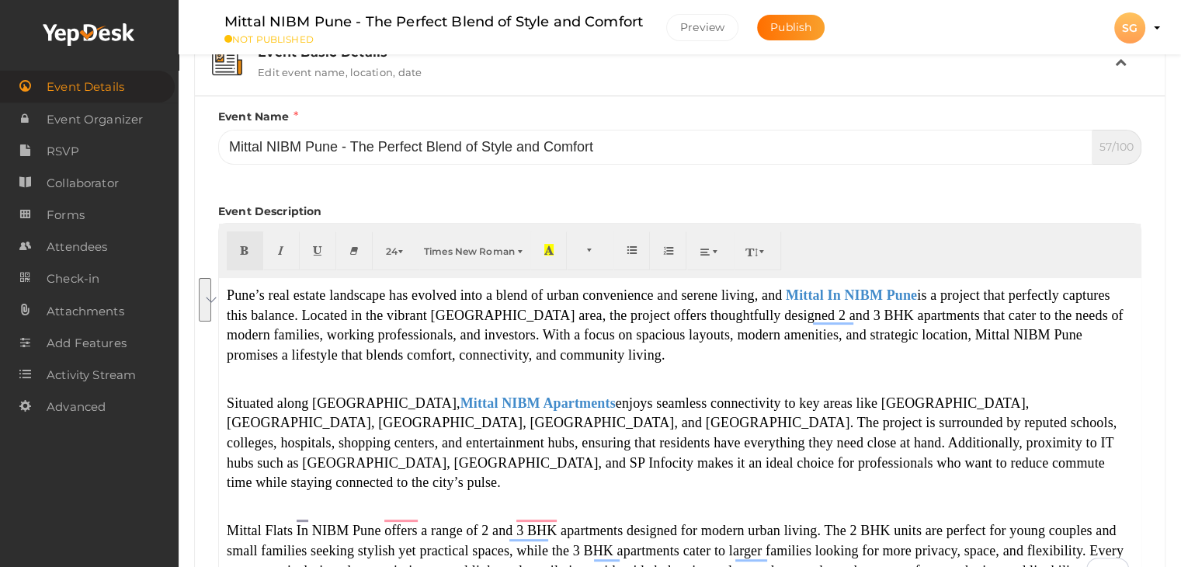
click at [854, 198] on div "Event Description 24 8 9 10 11 12 14 18 24 36 Times New Roman Arial Arial Black…" at bounding box center [679, 395] width 923 height 415
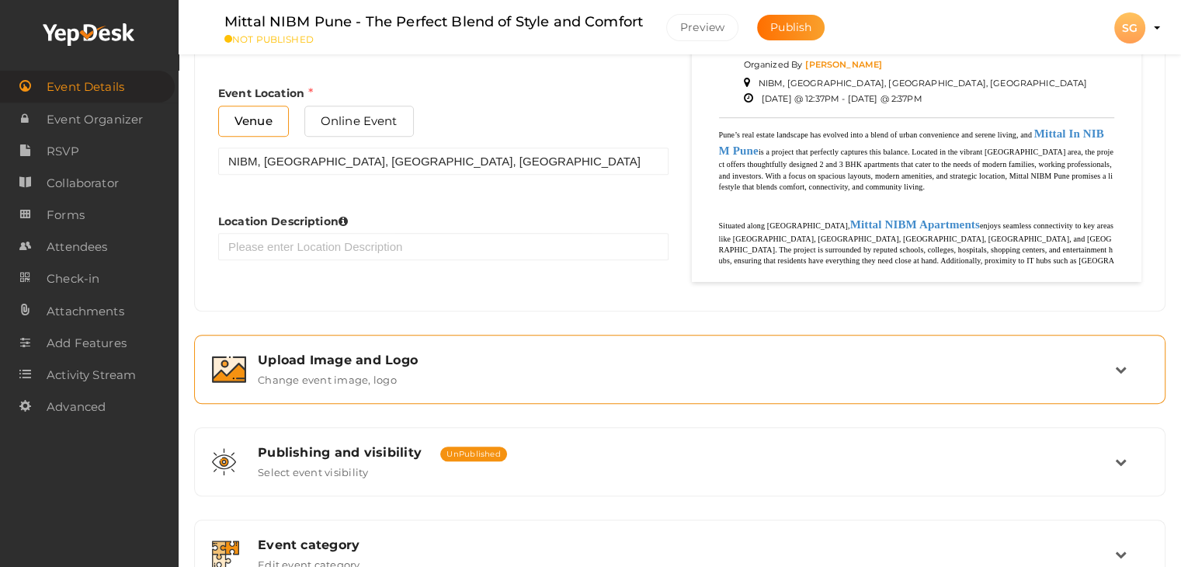
click at [483, 377] on div "Upload Image and Logo Change event image, logo" at bounding box center [680, 369] width 869 height 33
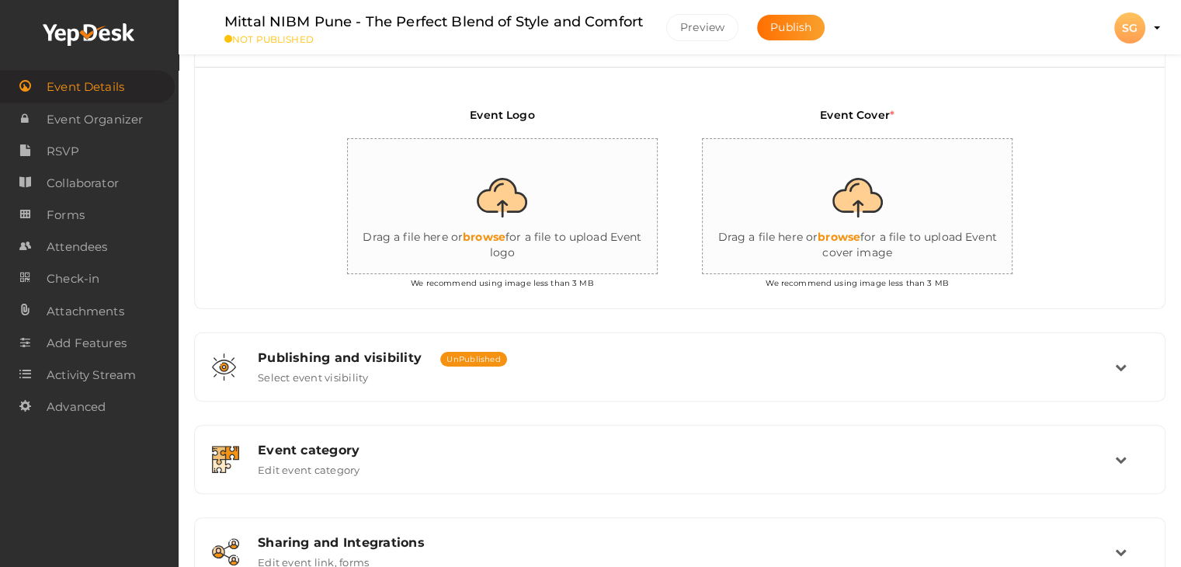
click at [898, 182] on input "file" at bounding box center [858, 207] width 311 height 136
type input "C:\fakepath\5.jpg"
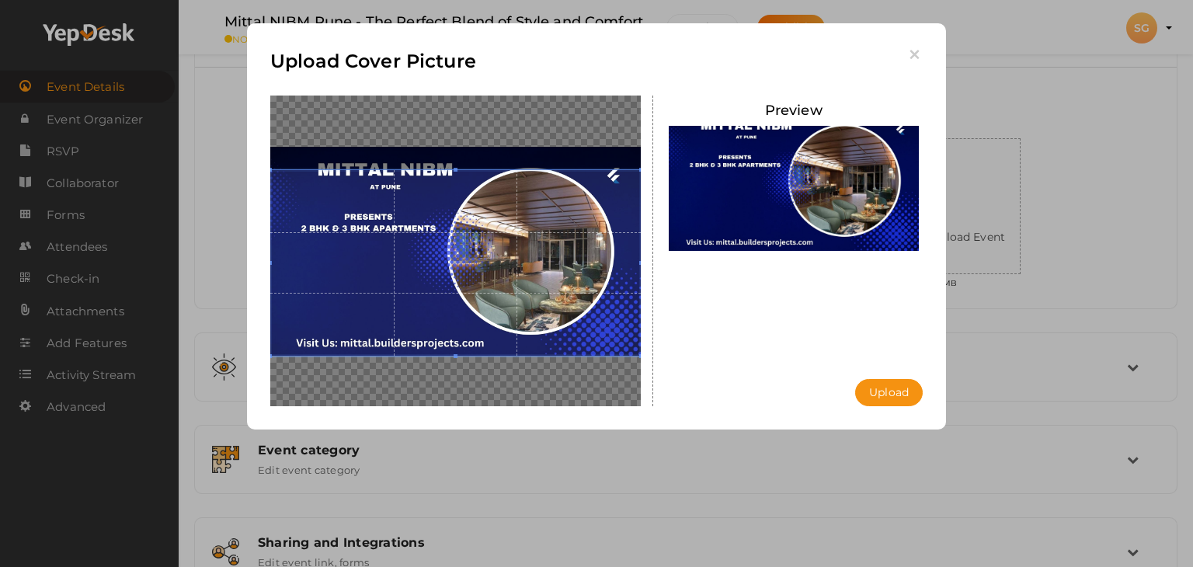
click at [339, 240] on span at bounding box center [455, 263] width 370 height 186
click at [913, 50] on icon "button" at bounding box center [914, 55] width 16 height 16
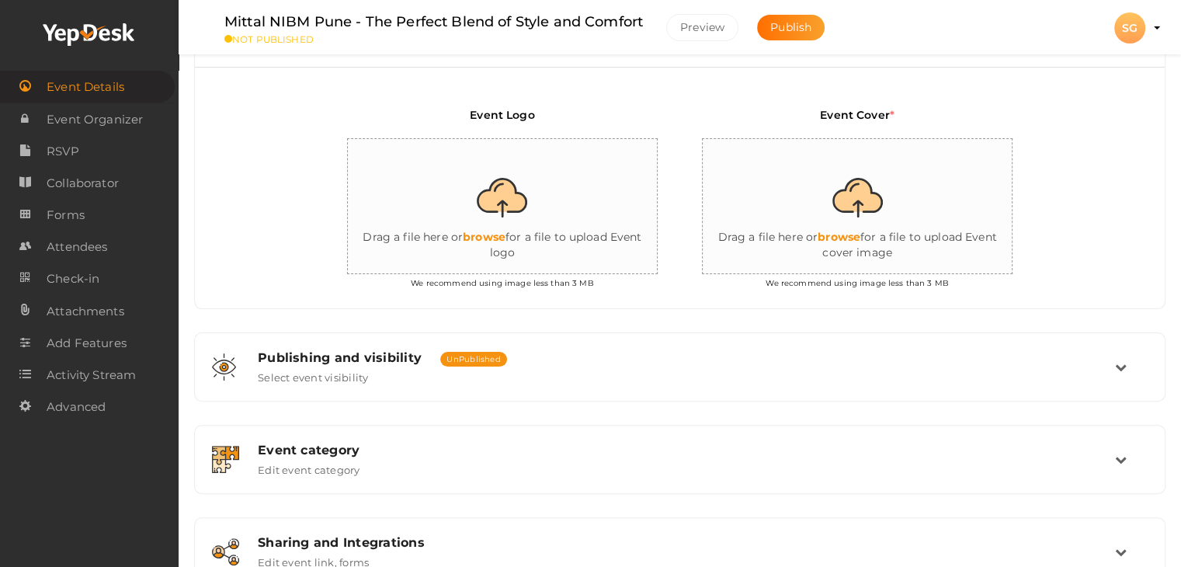
click at [811, 213] on input "file" at bounding box center [858, 207] width 311 height 136
type input "C:\fakepath\2.jpg"
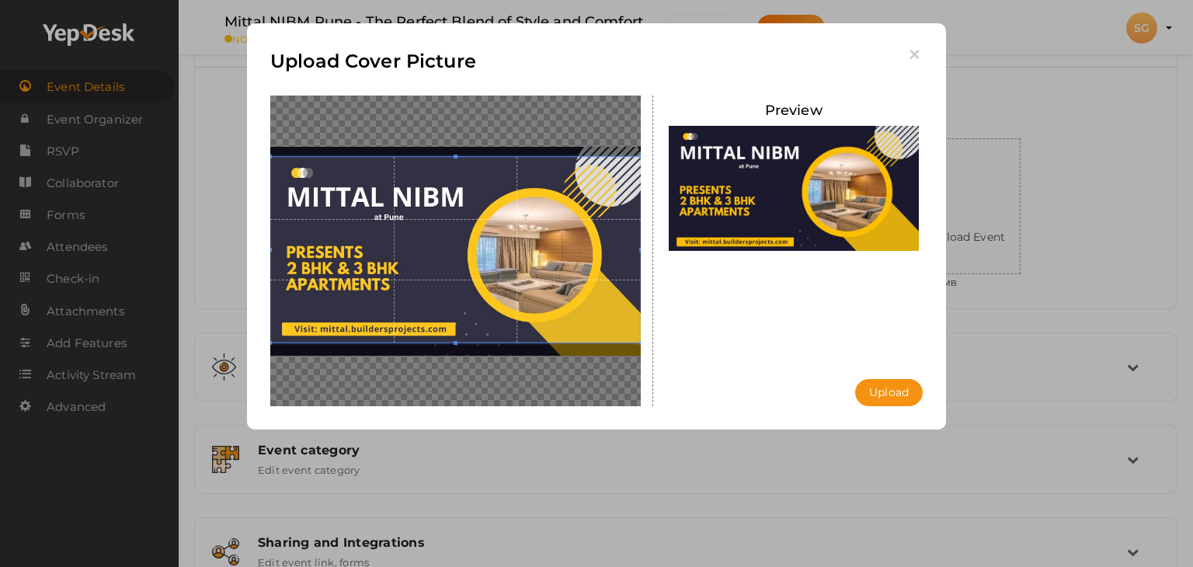
drag, startPoint x: 585, startPoint y: 252, endPoint x: 595, endPoint y: 239, distance: 16.6
click at [595, 239] on span at bounding box center [455, 250] width 370 height 186
click at [895, 393] on button "Upload" at bounding box center [889, 392] width 68 height 27
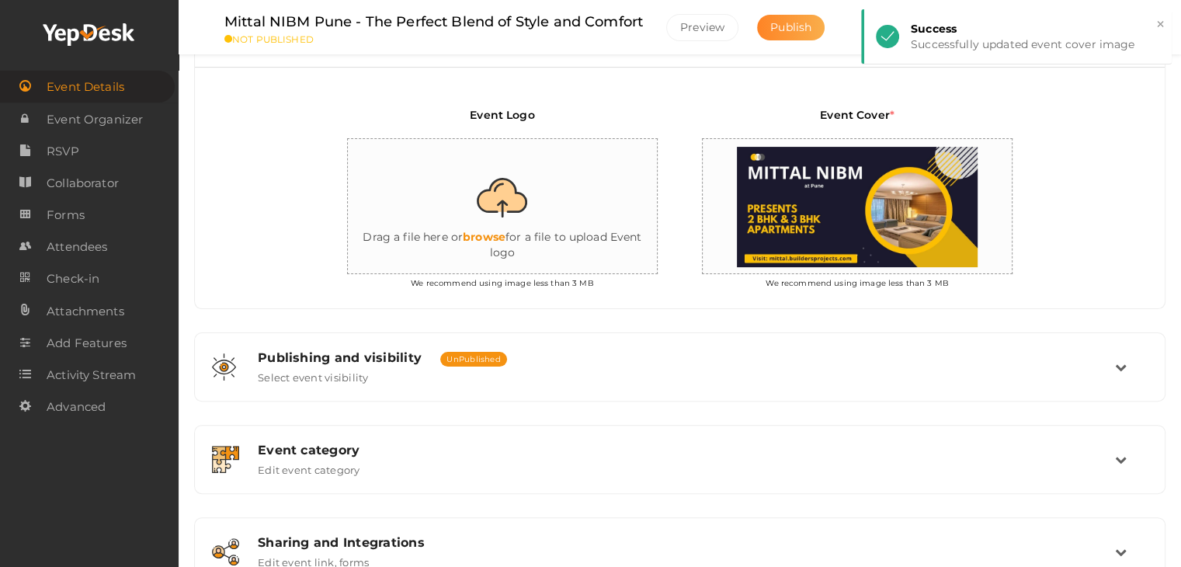
click at [801, 23] on span "Publish" at bounding box center [790, 27] width 41 height 14
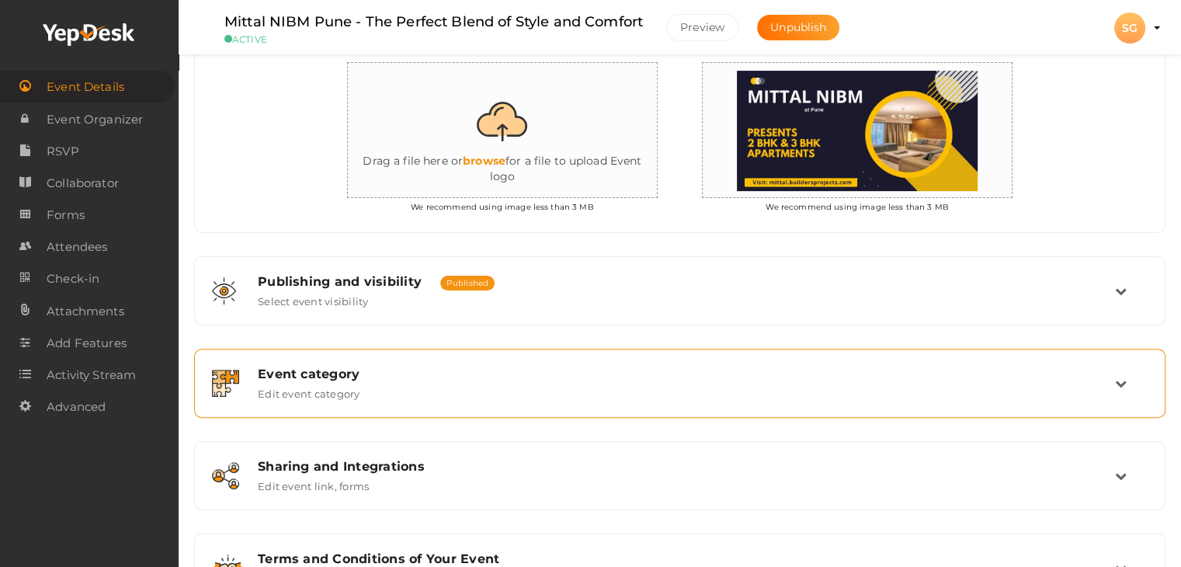
scroll to position [502, 0]
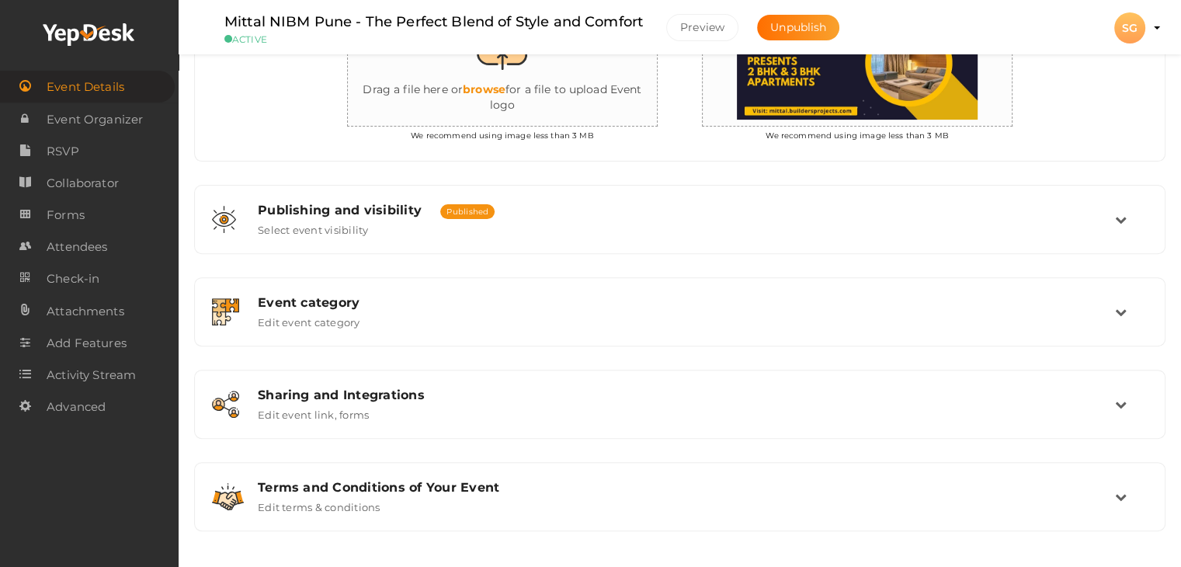
click at [1150, 26] on li "Preview SG SG [PERSON_NAME] [EMAIL_ADDRESS][PERSON_NAME][DOMAIN_NAME] Personal …" at bounding box center [1130, 28] width 62 height 54
click at [1146, 29] on button "SG SG [PERSON_NAME] [EMAIL_ADDRESS][PERSON_NAME][DOMAIN_NAME] Personal Profile …" at bounding box center [1130, 28] width 40 height 33
click at [1136, 30] on div "SG" at bounding box center [1129, 27] width 31 height 31
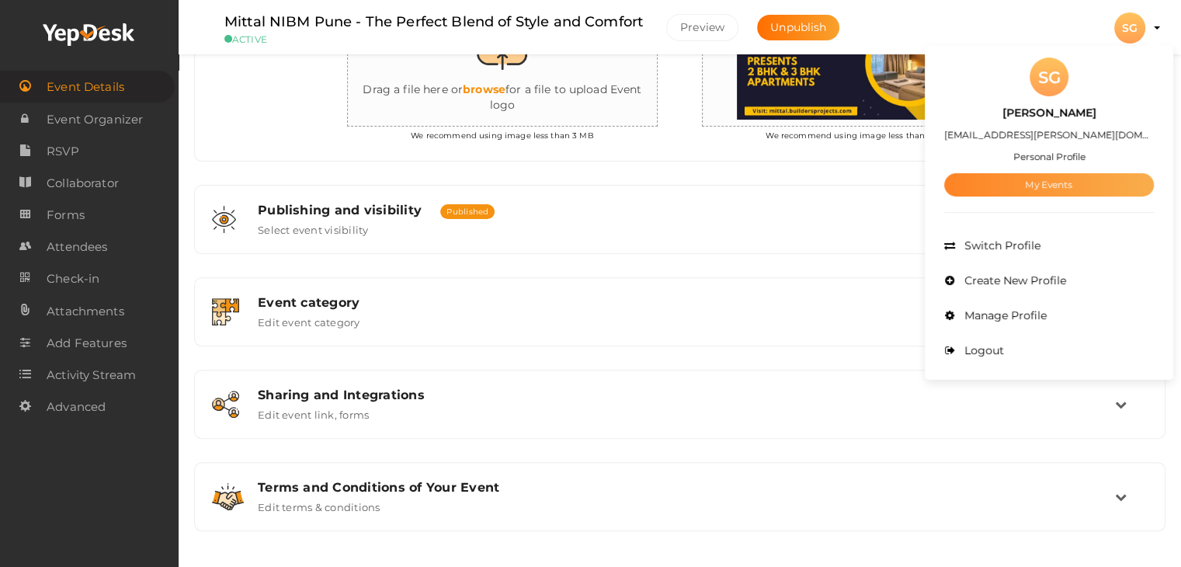
click at [1056, 184] on link "My Events" at bounding box center [1049, 184] width 210 height 23
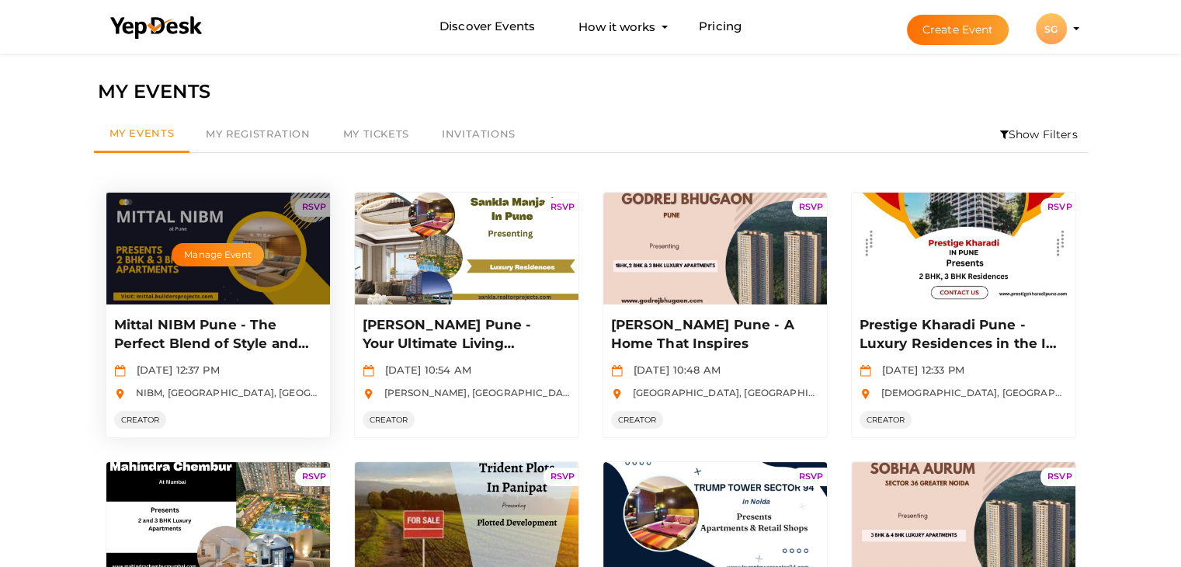
click at [196, 318] on p "Mittal NIBM Pune - The Perfect Blend of Style and Comfort" at bounding box center [216, 334] width 204 height 37
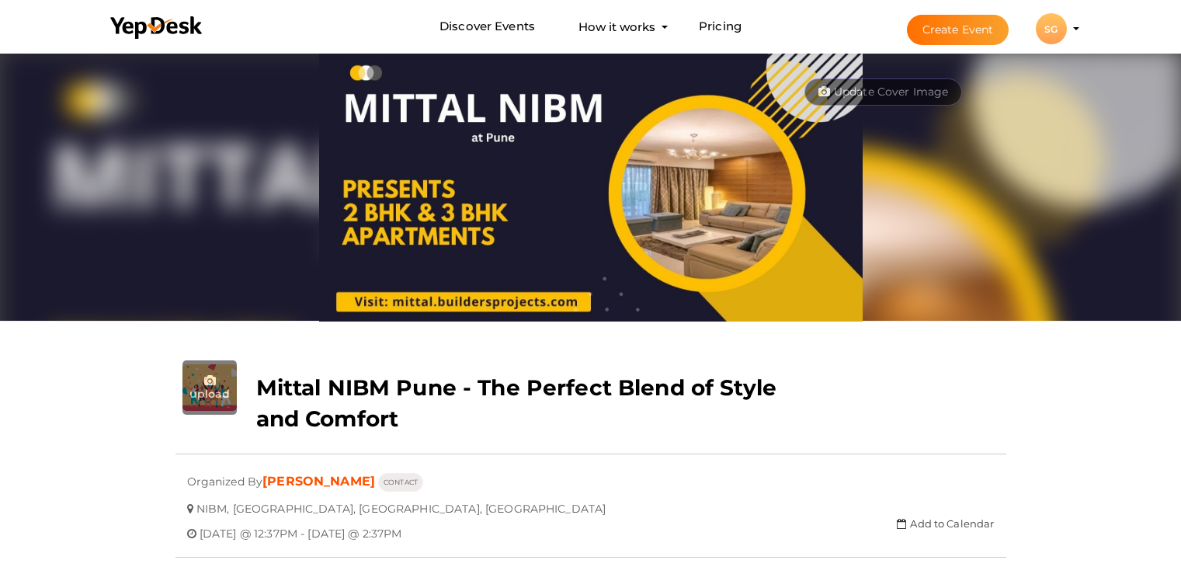
scroll to position [50, 0]
